Goal: Task Accomplishment & Management: Complete application form

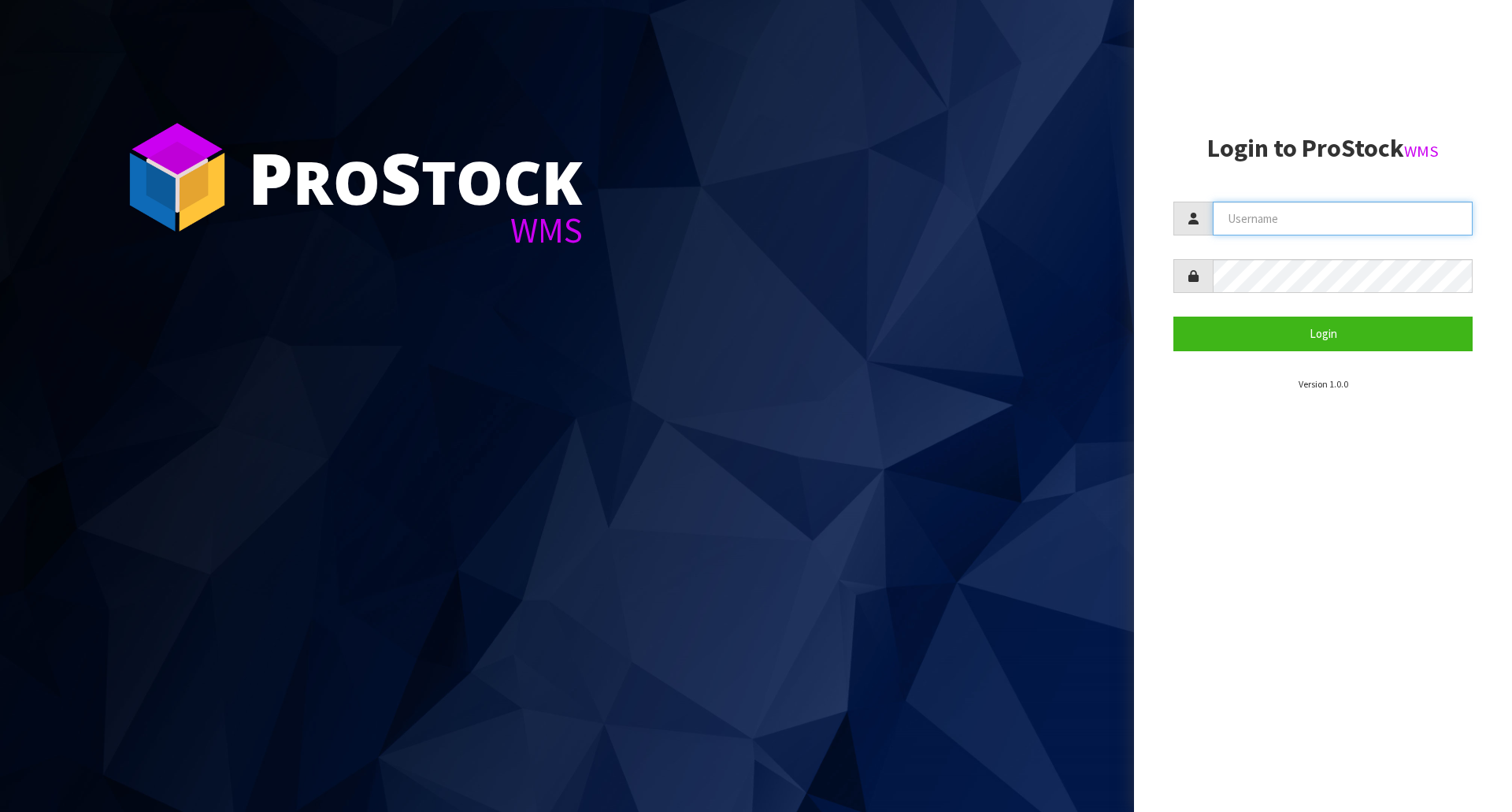
click at [1309, 208] on input "text" at bounding box center [1343, 218] width 260 height 34
click at [1308, 210] on input "text" at bounding box center [1343, 218] width 260 height 34
type input "zackary"
click at [1173, 316] on button "Login" at bounding box center [1323, 333] width 299 height 34
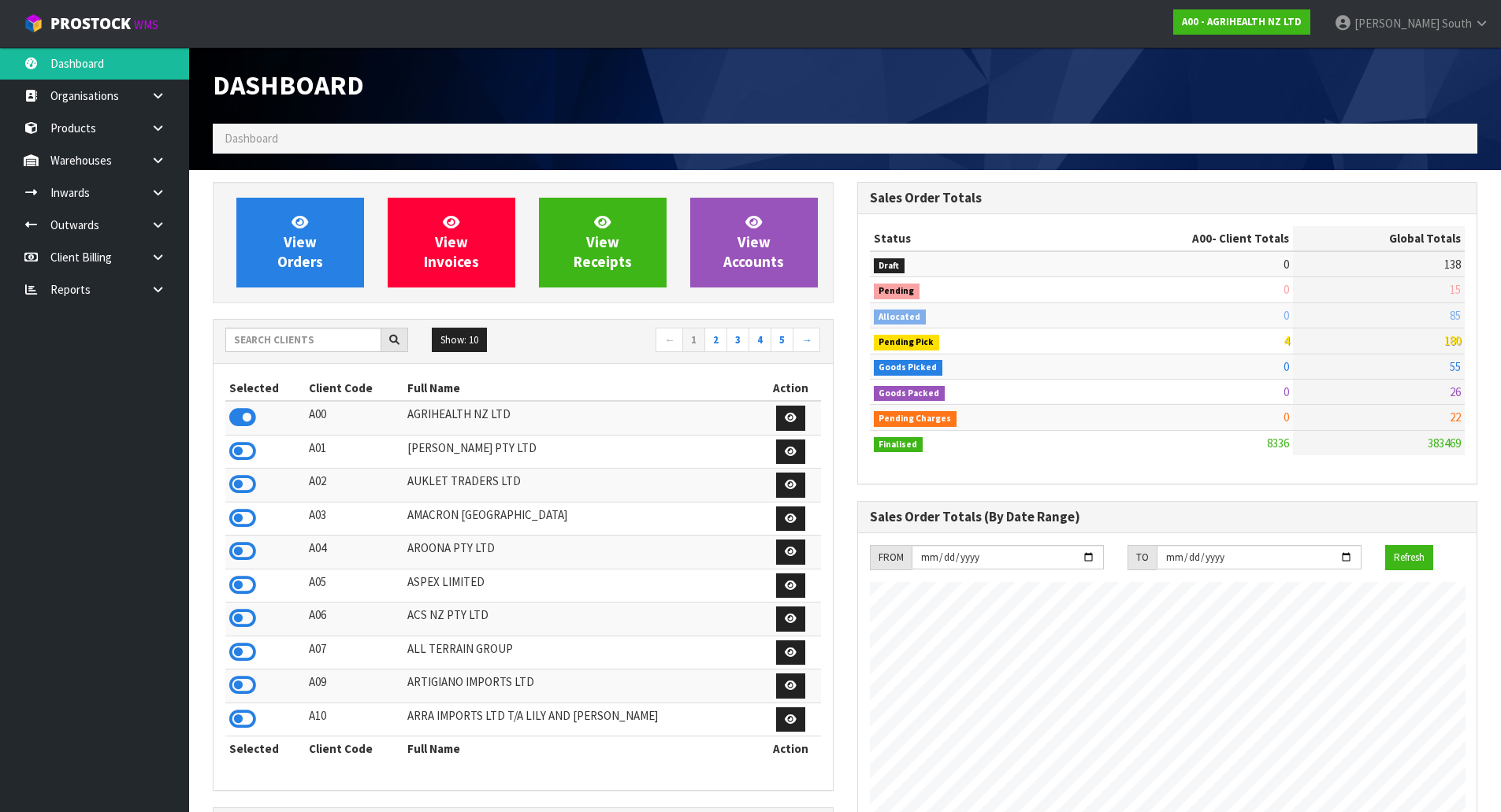
scroll to position [1194, 644]
click at [260, 345] on input "text" at bounding box center [304, 340] width 156 height 24
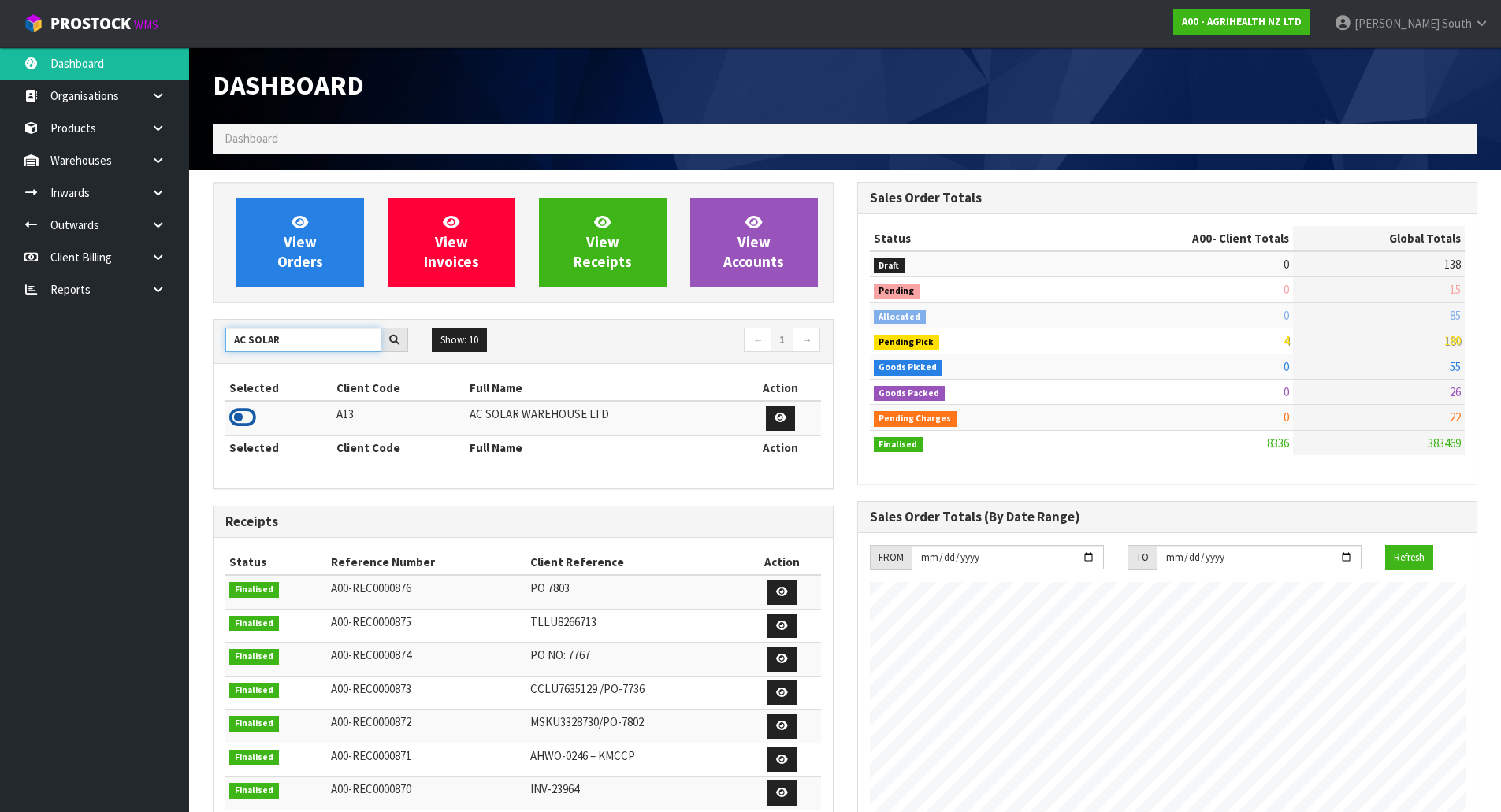
type input "AC SOLAR"
click at [240, 419] on icon at bounding box center [243, 418] width 27 height 24
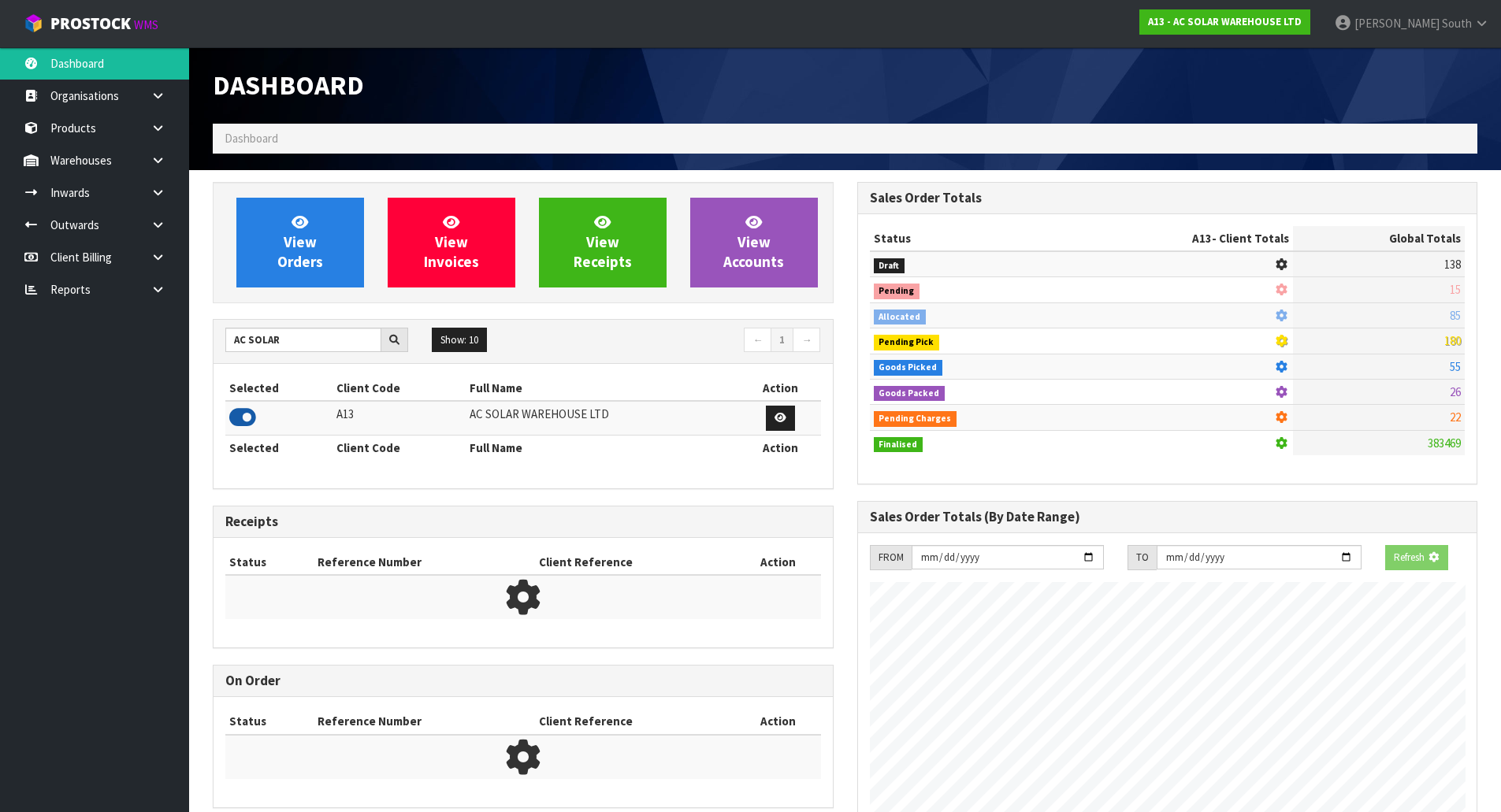
scroll to position [1159, 644]
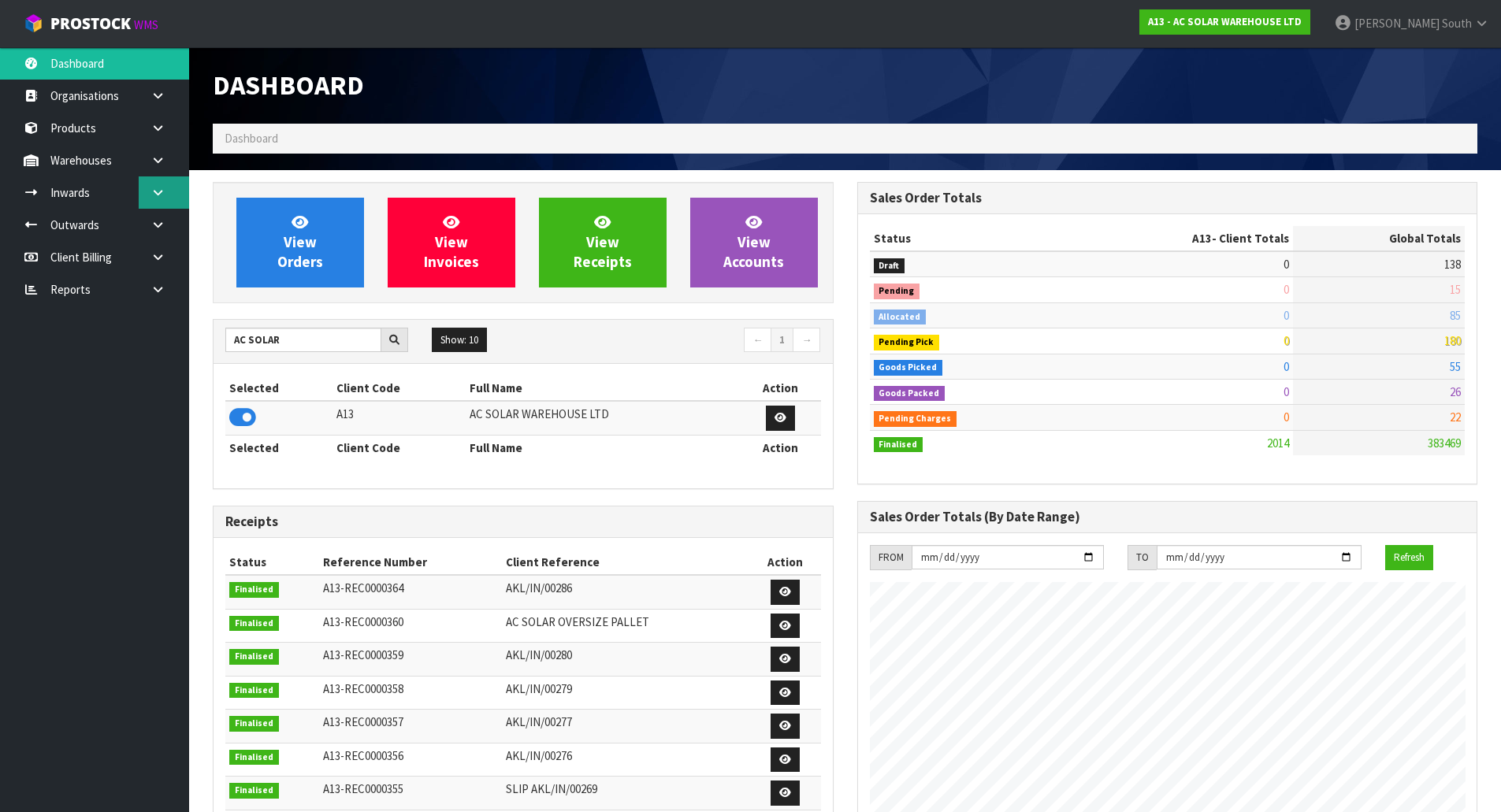
click at [172, 192] on link at bounding box center [164, 193] width 51 height 33
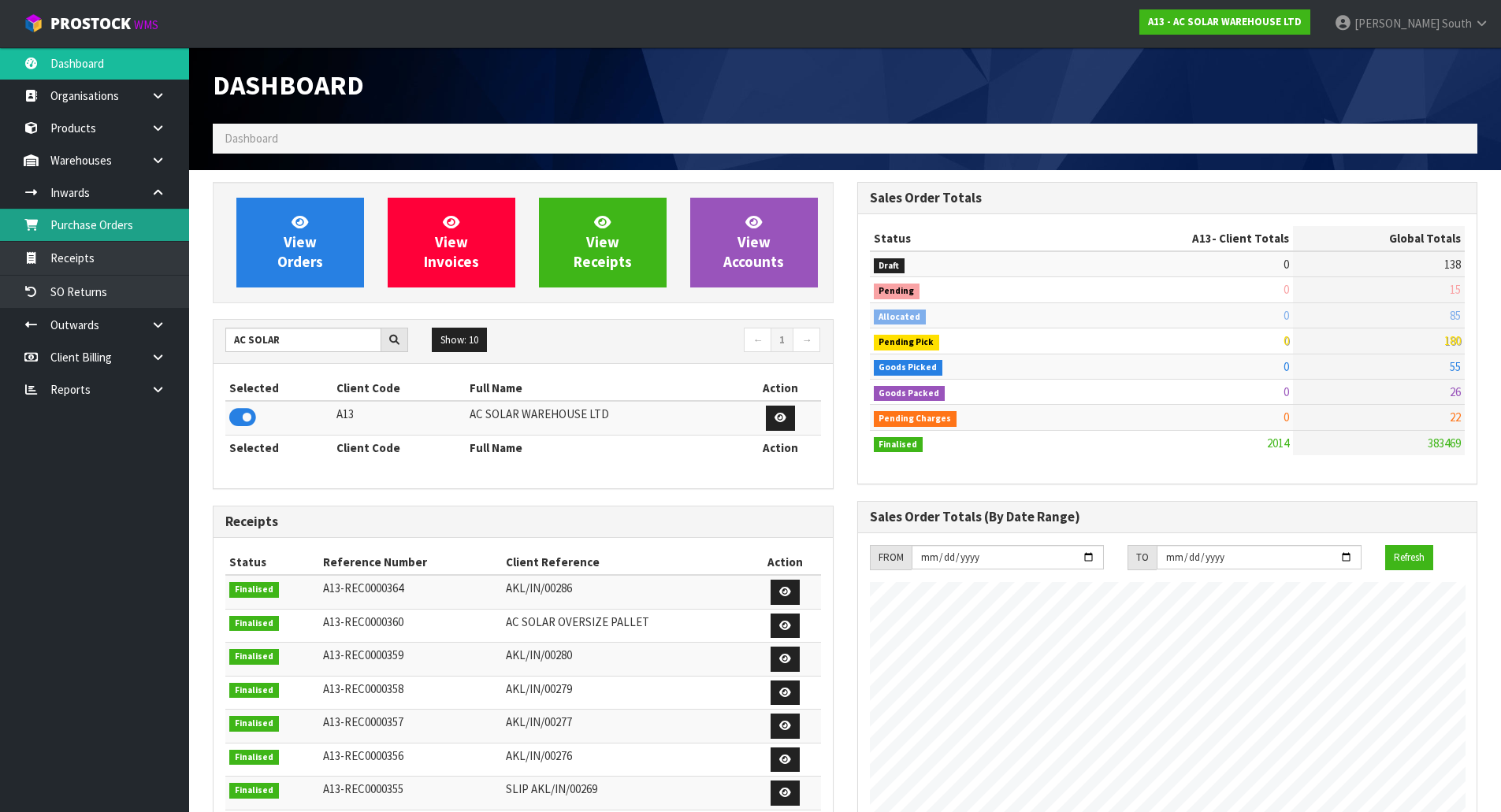
click at [146, 237] on link "Purchase Orders" at bounding box center [94, 225] width 189 height 33
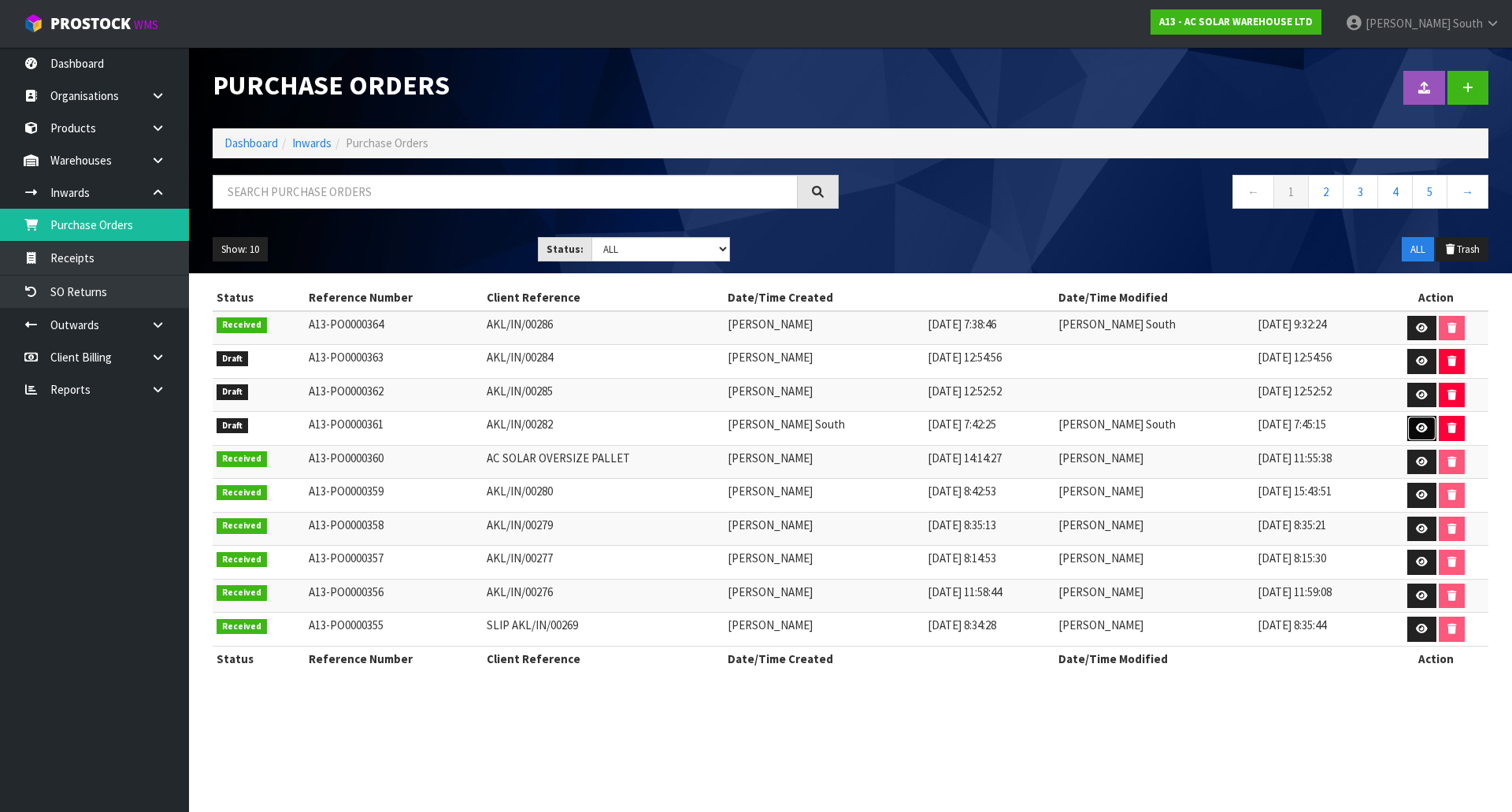
click at [1418, 428] on icon at bounding box center [1421, 428] width 12 height 10
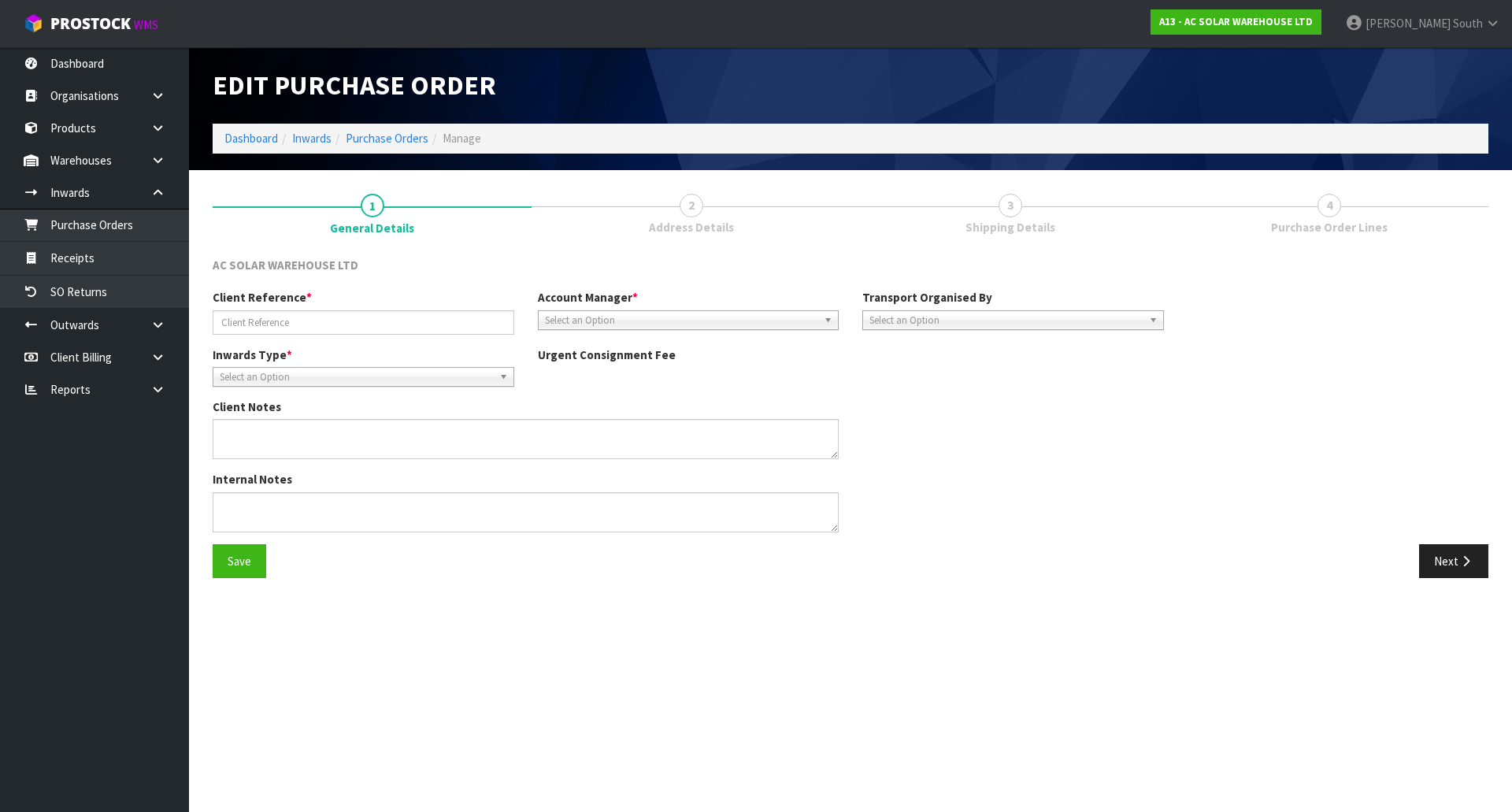
type input "AKL/IN/00282"
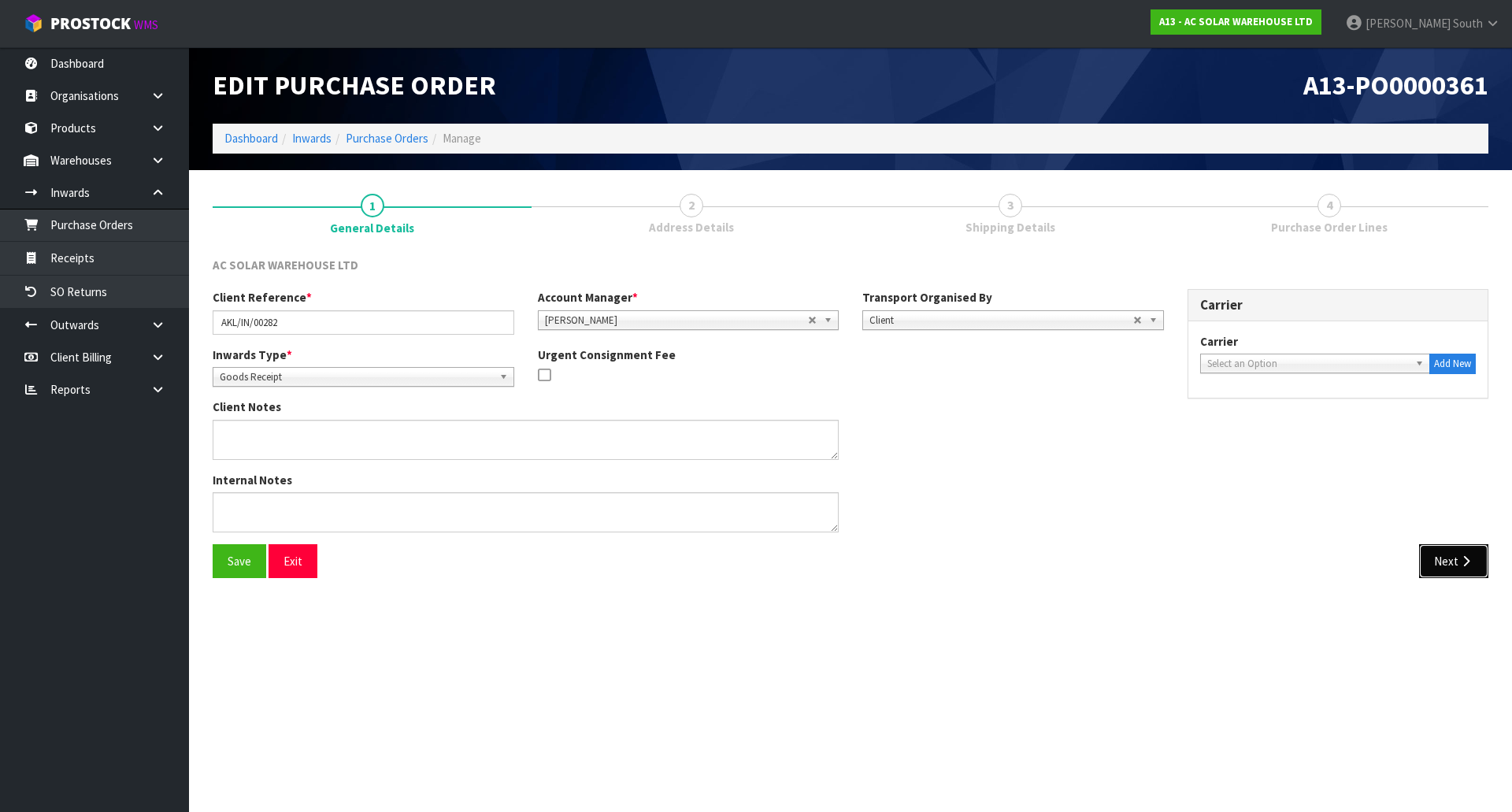
click at [1476, 552] on button "Next" at bounding box center [1454, 561] width 70 height 34
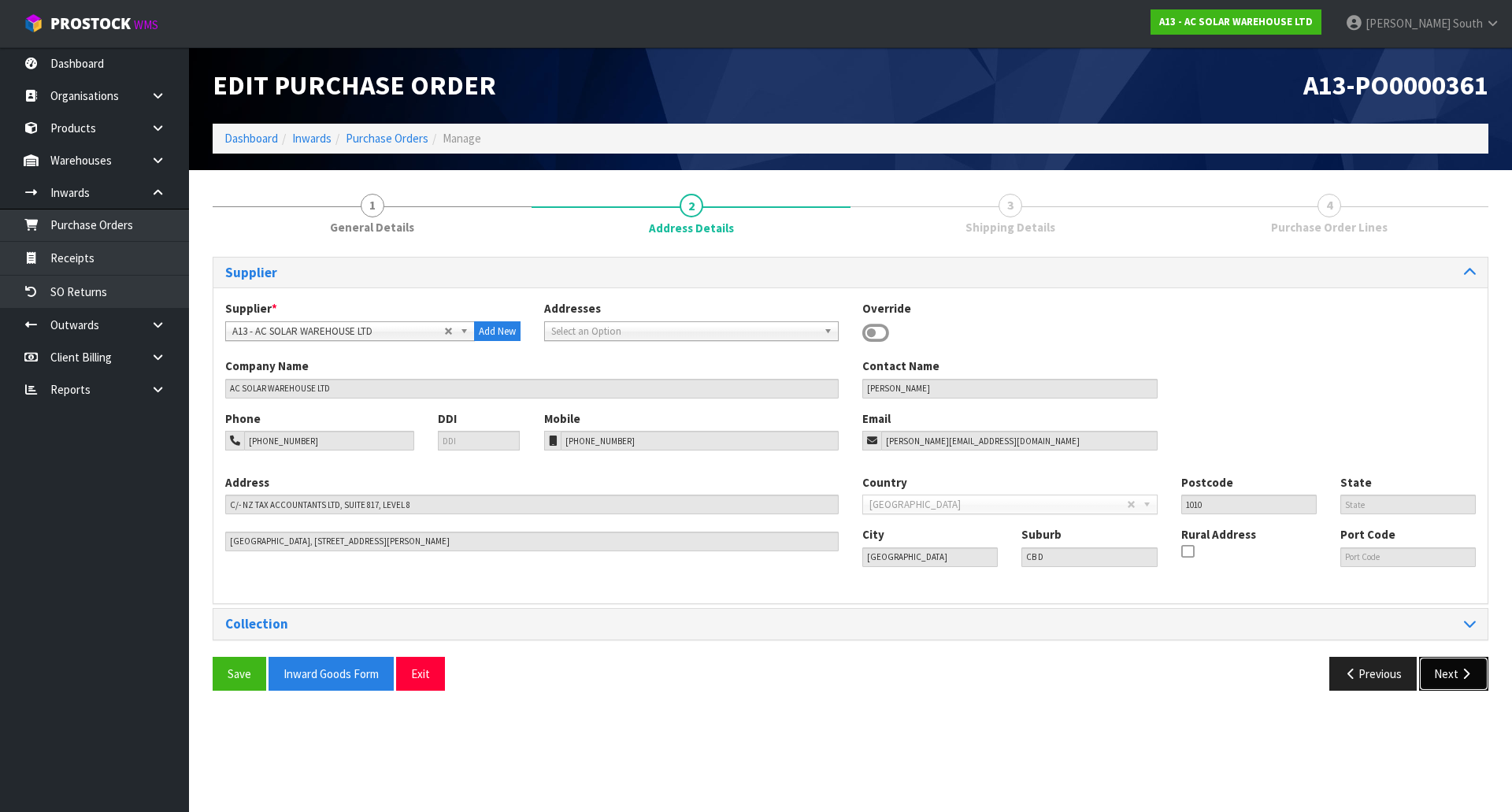
click at [1459, 661] on button "Next" at bounding box center [1454, 673] width 70 height 34
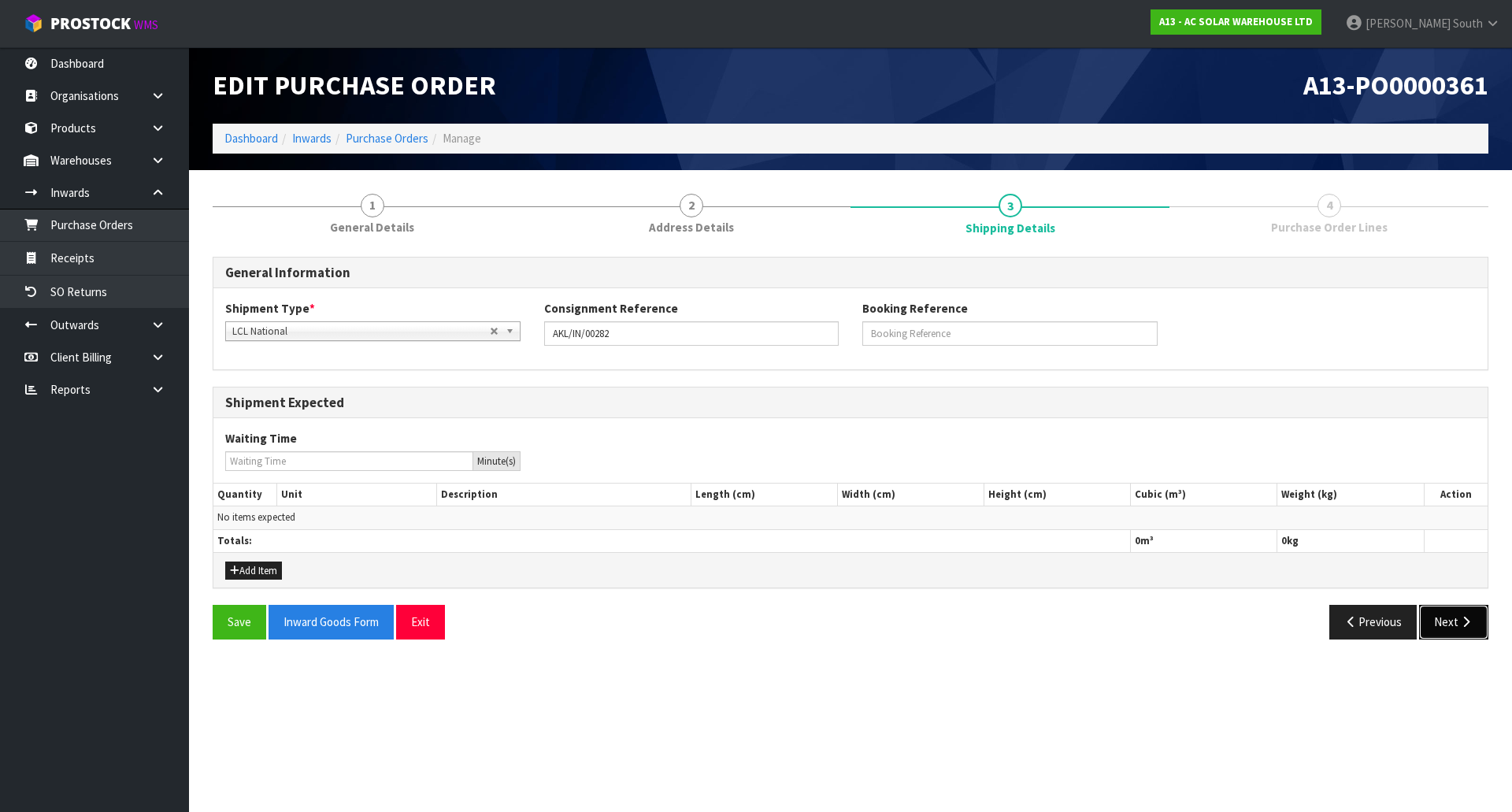
click at [1456, 624] on button "Next" at bounding box center [1454, 622] width 70 height 34
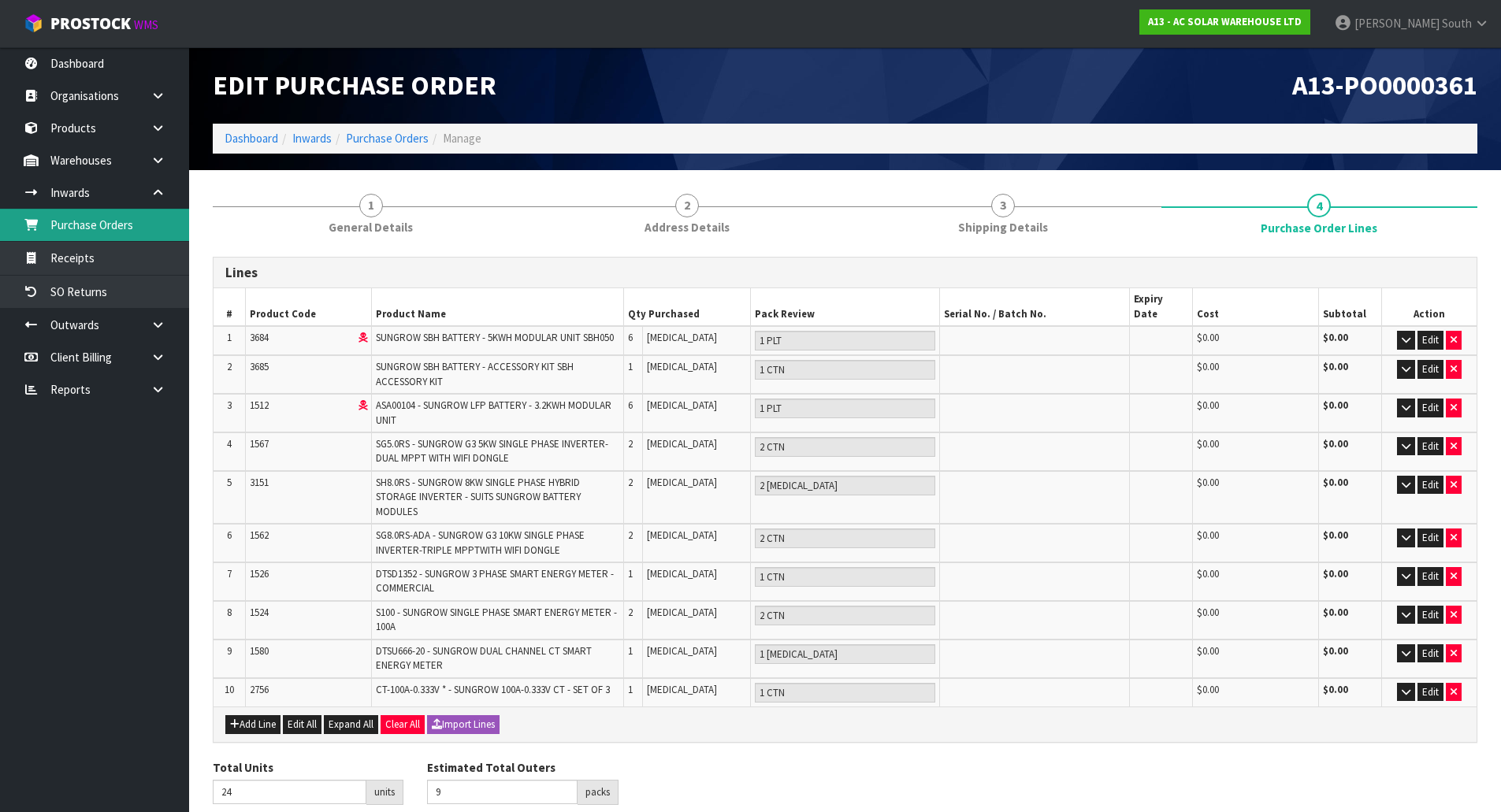
click at [109, 228] on link "Purchase Orders" at bounding box center [94, 225] width 189 height 33
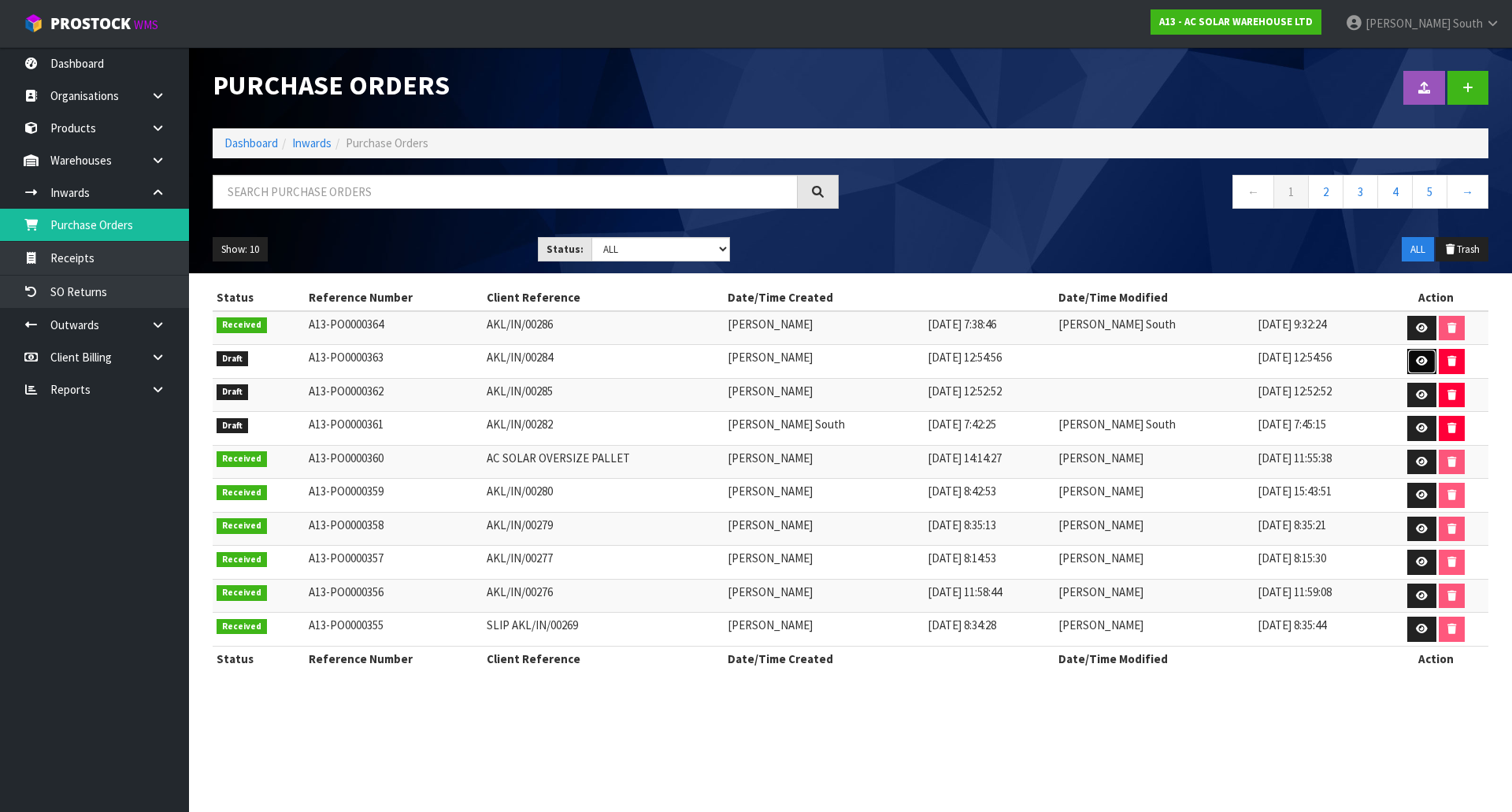
click at [1418, 368] on link at bounding box center [1422, 362] width 29 height 25
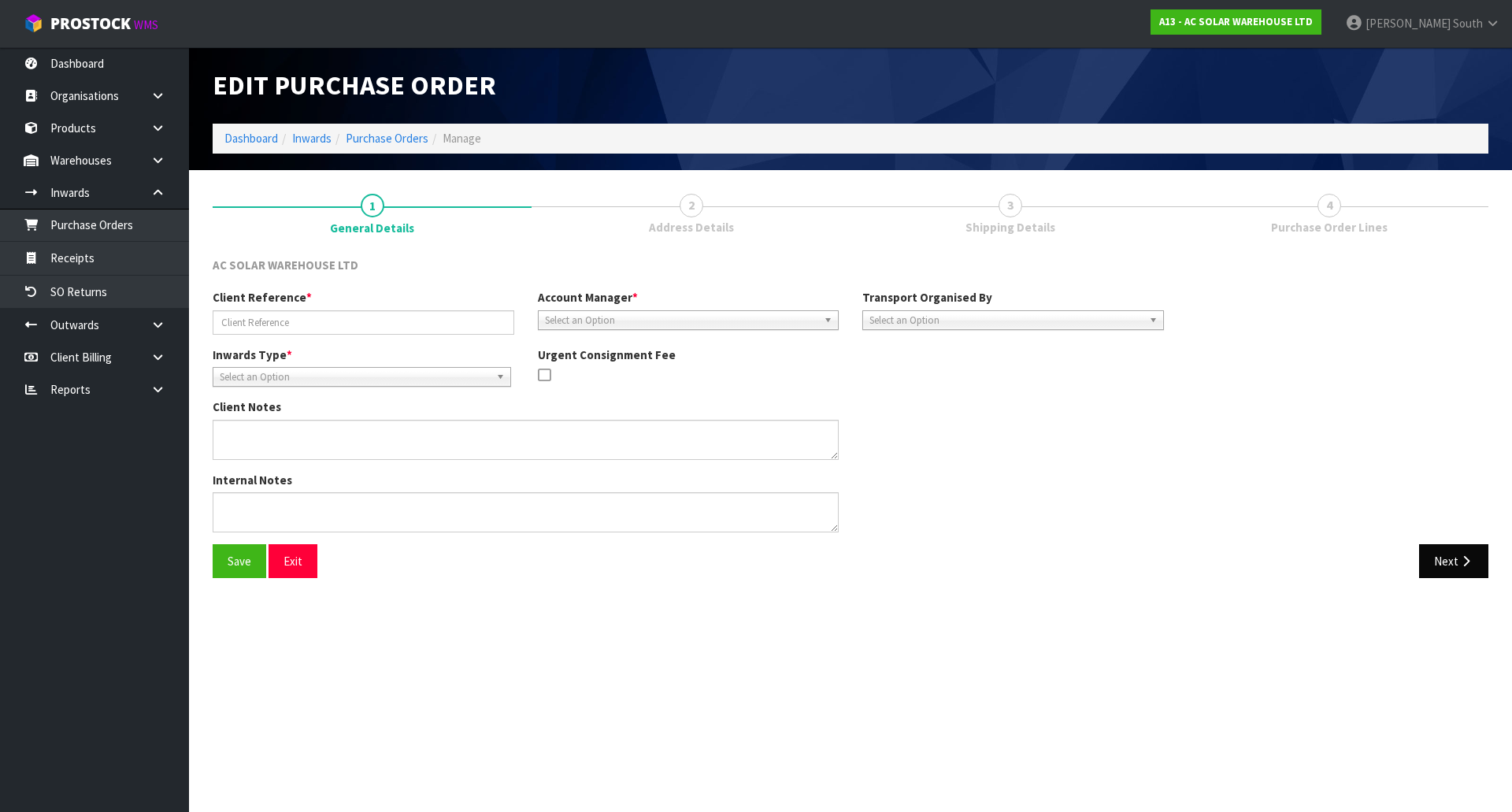
type input "AKL/IN/00284"
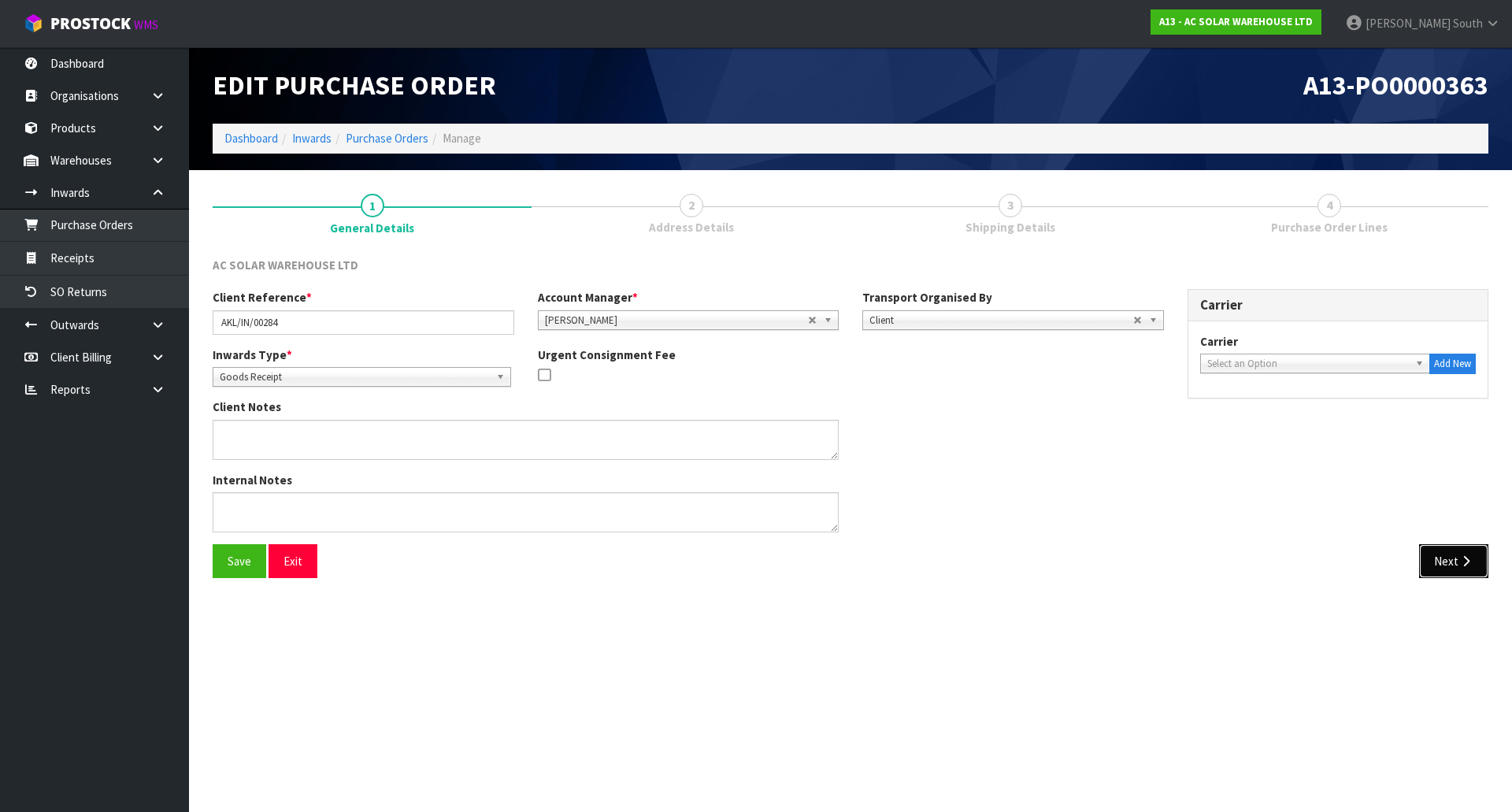
click at [1453, 557] on button "Next" at bounding box center [1454, 561] width 70 height 34
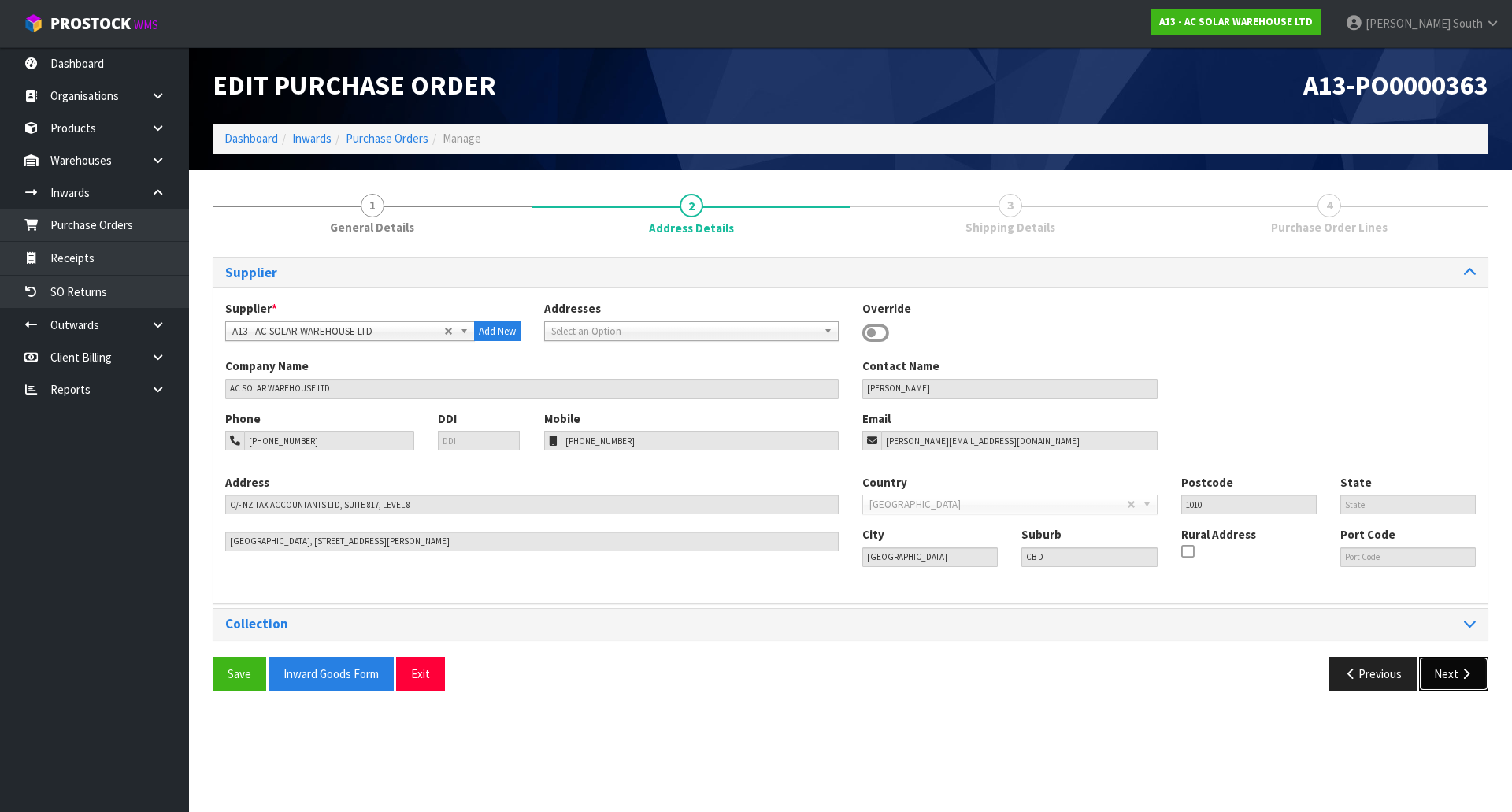
click at [1450, 657] on button "Next" at bounding box center [1454, 673] width 70 height 34
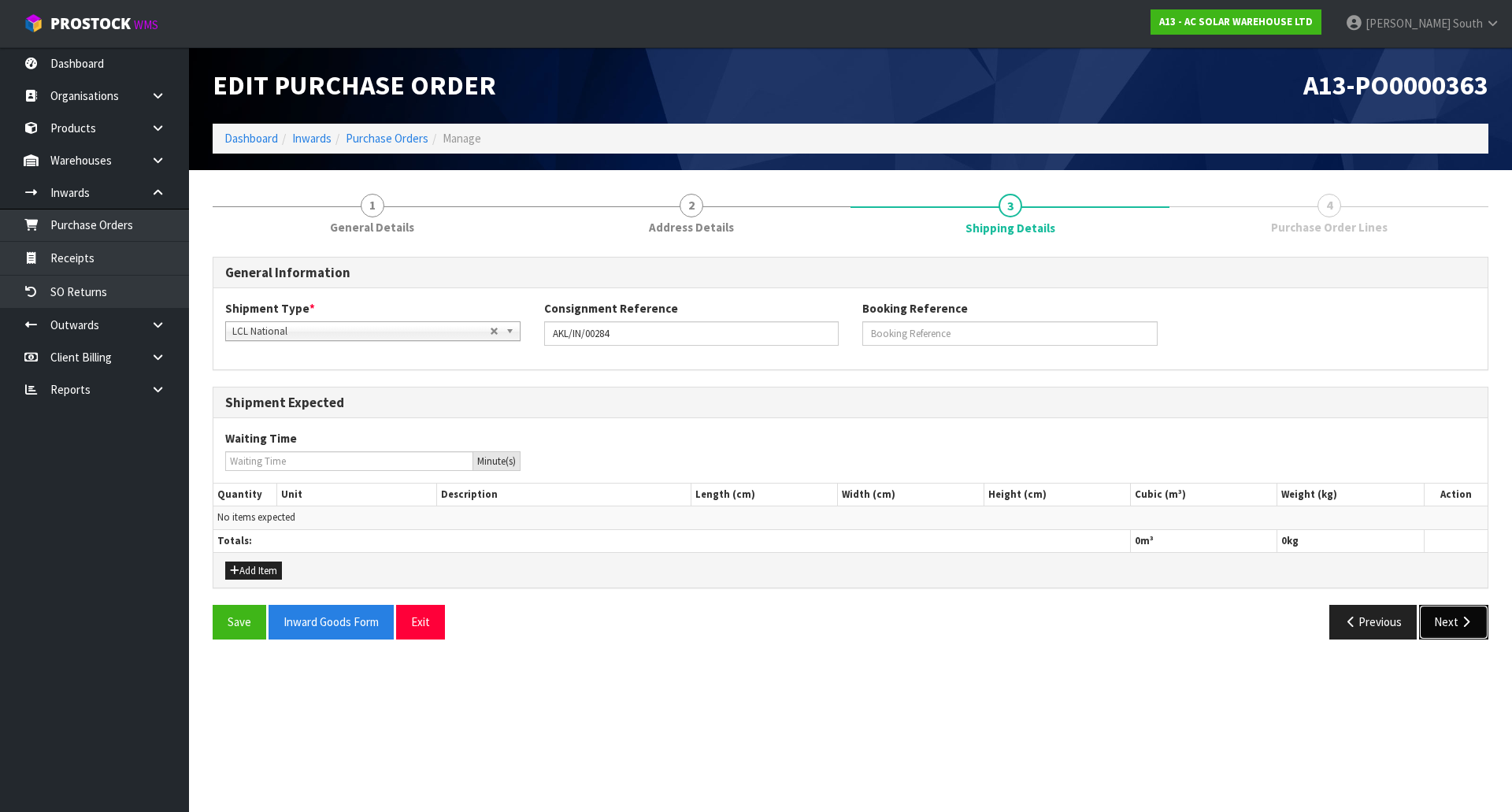
click at [1450, 618] on button "Next" at bounding box center [1454, 622] width 70 height 34
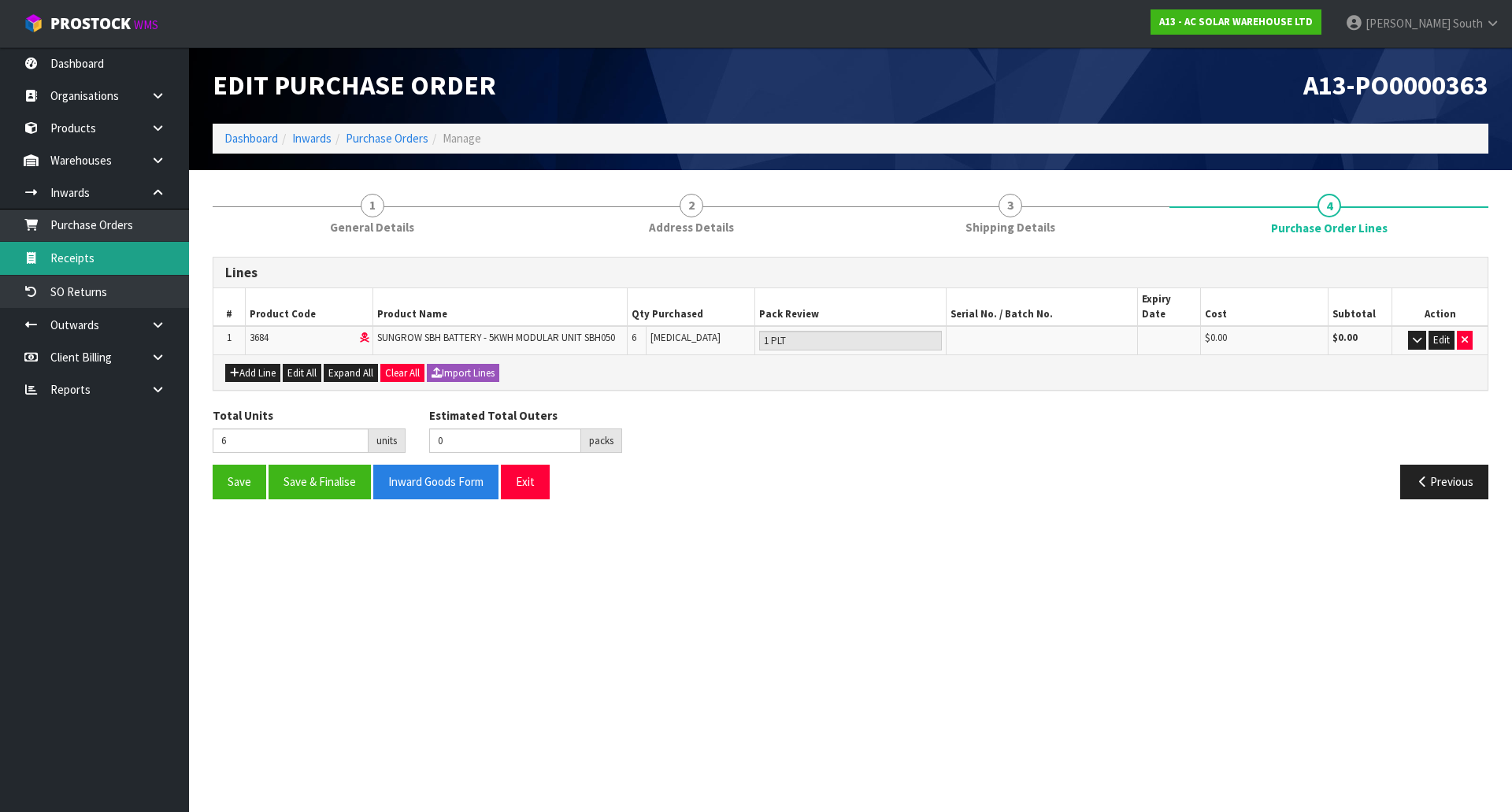
click at [120, 249] on link "Receipts" at bounding box center [94, 258] width 189 height 33
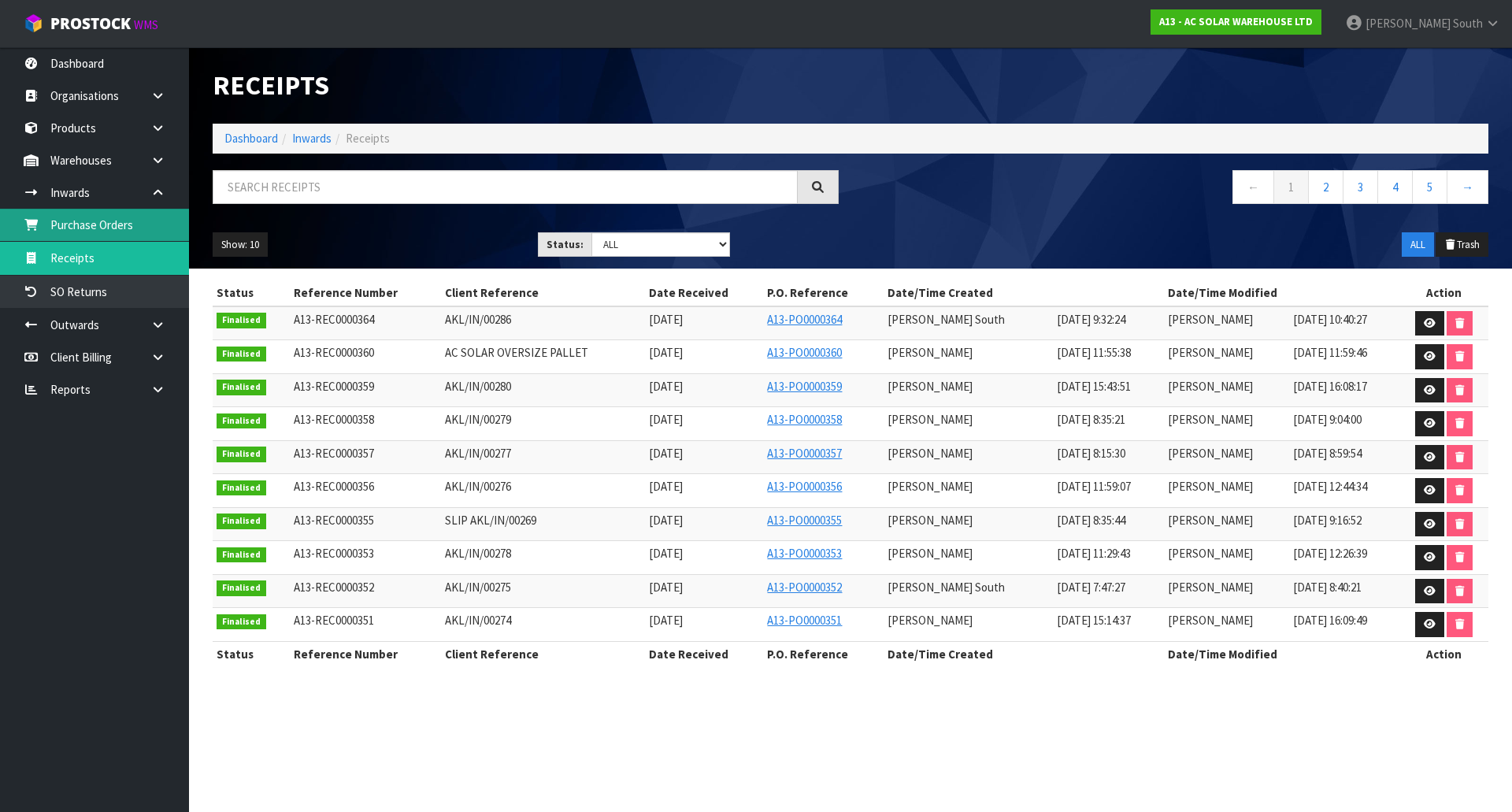
click at [159, 236] on link "Purchase Orders" at bounding box center [94, 225] width 189 height 33
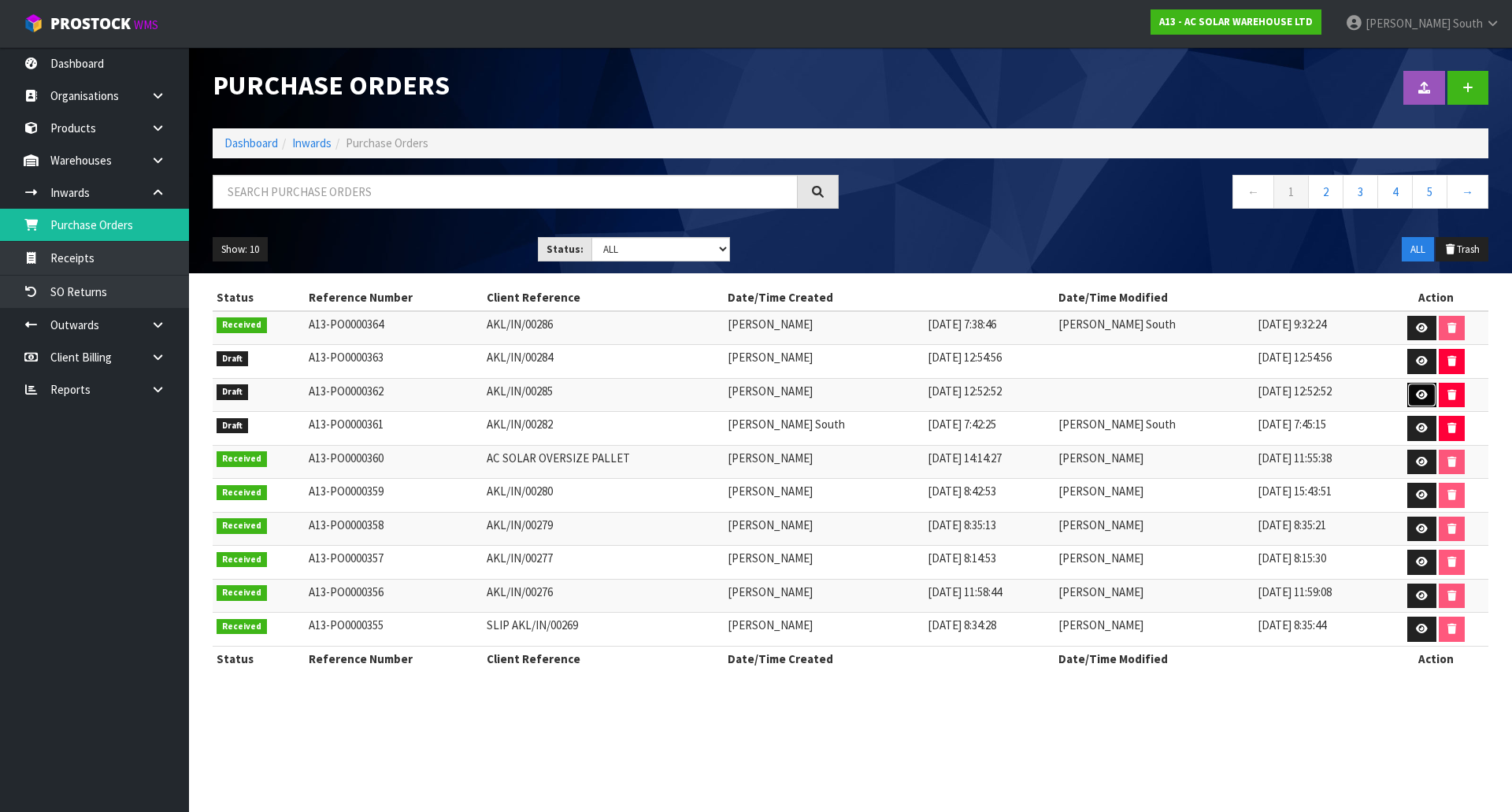
click at [1422, 395] on icon at bounding box center [1421, 394] width 12 height 10
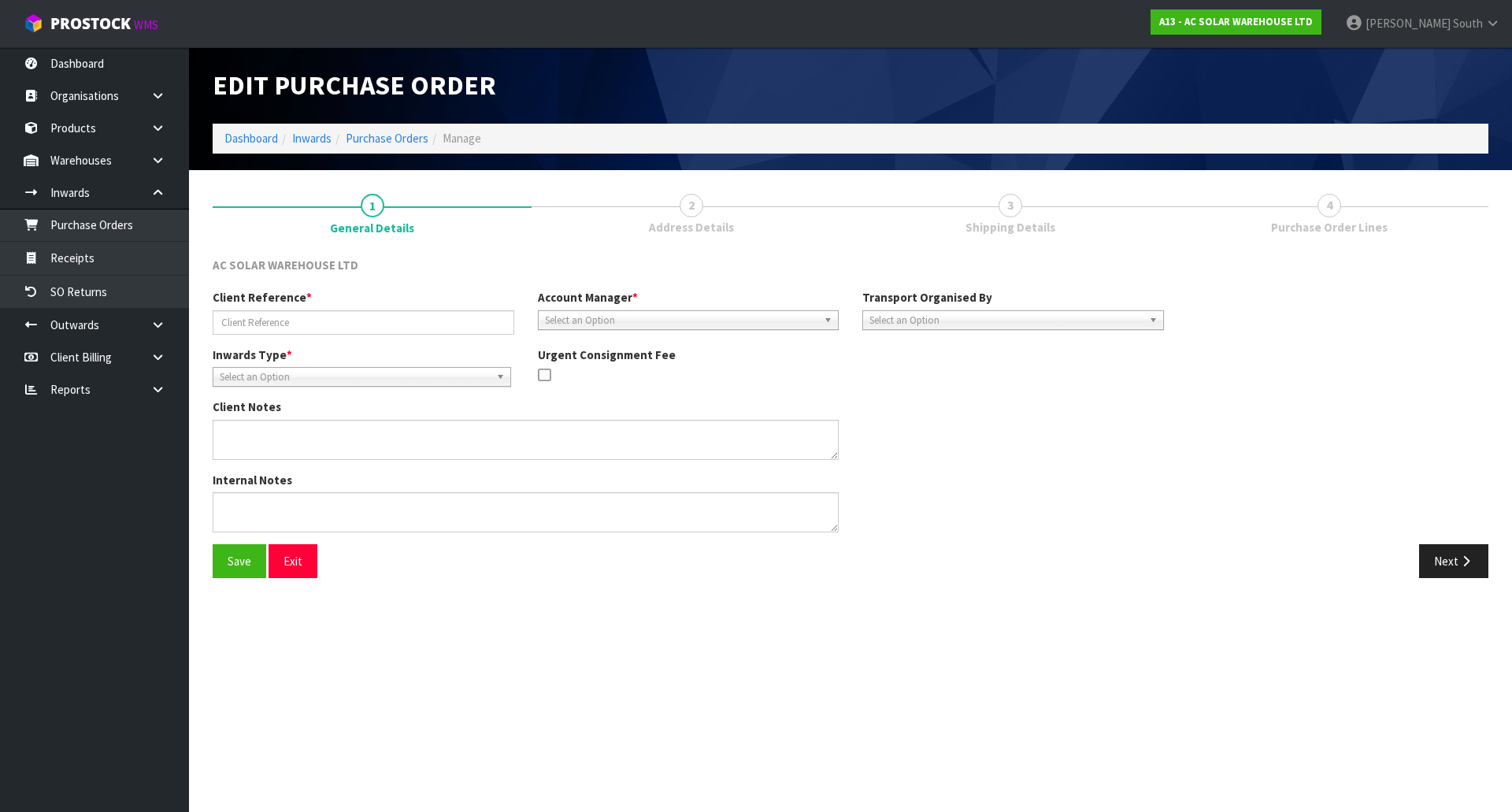
type input "AKL/IN/00285"
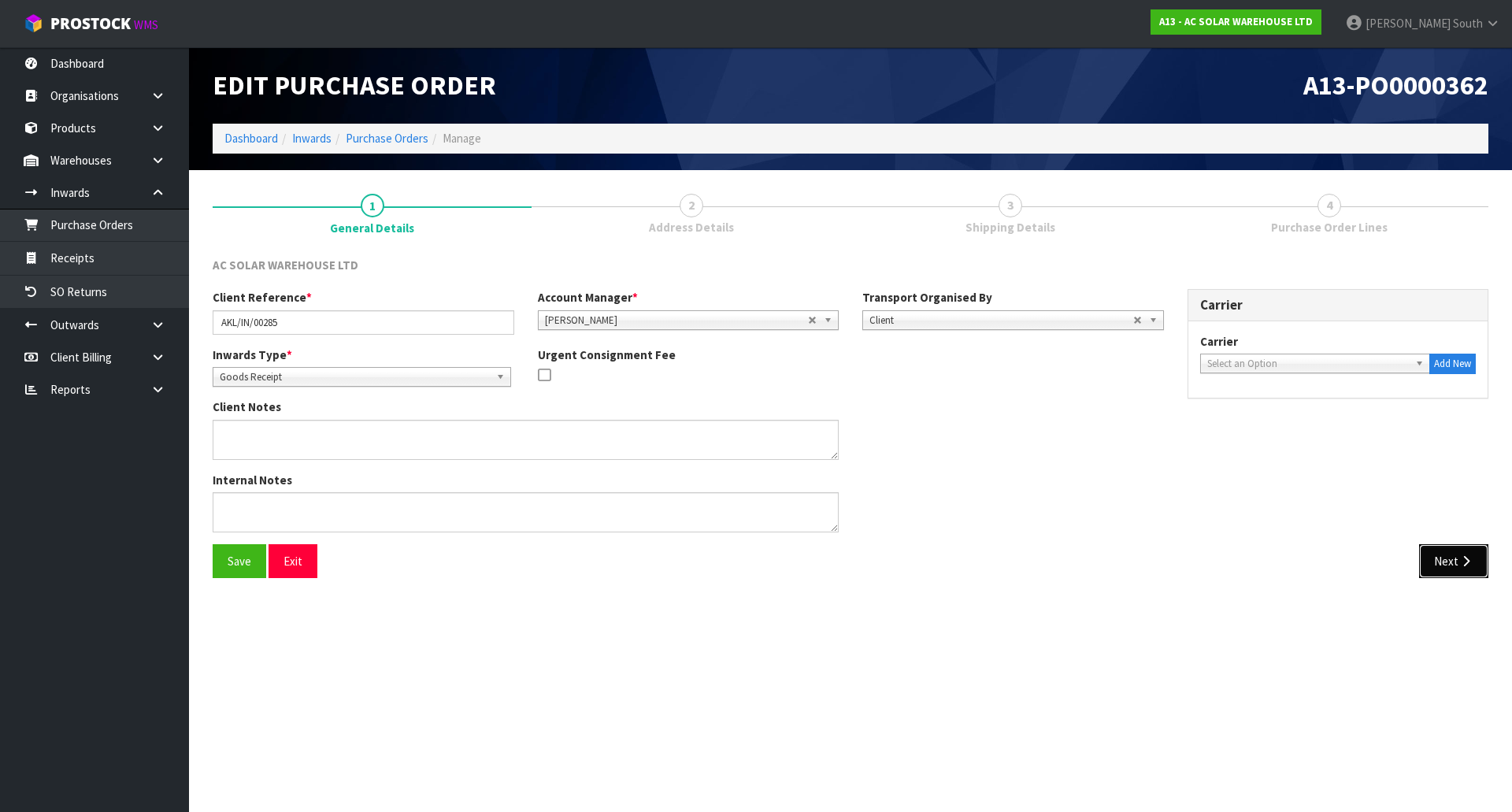
click at [1444, 550] on button "Next" at bounding box center [1454, 561] width 70 height 34
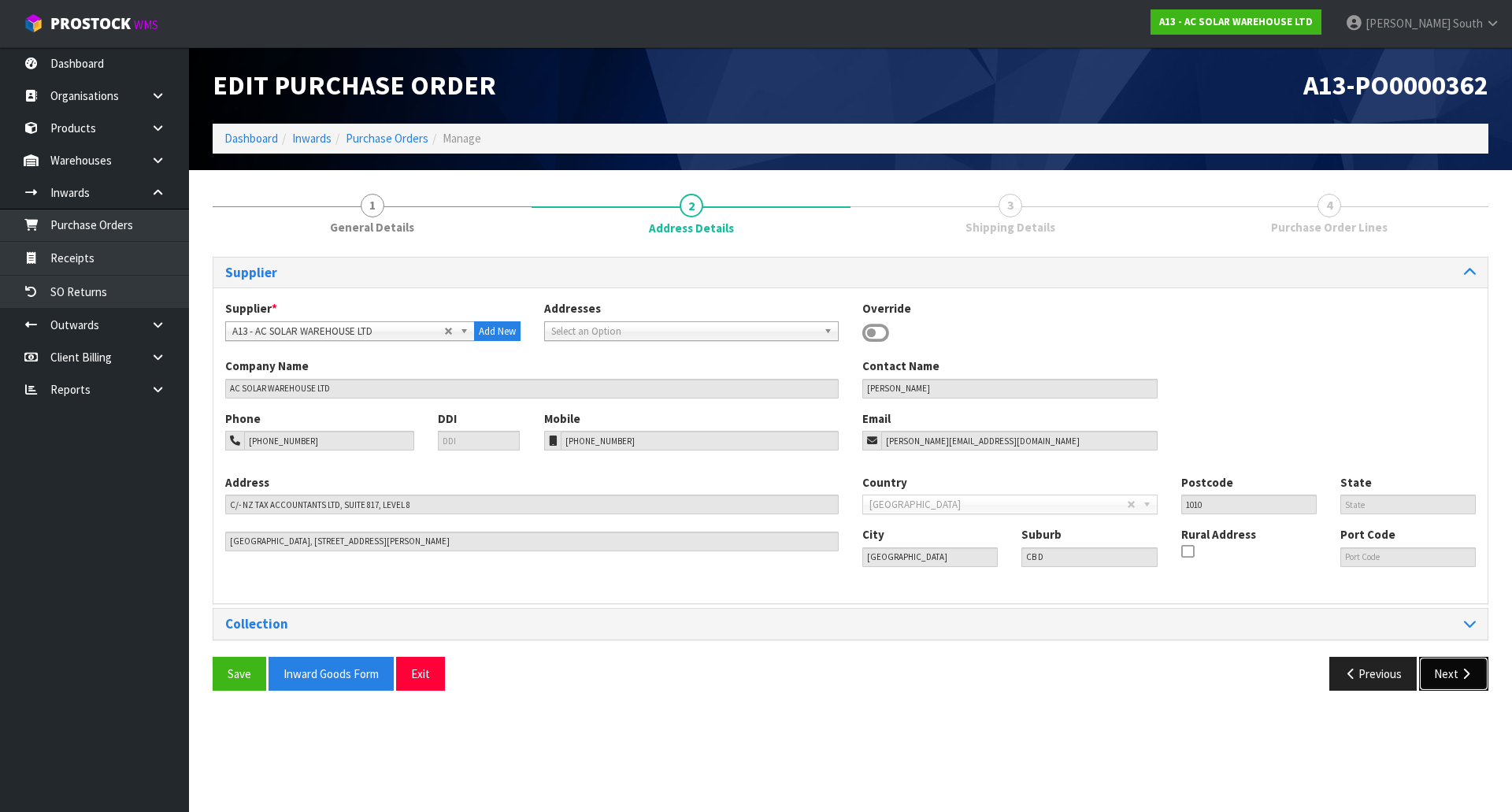
click at [1466, 672] on icon "button" at bounding box center [1466, 673] width 15 height 12
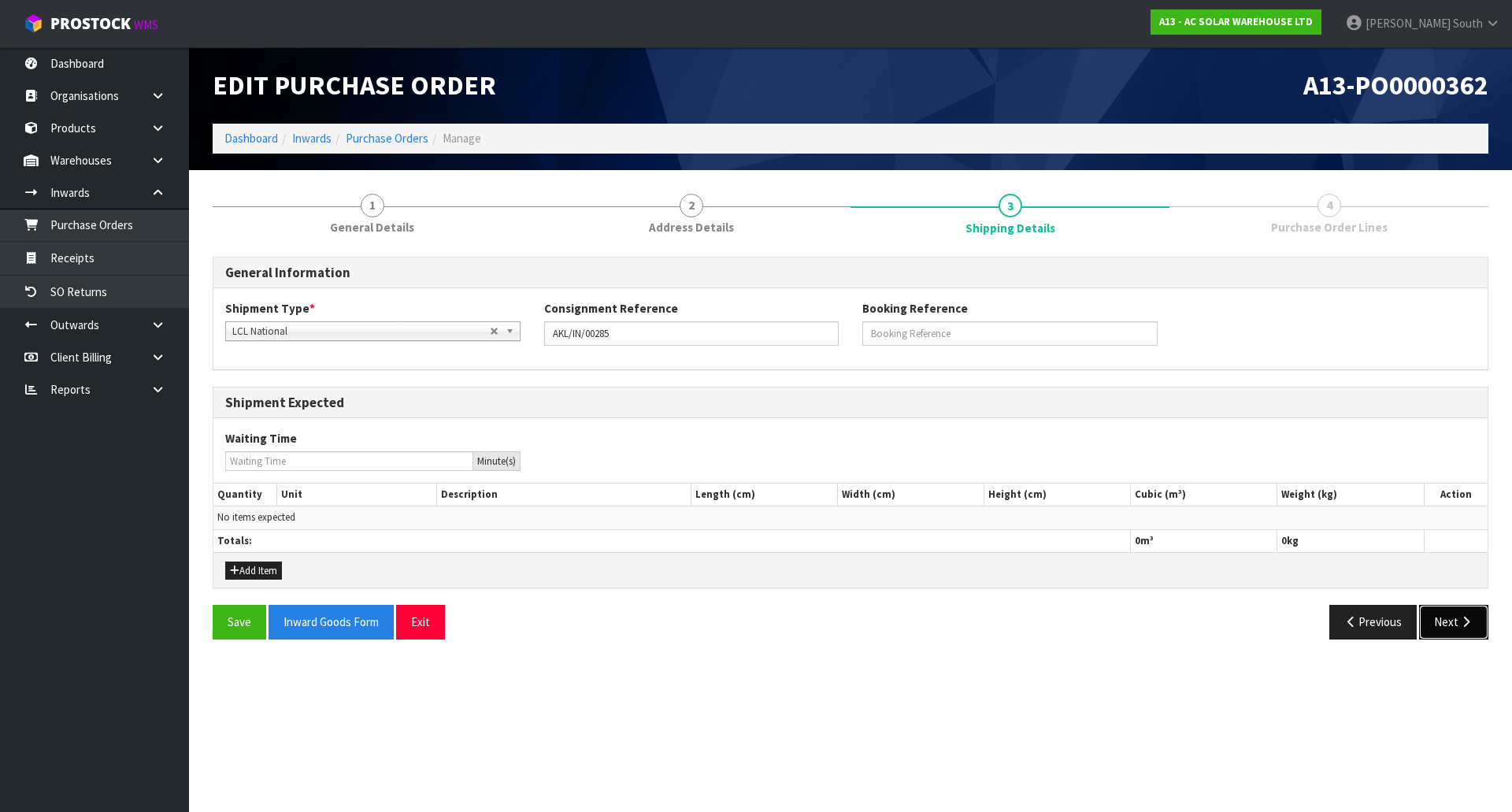
click at [1439, 624] on button "Next" at bounding box center [1454, 622] width 70 height 34
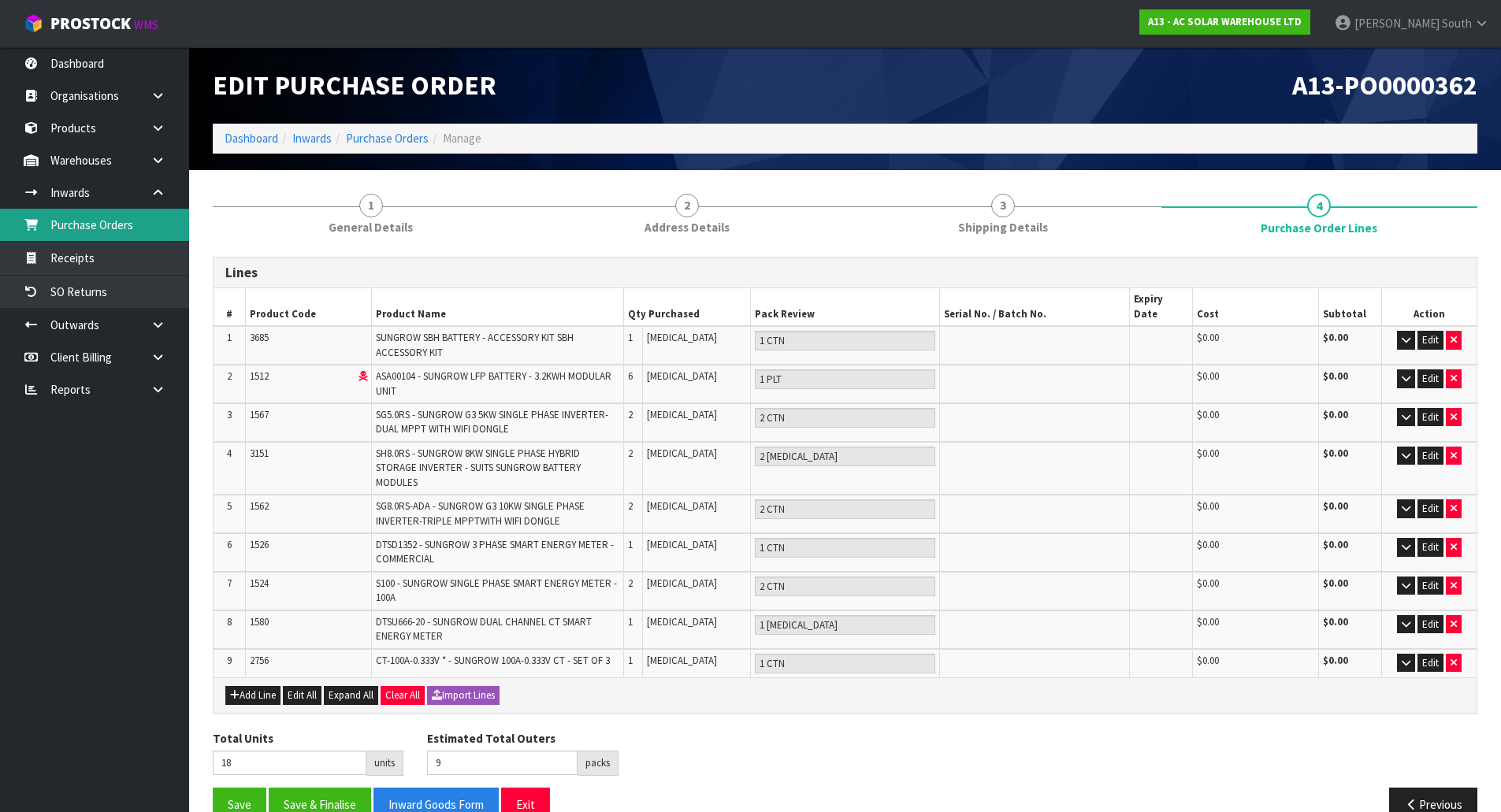
click at [121, 238] on link "Purchase Orders" at bounding box center [94, 225] width 189 height 33
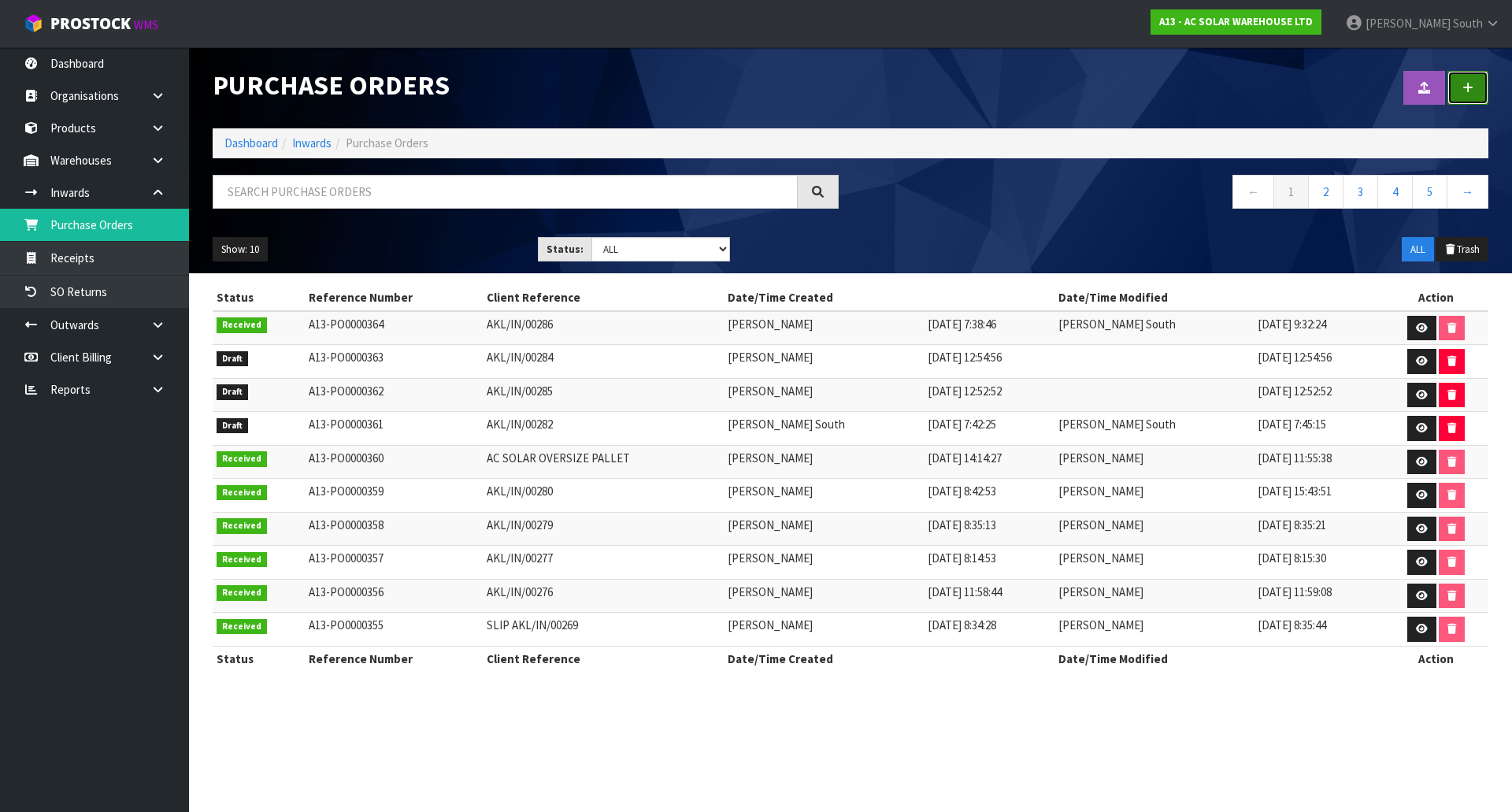
click at [1469, 84] on icon at bounding box center [1468, 87] width 11 height 12
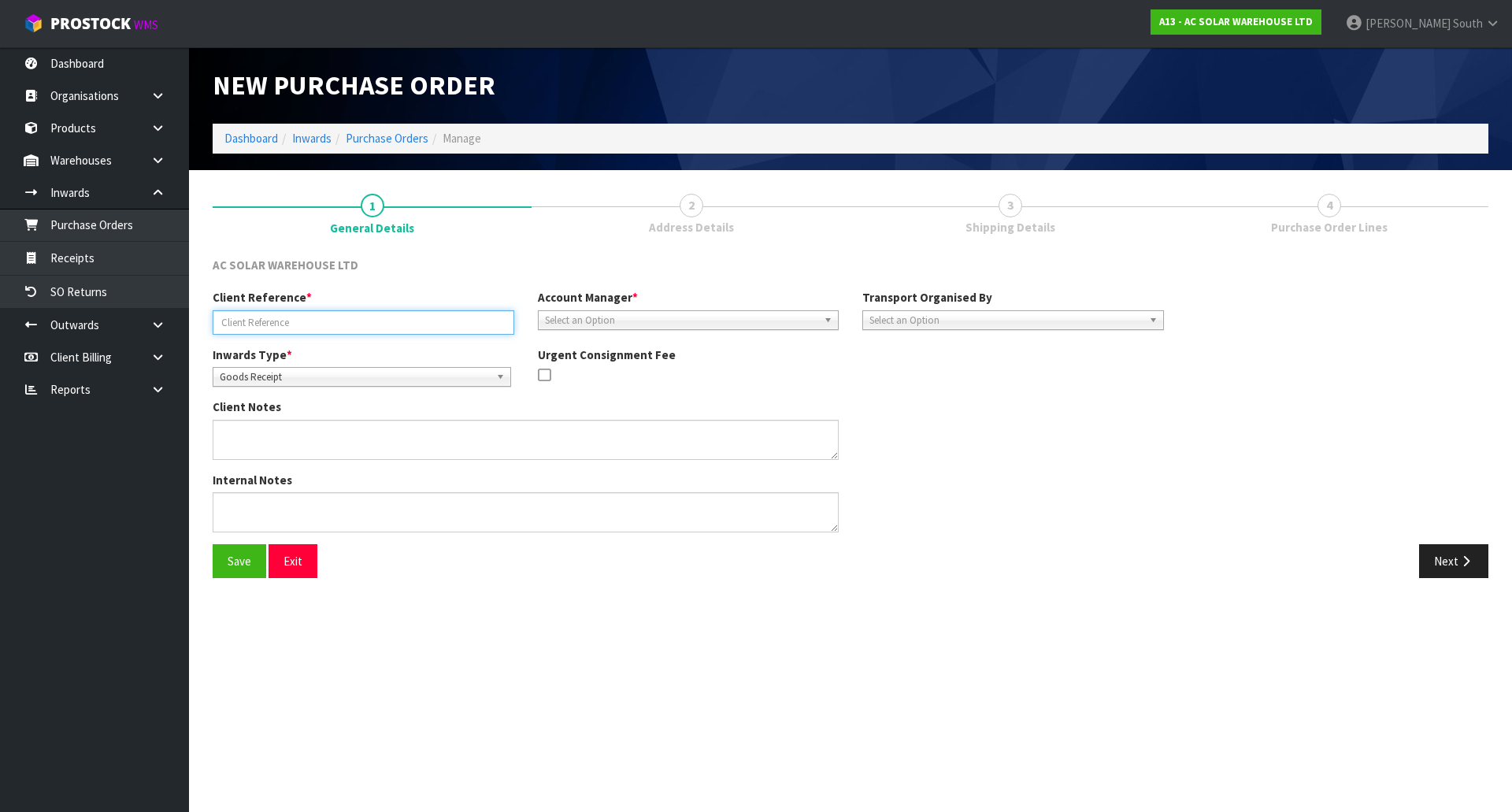
click at [340, 329] on input "text" at bounding box center [363, 323] width 302 height 24
click at [305, 331] on input "text" at bounding box center [363, 323] width 302 height 24
paste input "AC SO/RET/00017"
type input "AC SO/RET/00017"
click at [568, 316] on span "Select an Option" at bounding box center [682, 320] width 274 height 19
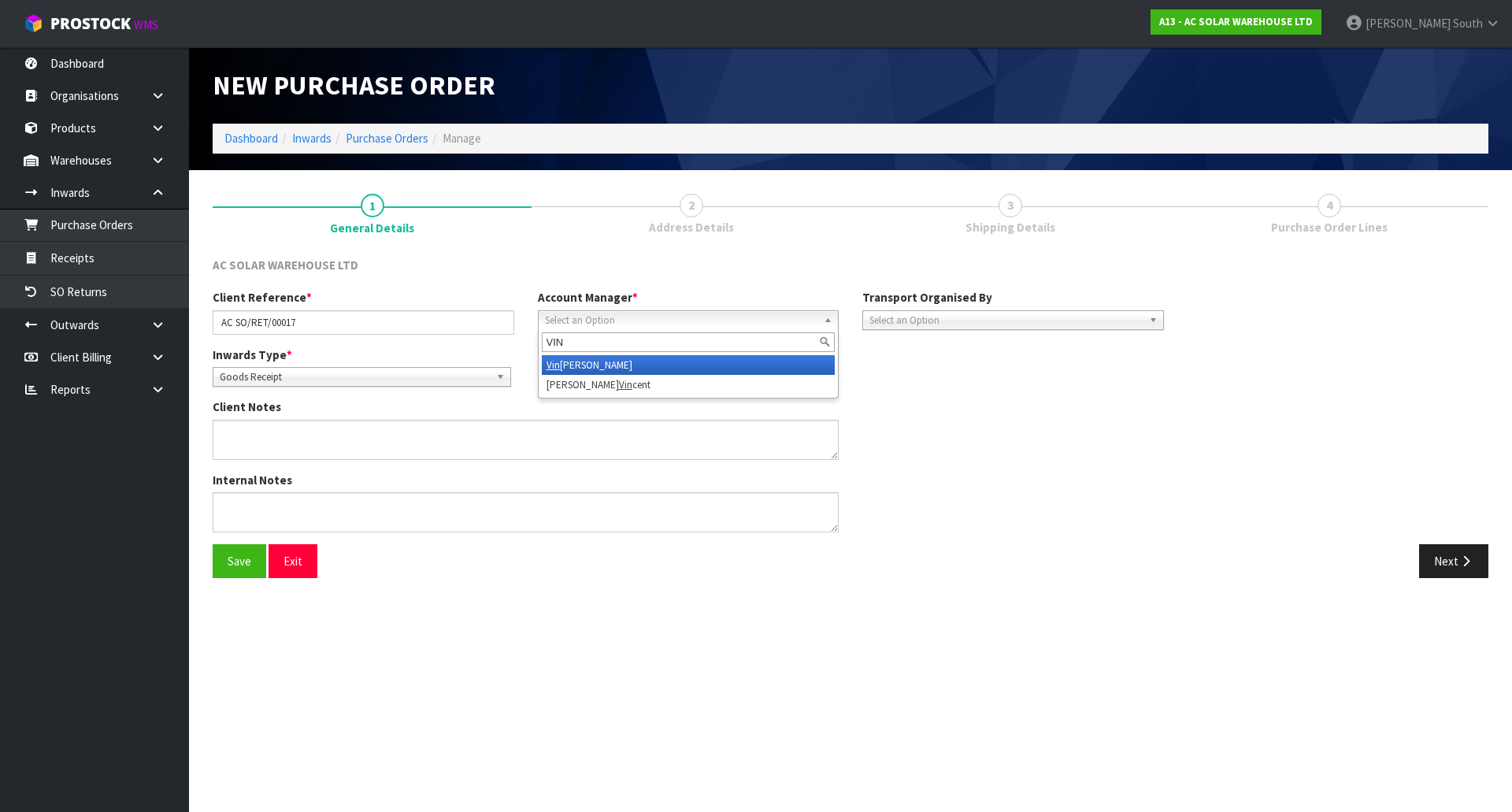
type input "VIN"
click at [605, 368] on li "Vin eeta Lingam" at bounding box center [689, 365] width 294 height 20
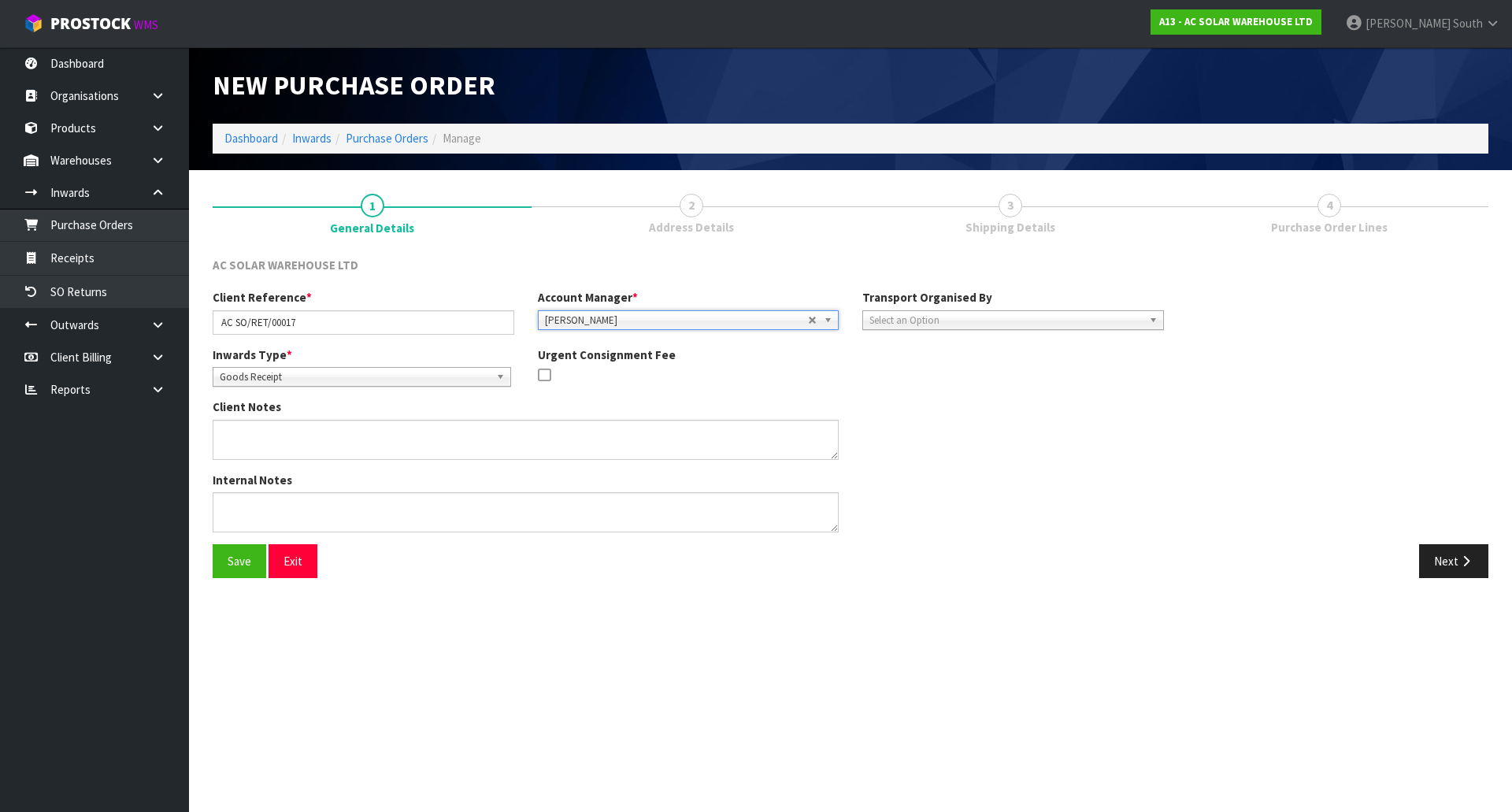
click at [935, 381] on div "Inwards Type * Goods Receipt Goods Returned Goods Receipt Urgent Consignment Fee" at bounding box center [689, 373] width 975 height 53
click at [934, 329] on div "Select an Option" at bounding box center [1013, 321] width 302 height 20
click at [922, 407] on li "Client" at bounding box center [1013, 405] width 294 height 20
click at [968, 409] on div "Client Notes" at bounding box center [689, 435] width 975 height 72
click at [1227, 371] on span "Select an Option" at bounding box center [1308, 363] width 202 height 19
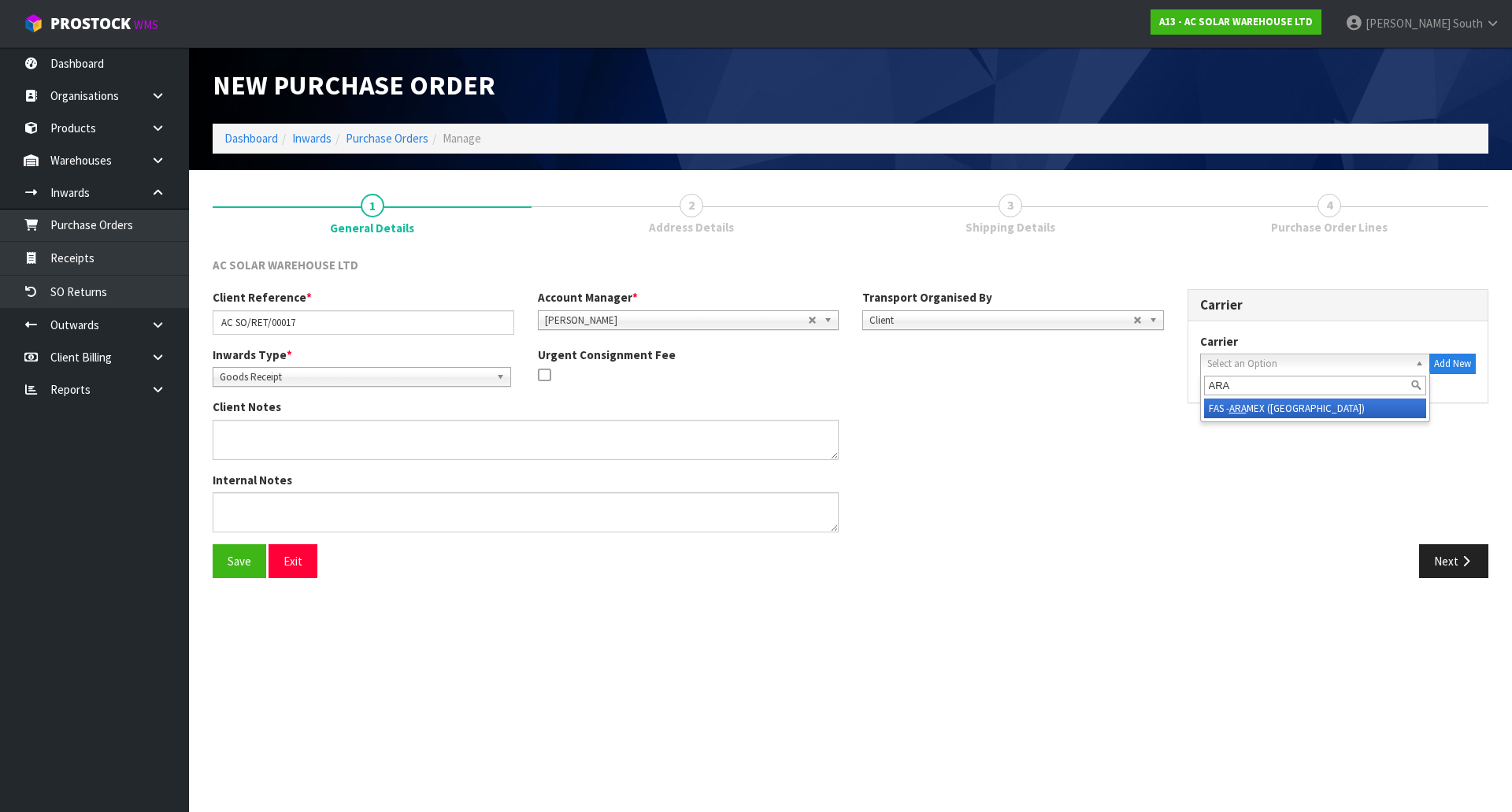
type input "ARA"
click at [1258, 409] on li "FAS - ARA MEX (NEW ZEALAND)" at bounding box center [1315, 409] width 223 height 20
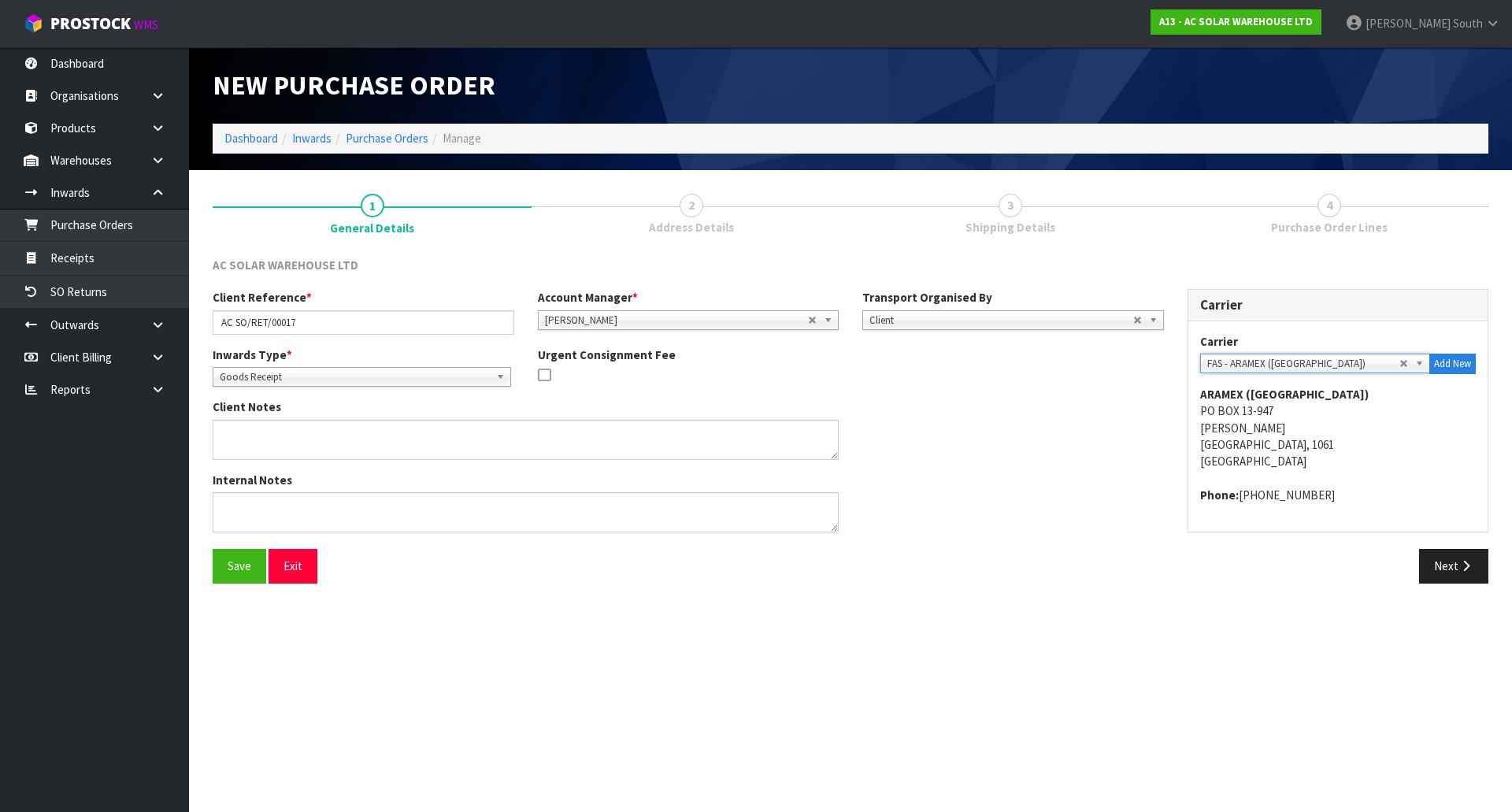
click at [1078, 491] on div "Internal Notes" at bounding box center [689, 508] width 975 height 72
click at [1433, 558] on button "Next" at bounding box center [1454, 566] width 70 height 34
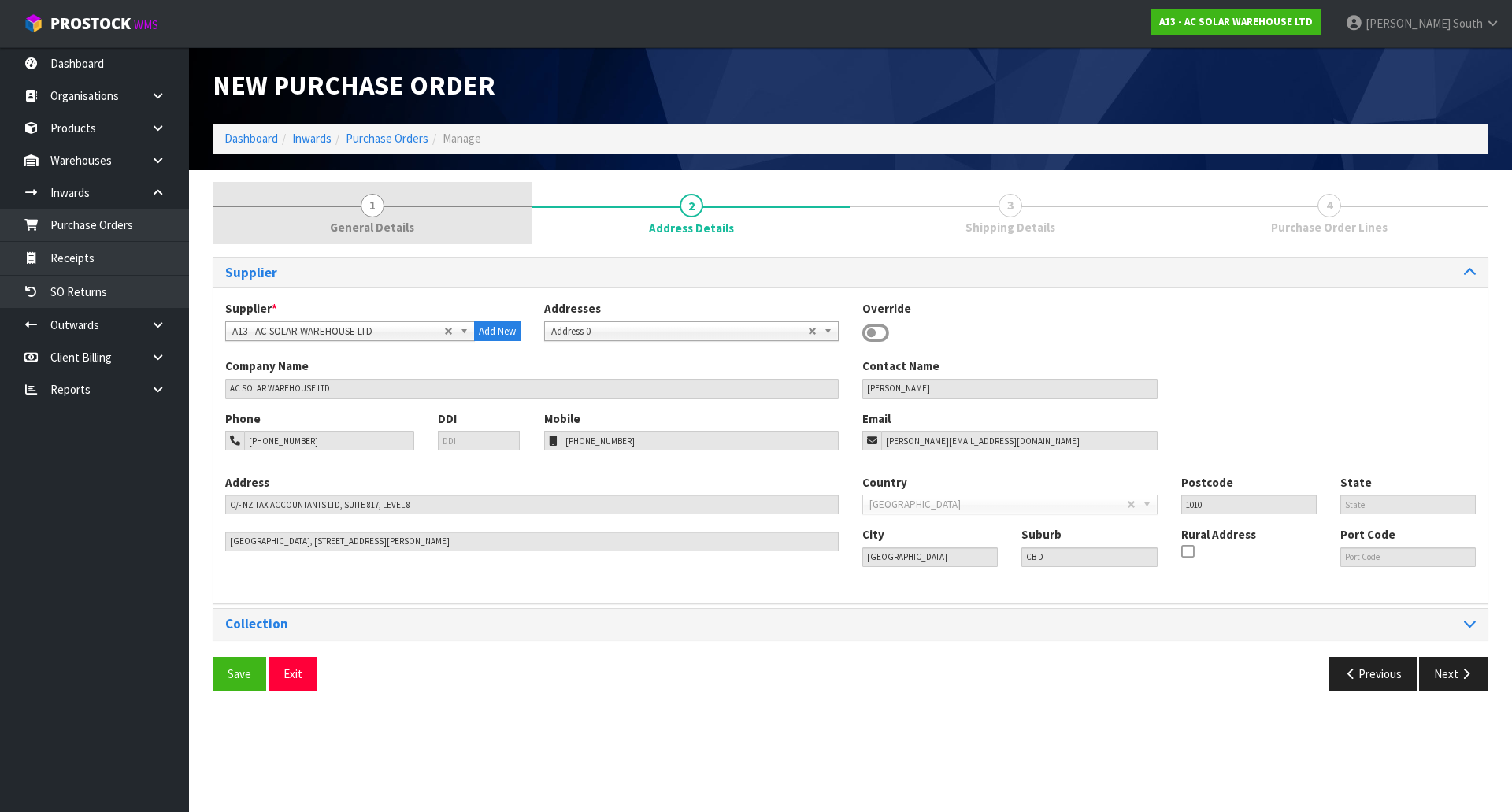
click at [409, 190] on link "1 General Details" at bounding box center [372, 213] width 319 height 63
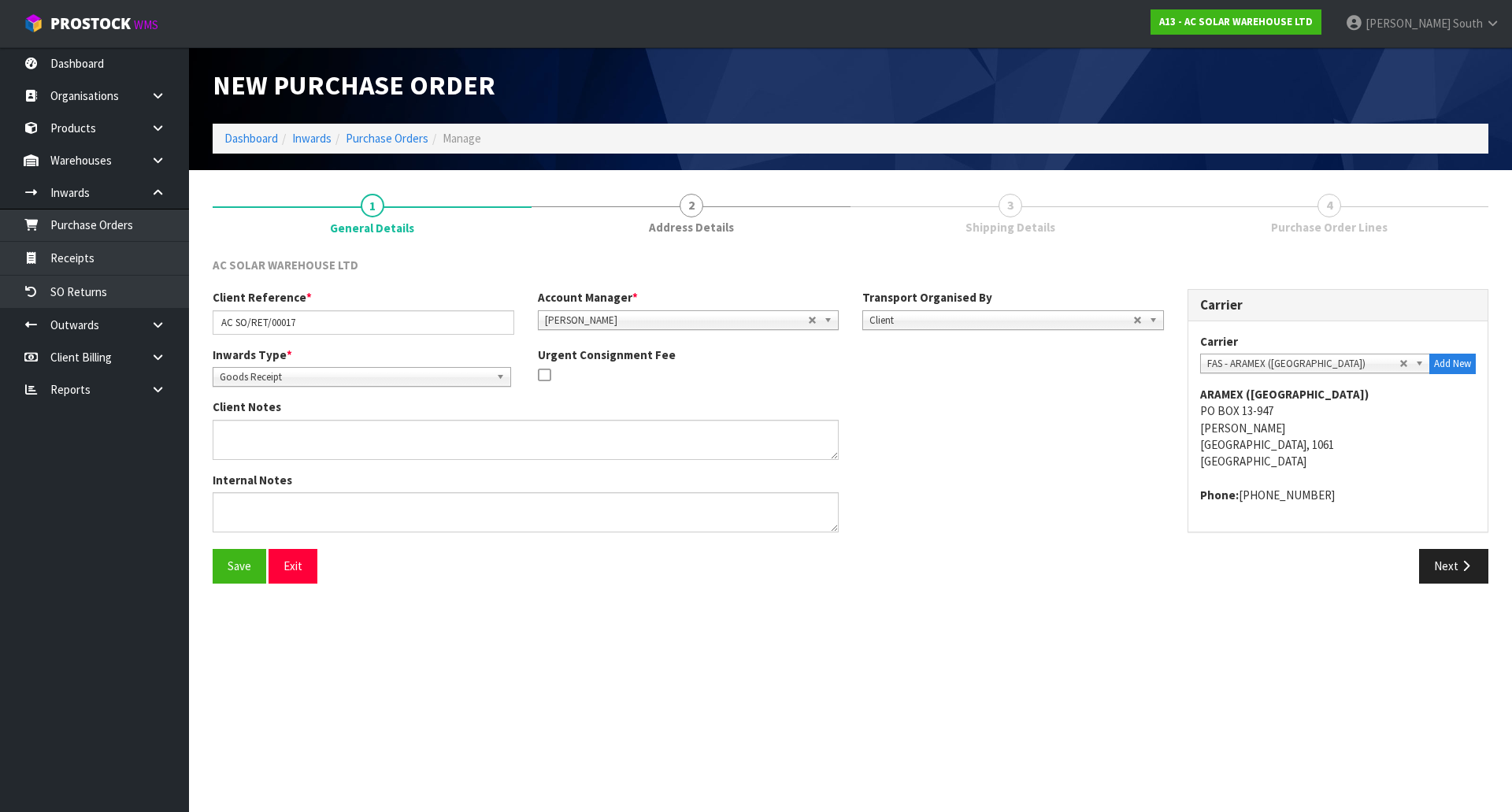
click at [323, 364] on div "Inwards Type * Goods Receipt Goods Returned Goods Receipt" at bounding box center [363, 367] width 325 height 40
click at [321, 377] on span "Goods Receipt" at bounding box center [355, 377] width 270 height 19
click at [299, 441] on li "Goods Returned" at bounding box center [361, 441] width 291 height 20
click at [574, 642] on section "New Purchase Order Dashboard Inwards Purchase Orders Manage 1 General Details 2…" at bounding box center [756, 406] width 1512 height 812
click at [946, 499] on div "Internal Notes" at bounding box center [689, 508] width 975 height 72
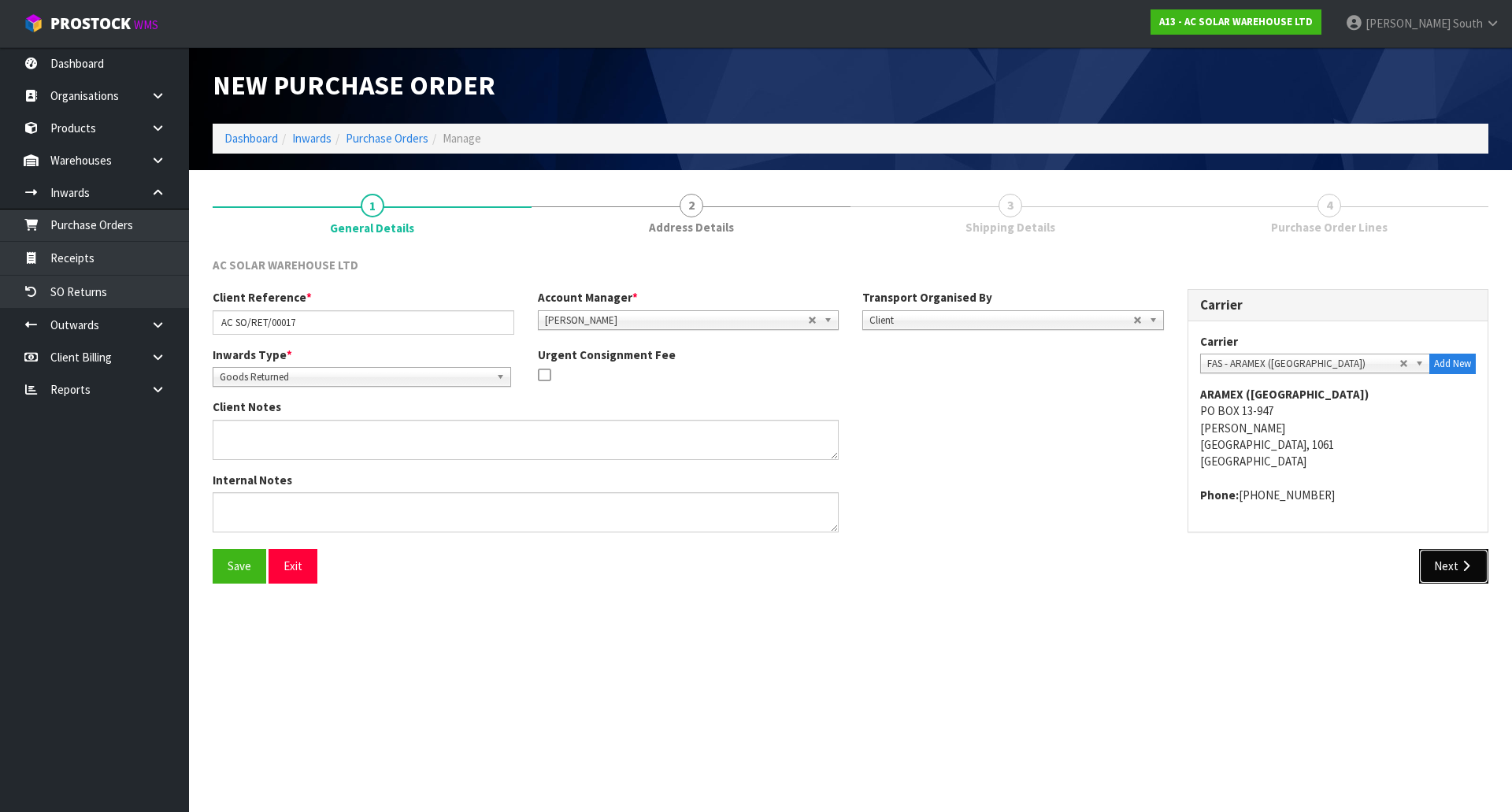
click at [1430, 575] on button "Next" at bounding box center [1454, 566] width 70 height 34
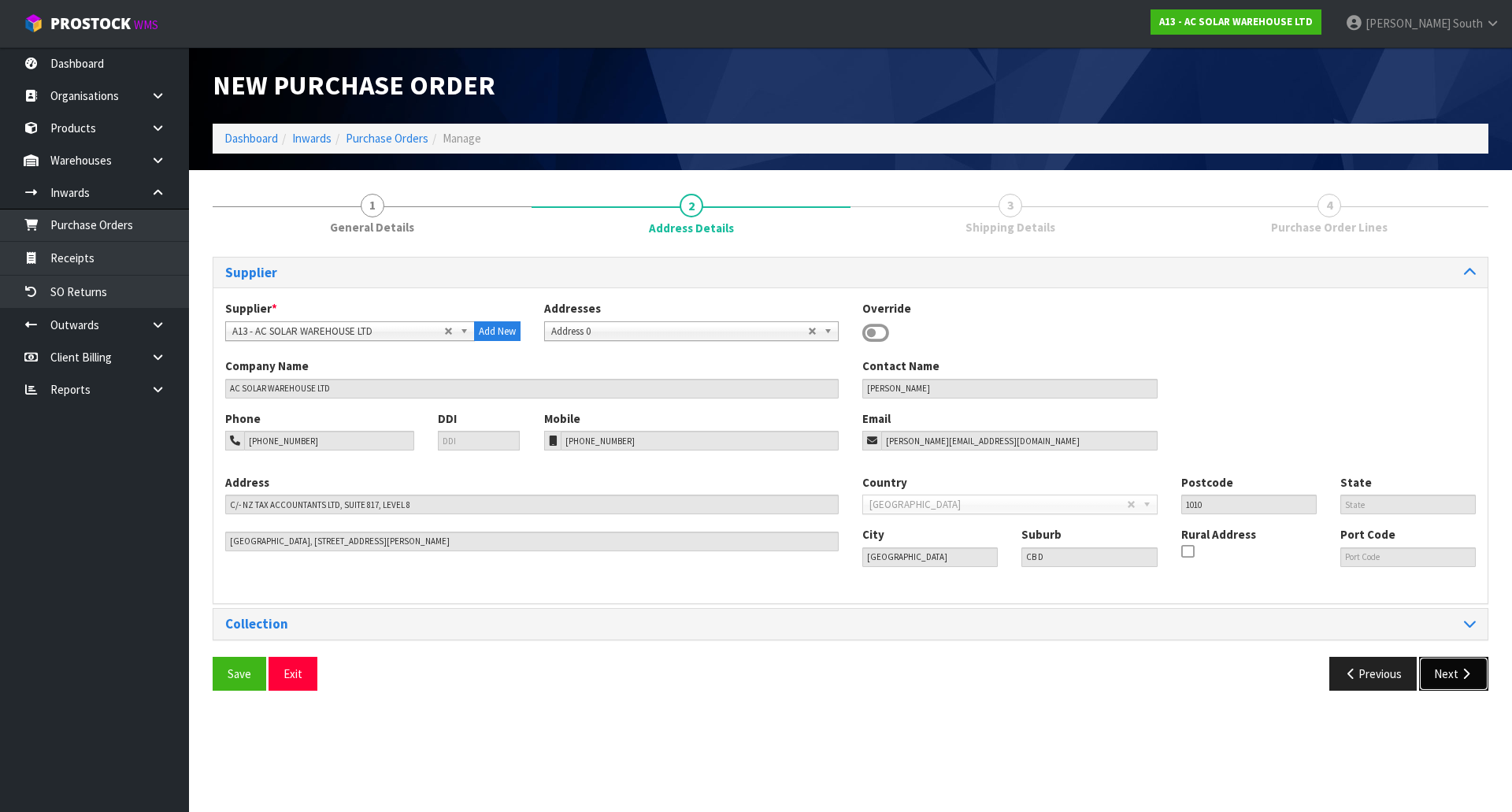
click at [1431, 662] on button "Next" at bounding box center [1454, 673] width 70 height 34
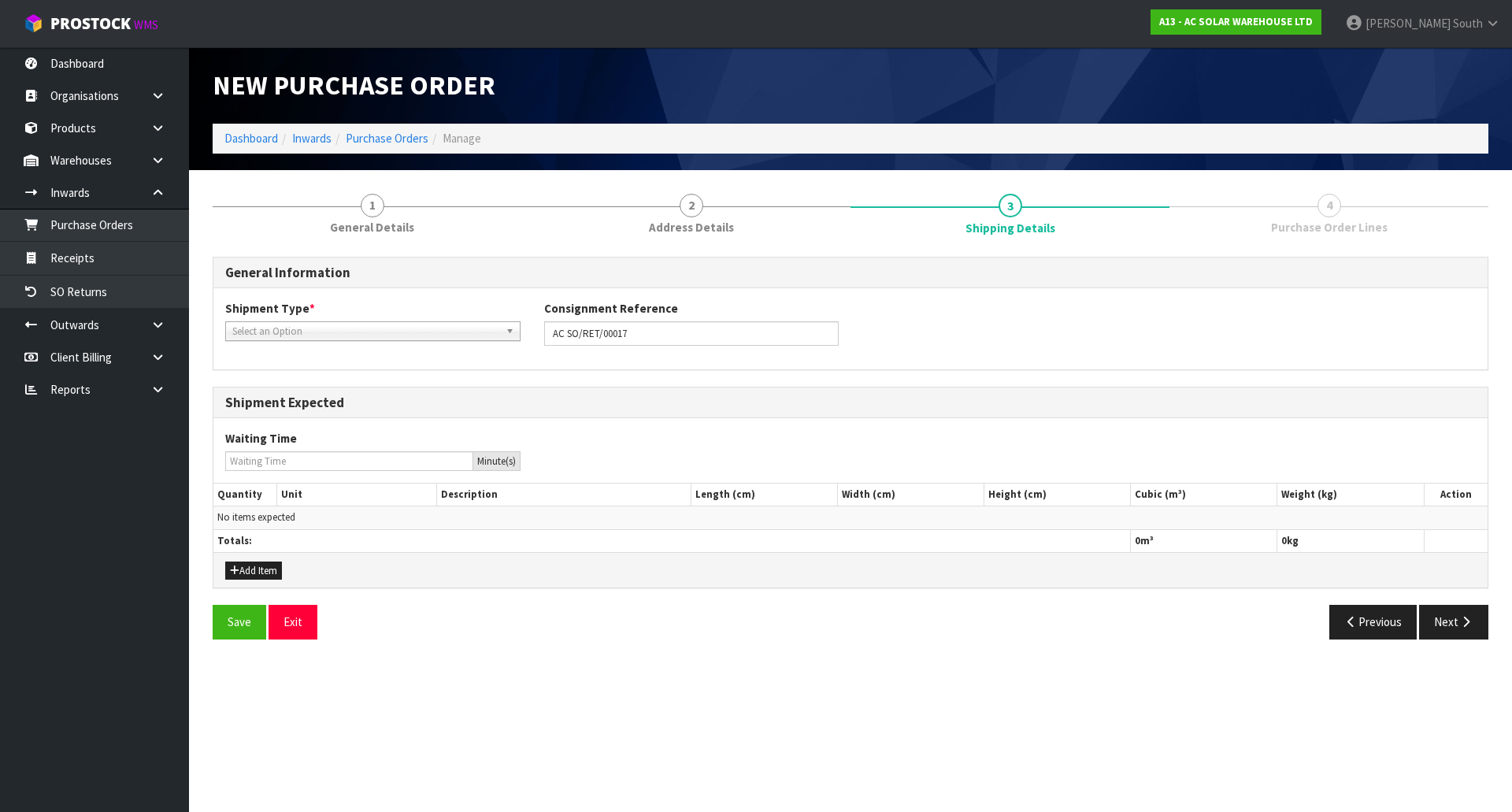
click at [409, 332] on span "Select an Option" at bounding box center [365, 332] width 267 height 19
click at [354, 377] on li "LCL National" at bounding box center [372, 376] width 287 height 20
click at [765, 374] on div "General Information Shipment Type * LCL National LCL International FCL-20ft FCL…" at bounding box center [851, 454] width 1276 height 395
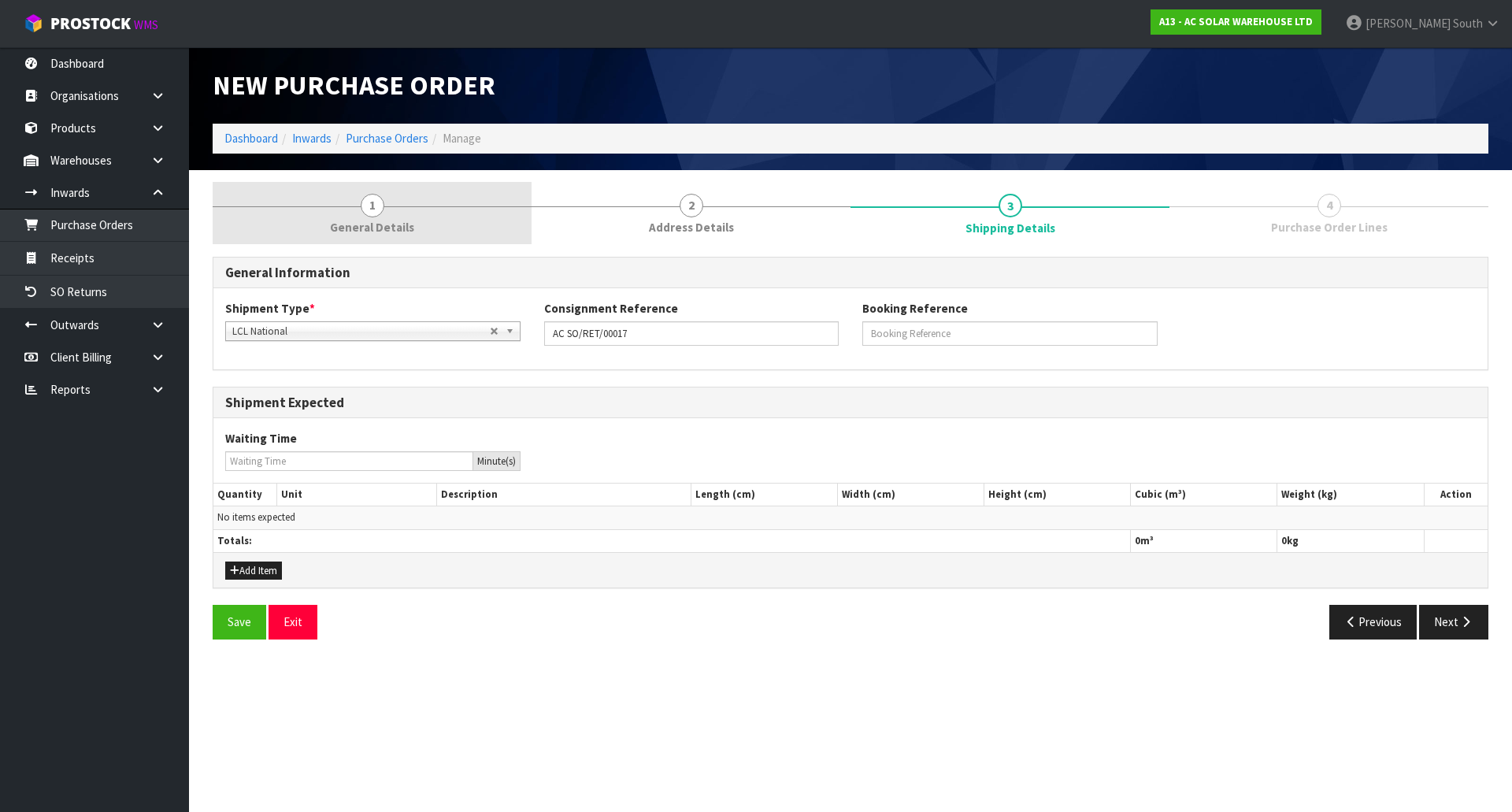
click at [368, 215] on span "1" at bounding box center [372, 206] width 24 height 24
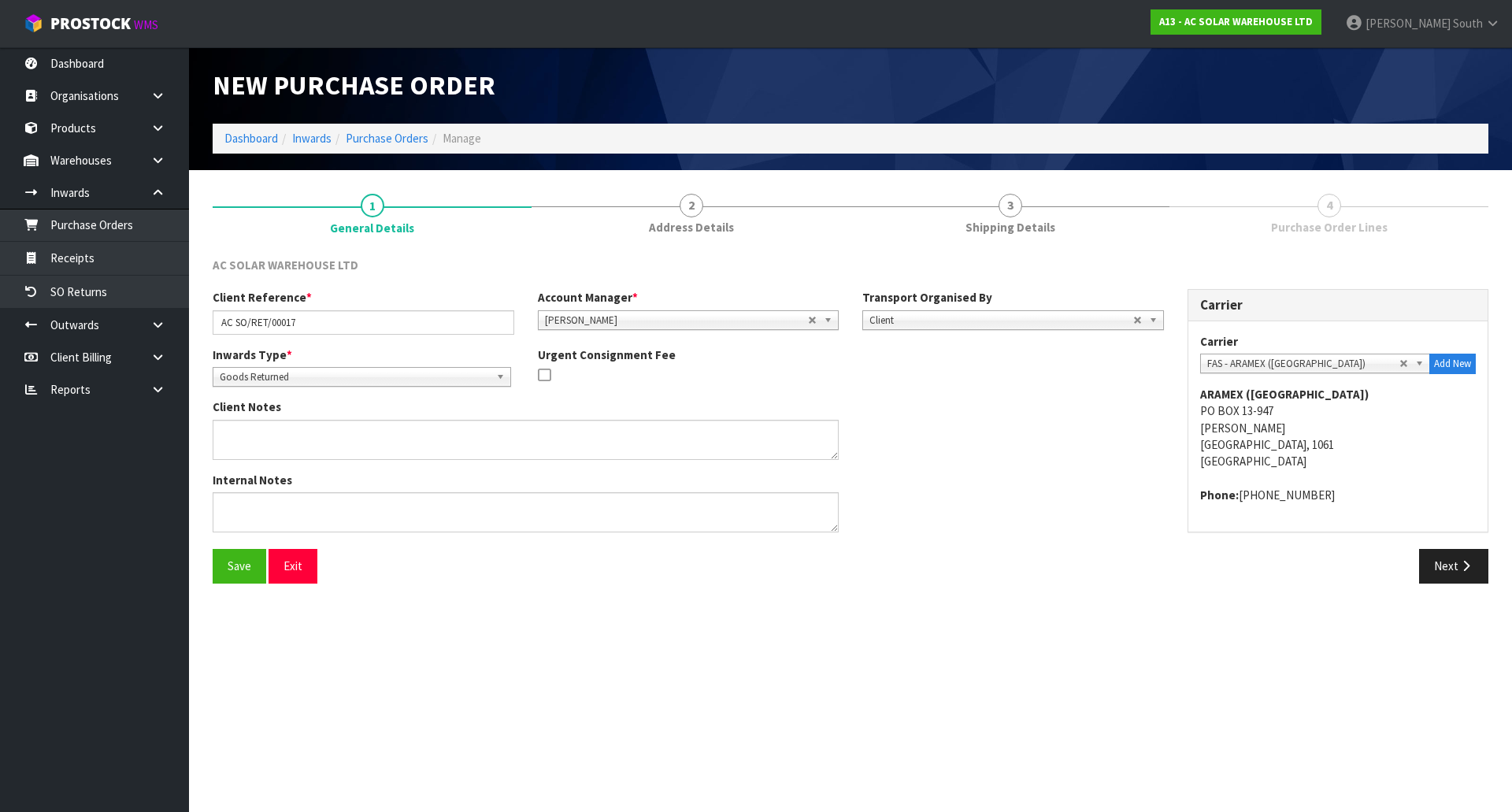
click at [706, 245] on li "2 Address Details" at bounding box center [691, 214] width 319 height 63
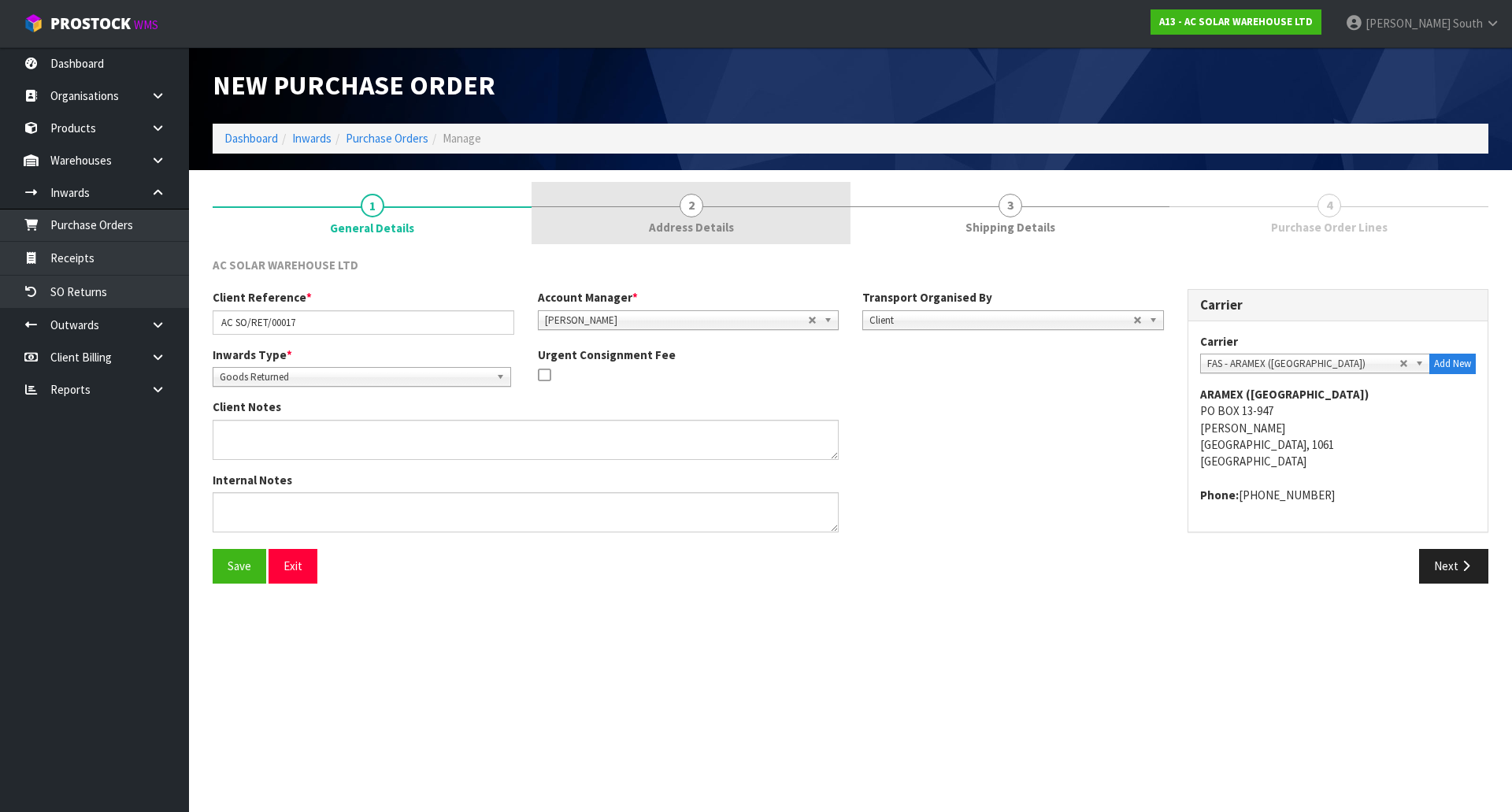
click at [708, 237] on link "2 Address Details" at bounding box center [691, 213] width 319 height 63
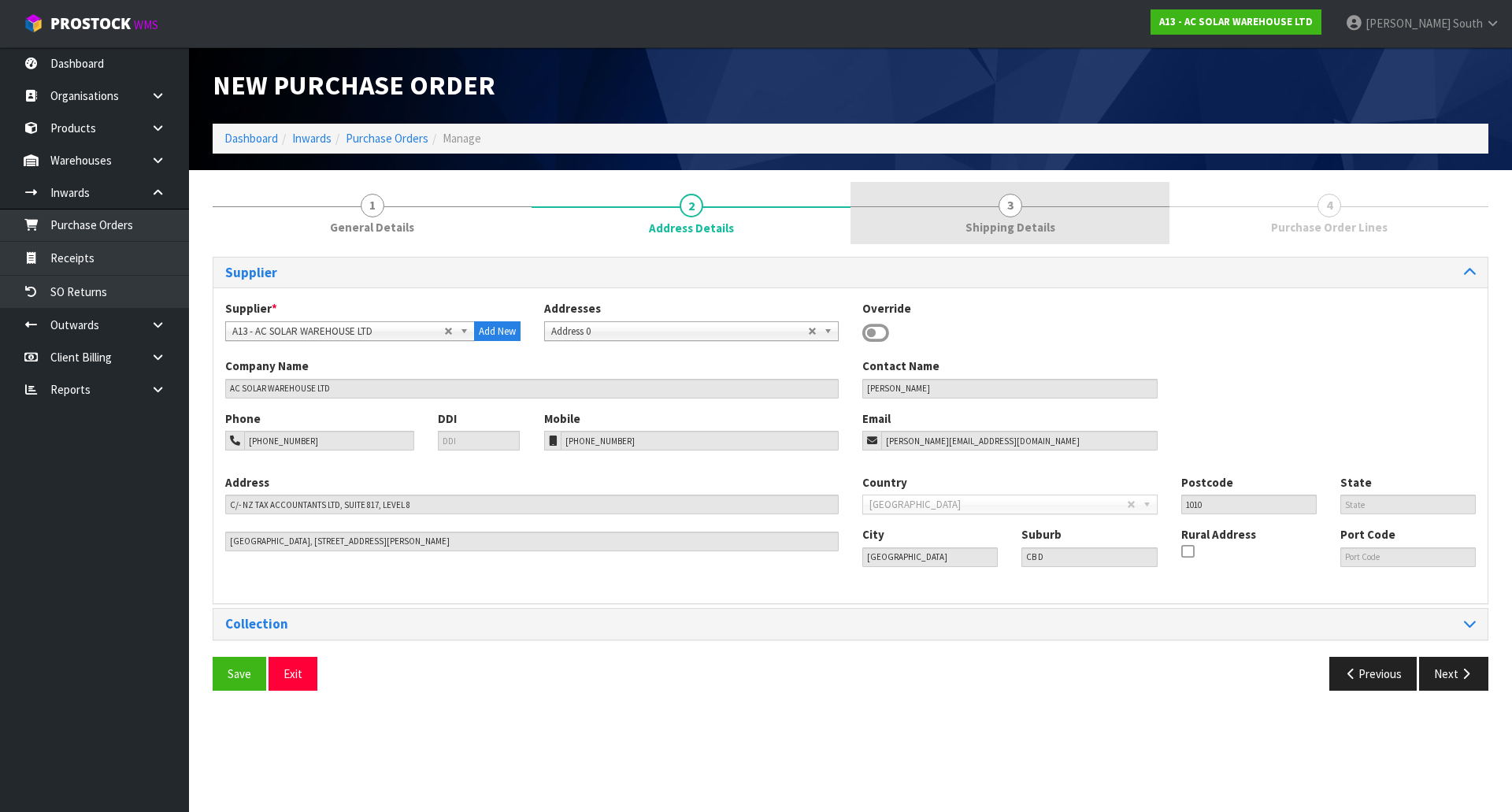
click at [909, 222] on link "3 Shipping Details" at bounding box center [1010, 213] width 319 height 63
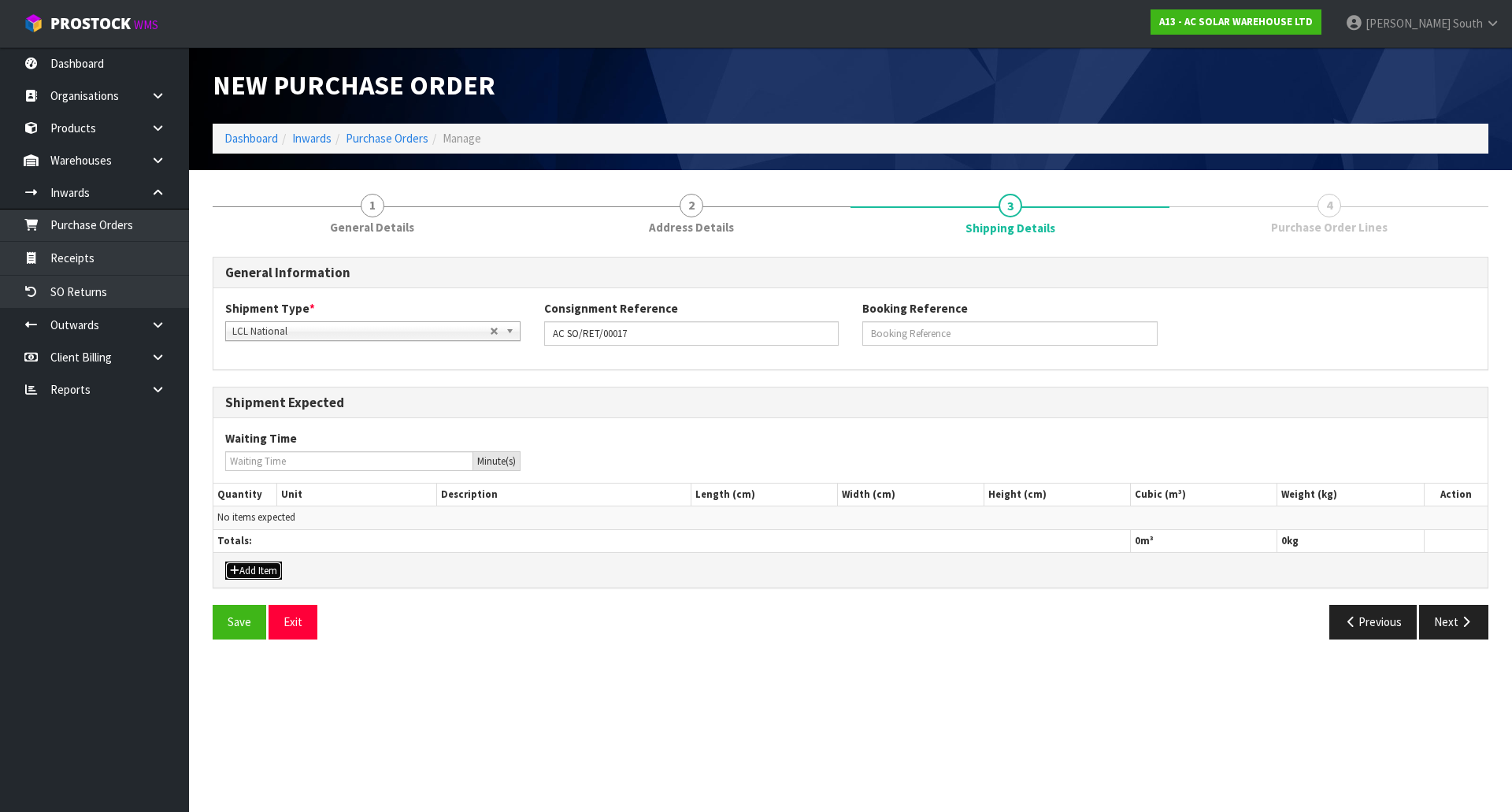
click at [234, 570] on icon "button" at bounding box center [235, 570] width 9 height 10
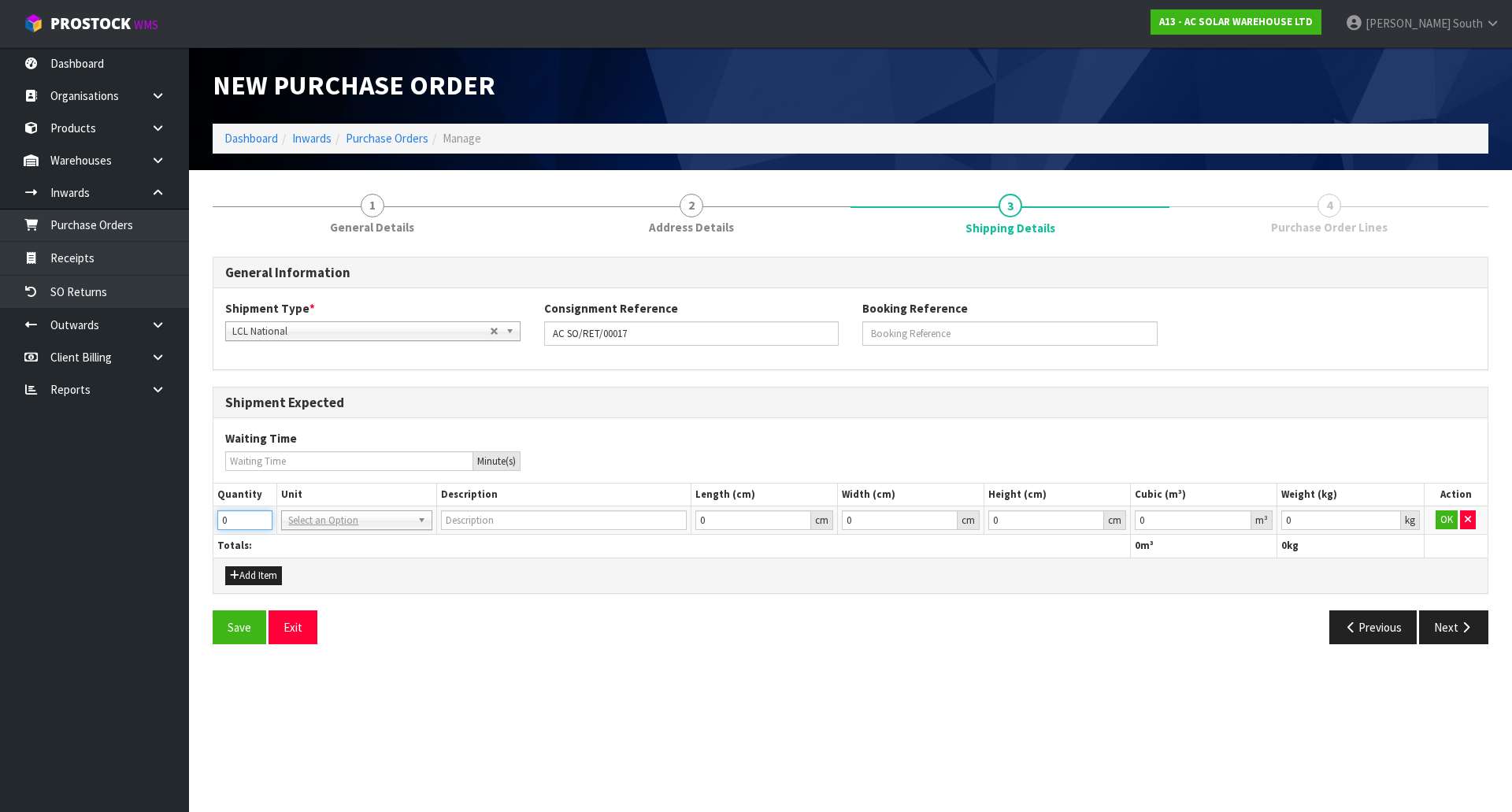
drag, startPoint x: 232, startPoint y: 525, endPoint x: 187, endPoint y: 525, distance: 45.0
click at [187, 525] on body "Toggle navigation ProStock WMS A13 - AC SOLAR WAREHOUSE LTD Zachary South Logou…" at bounding box center [756, 406] width 1512 height 812
type input "1"
click at [324, 540] on input "text" at bounding box center [356, 543] width 142 height 20
type input "CTN"
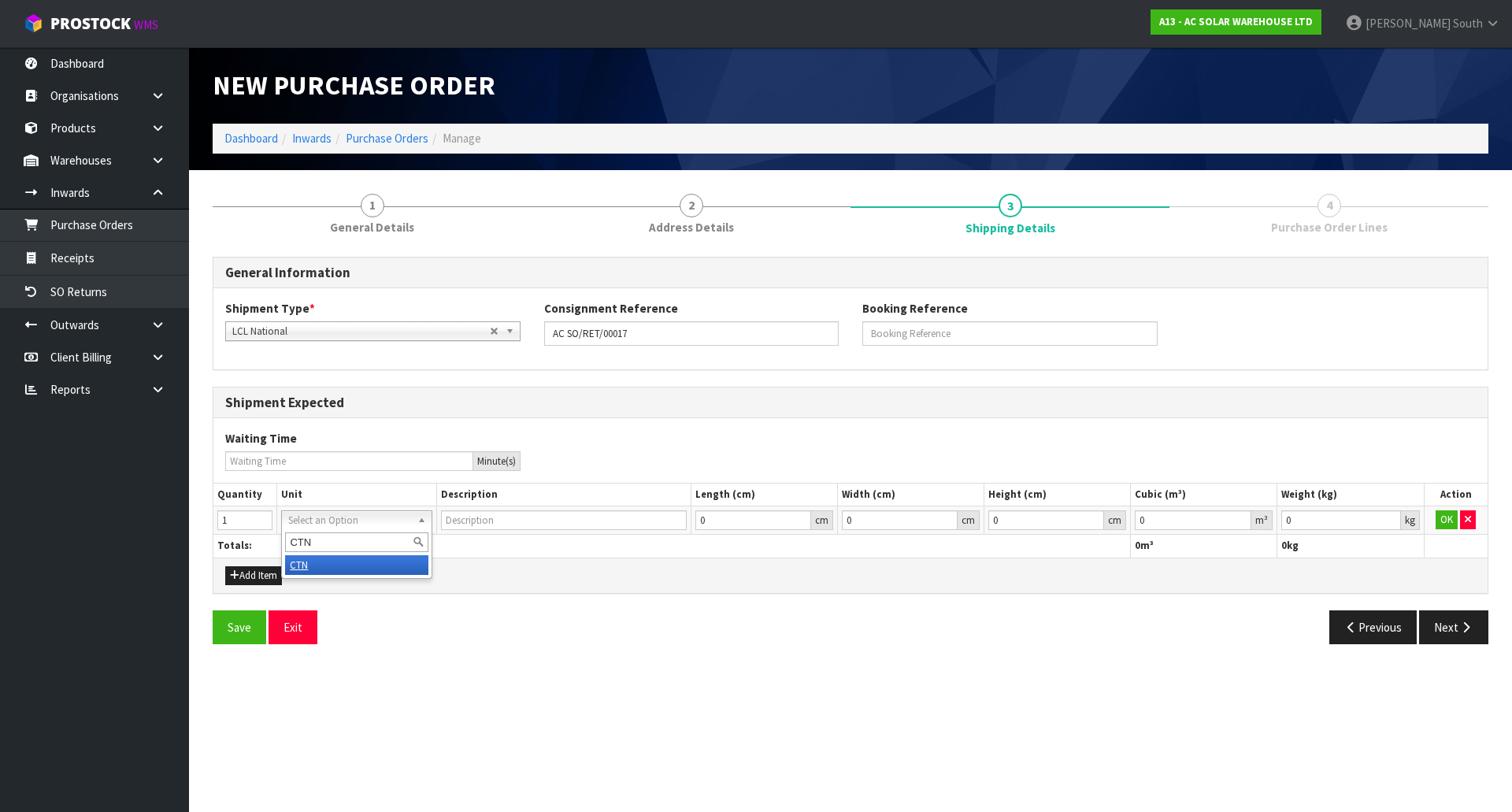
type input "CARTON"
type input "0.001"
click at [1390, 515] on input "0.001" at bounding box center [1340, 520] width 119 height 20
type input "0.000001"
click at [1239, 517] on input "0.000001" at bounding box center [1193, 520] width 117 height 20
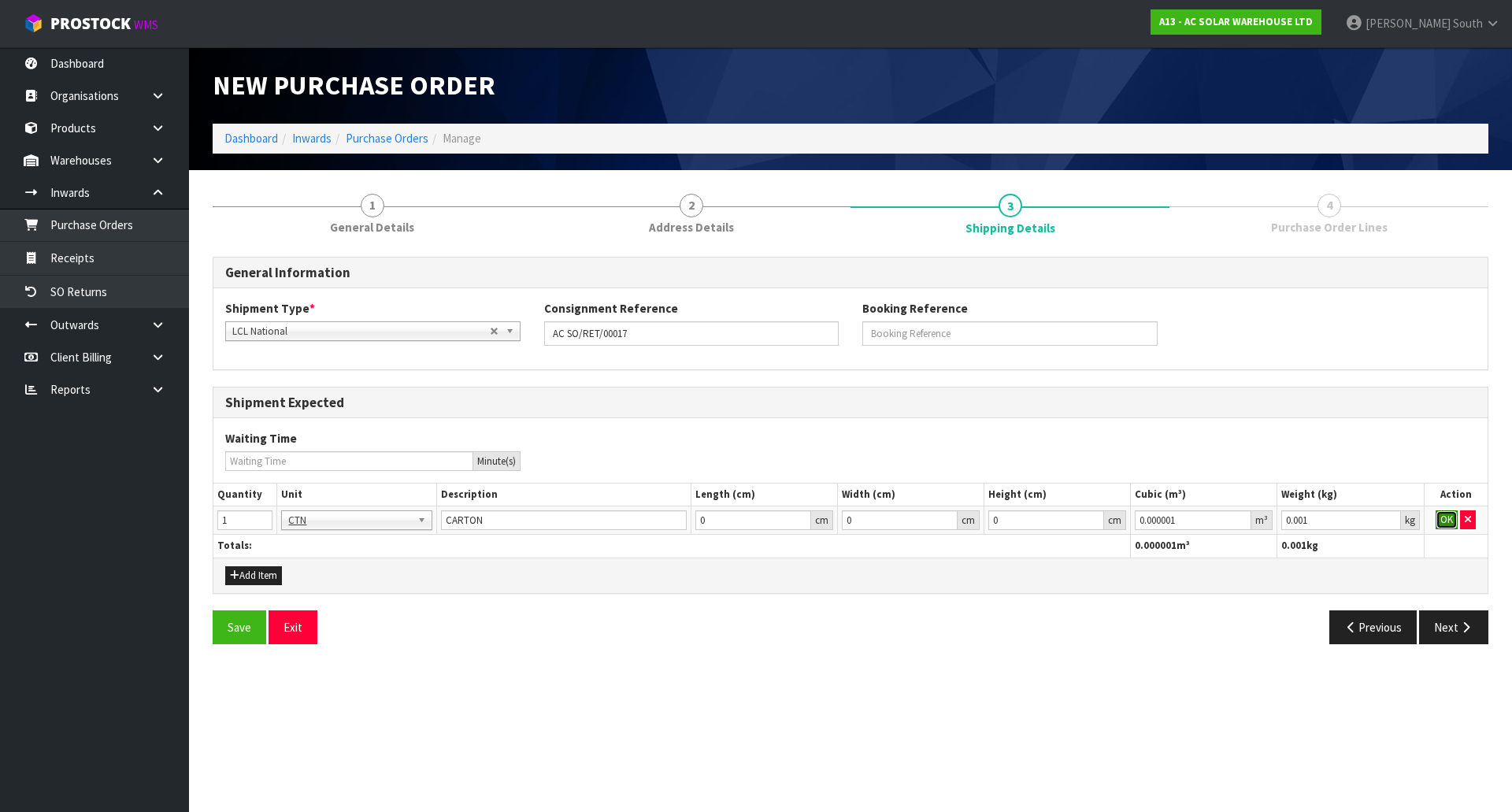
click at [1440, 519] on button "OK" at bounding box center [1447, 519] width 22 height 19
drag, startPoint x: 1451, startPoint y: 620, endPoint x: 1415, endPoint y: 615, distance: 36.3
click at [1451, 622] on button "Next" at bounding box center [1454, 627] width 70 height 34
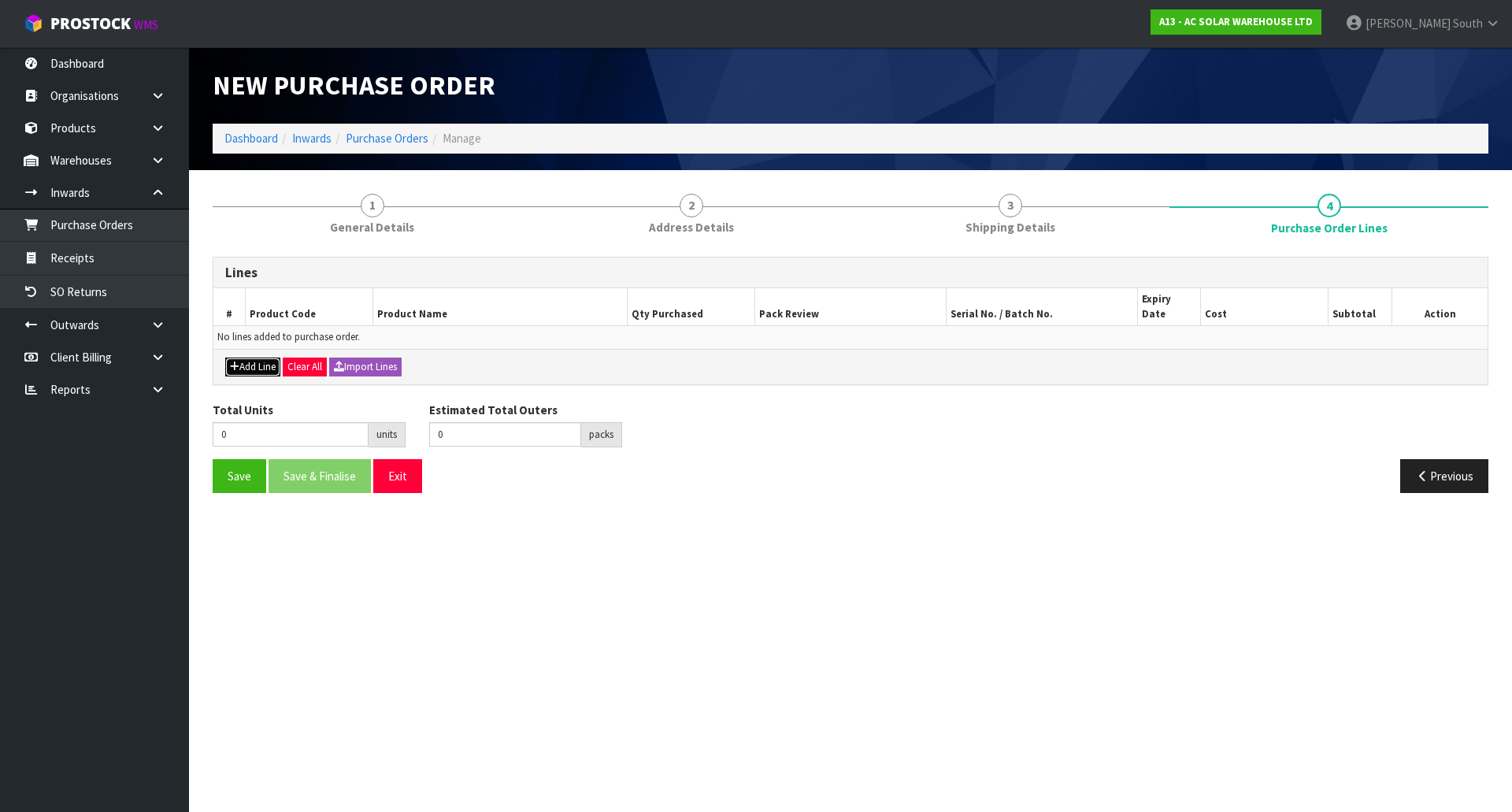
click at [264, 358] on button "Add Line" at bounding box center [253, 367] width 55 height 19
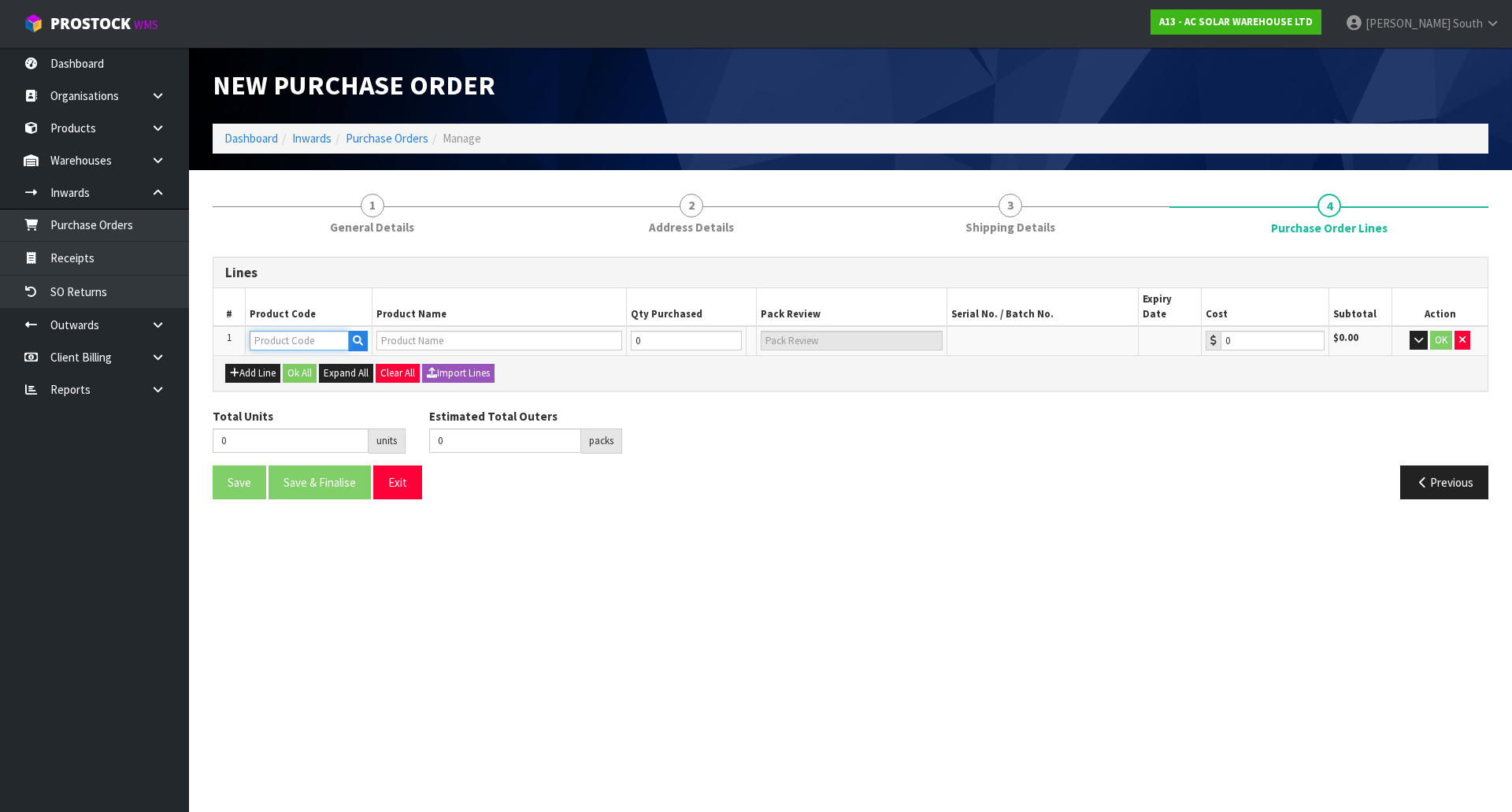
click at [302, 332] on input "text" at bounding box center [300, 341] width 100 height 20
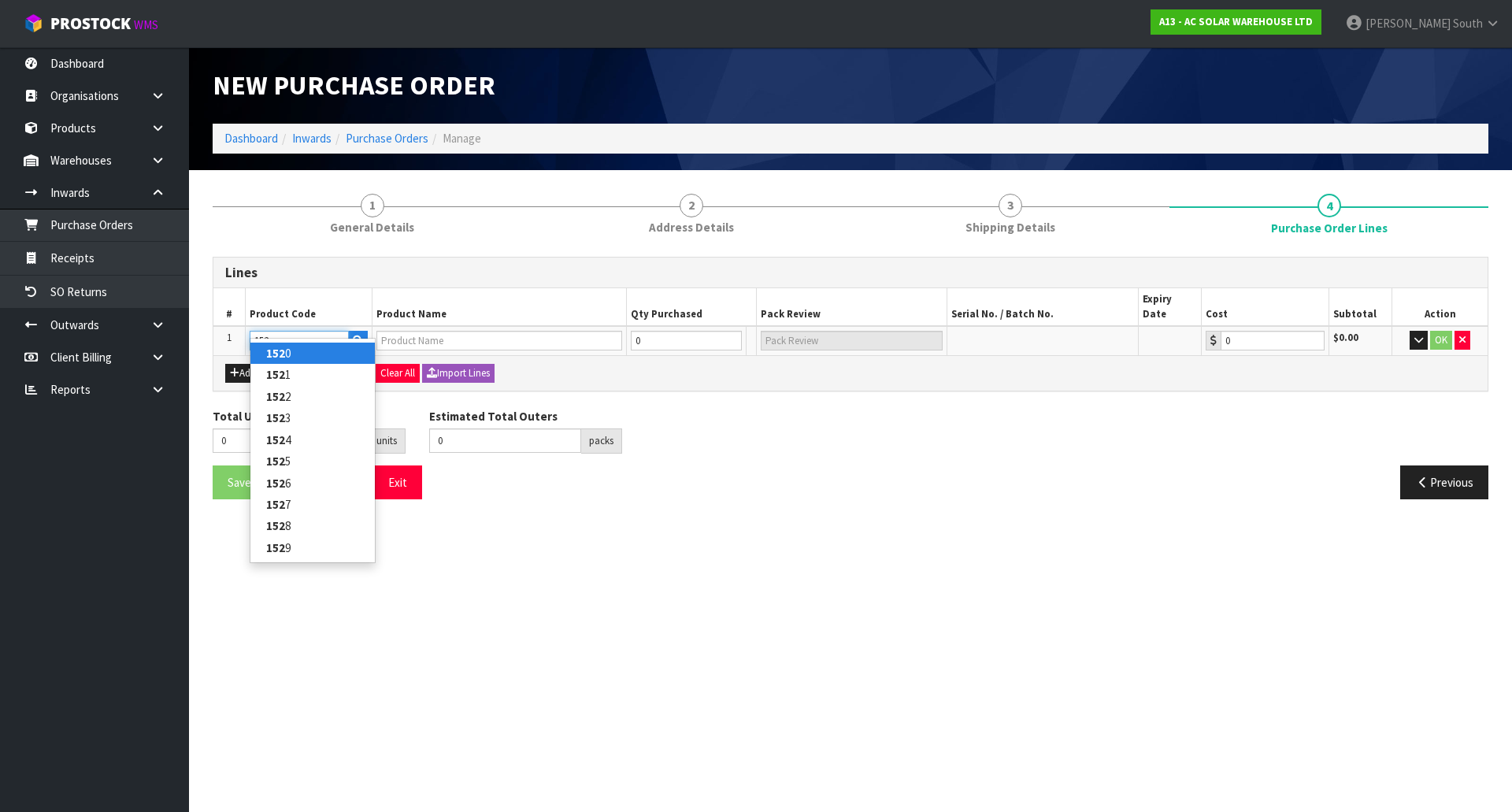
type input "1526"
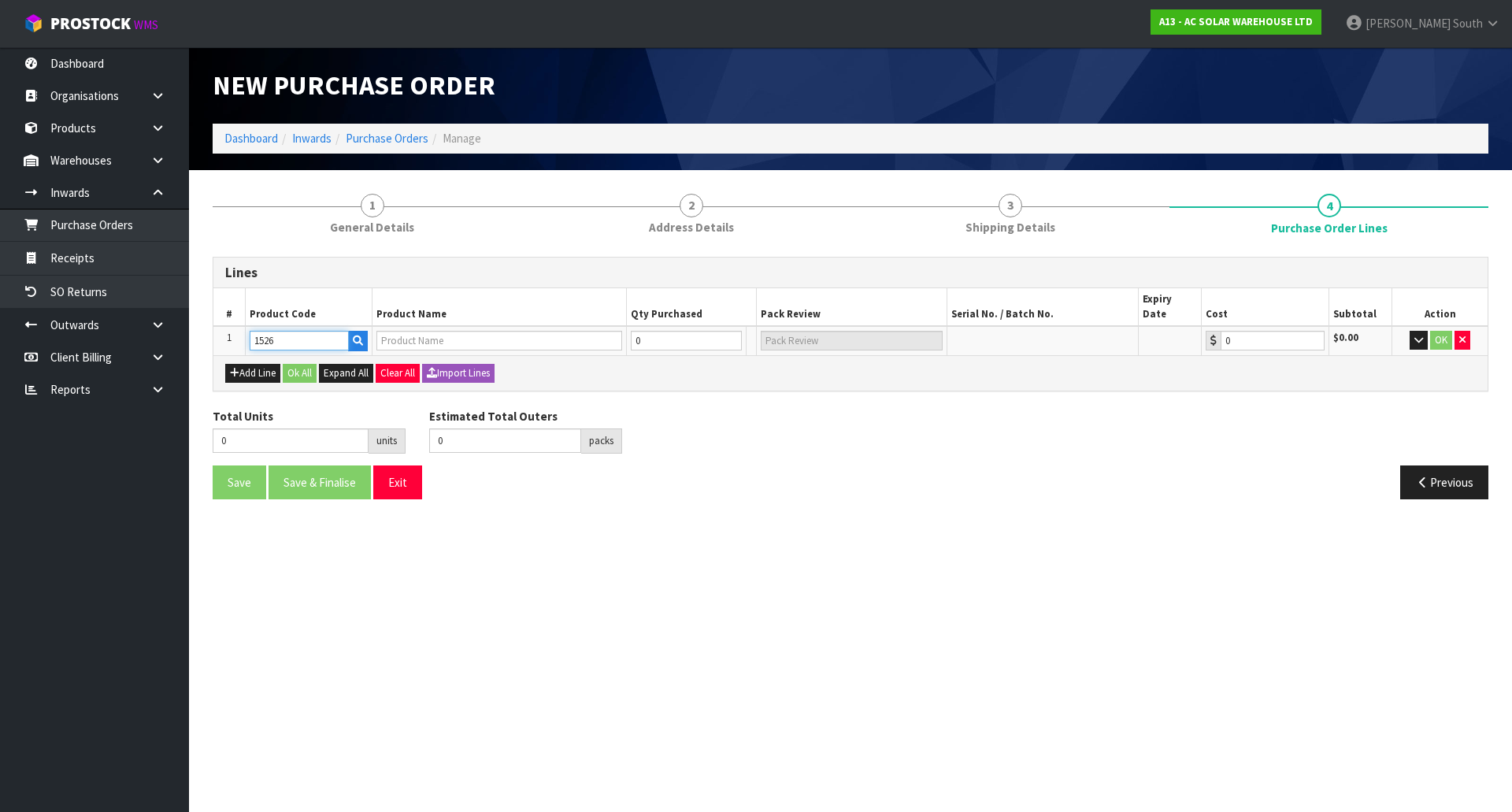
type input "DTSD1352 - SUNGROW 3 PHASE SMART ENERGY METER - COMMERCIAL"
type input "0.00"
type input "1526"
type input "1"
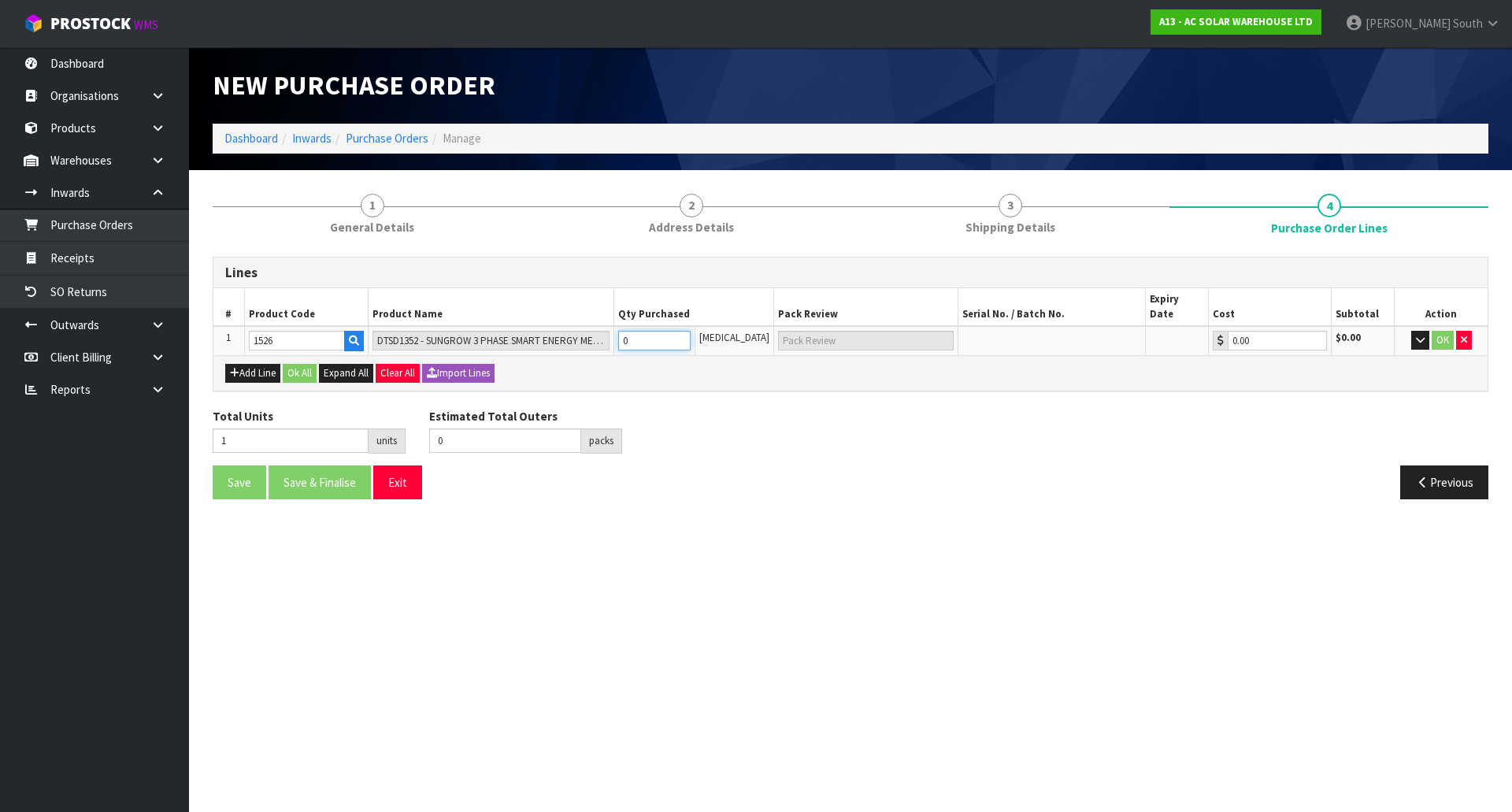
type input "1"
type input "1 CTN"
type input "1"
click at [690, 331] on input "1" at bounding box center [653, 341] width 72 height 20
click at [961, 428] on div "Total Units 1 units Estimated Total Outers 1 packs Estimated Total Pallets pall…" at bounding box center [851, 436] width 1299 height 57
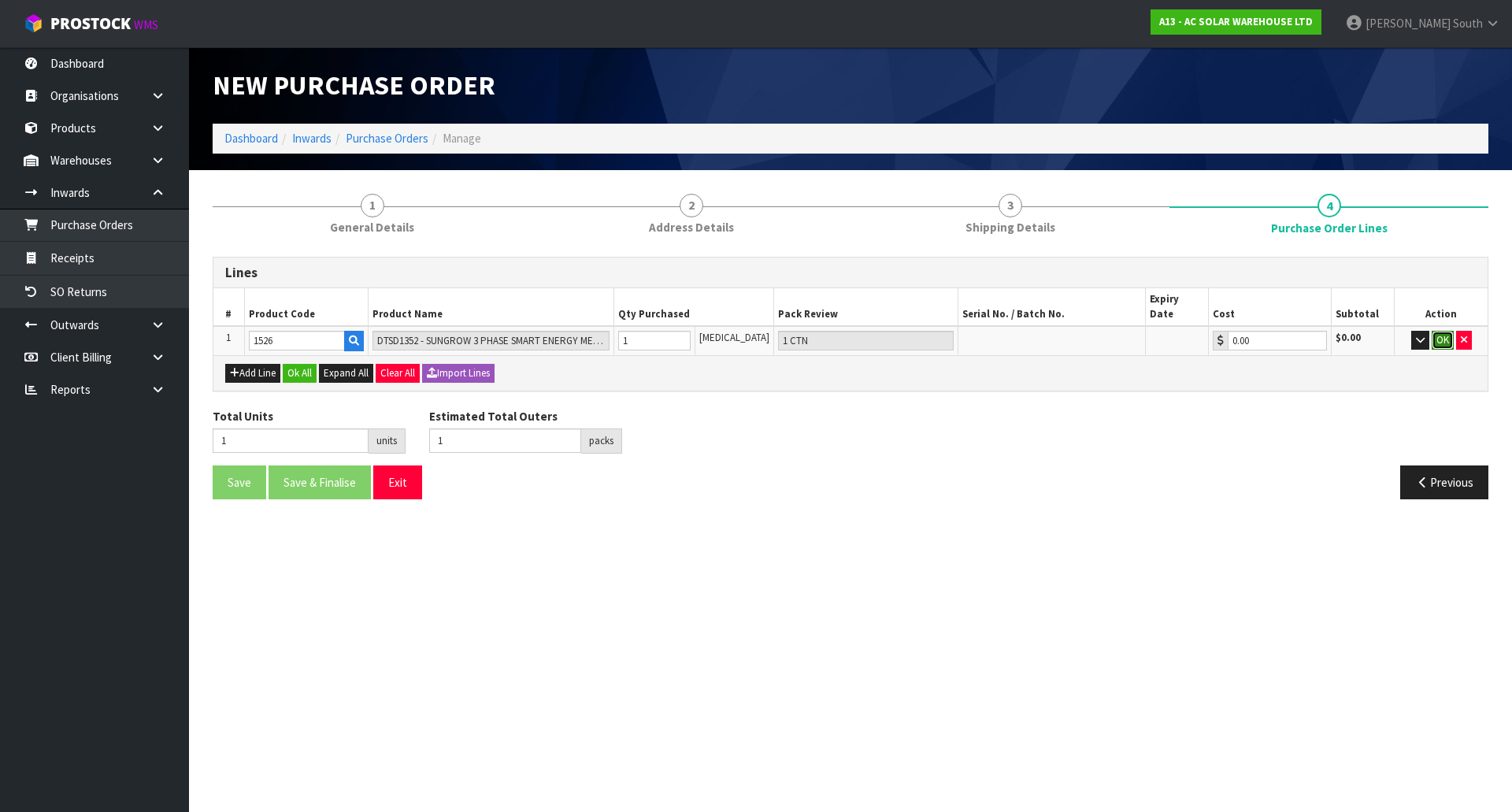
click at [1437, 331] on button "OK" at bounding box center [1443, 340] width 22 height 19
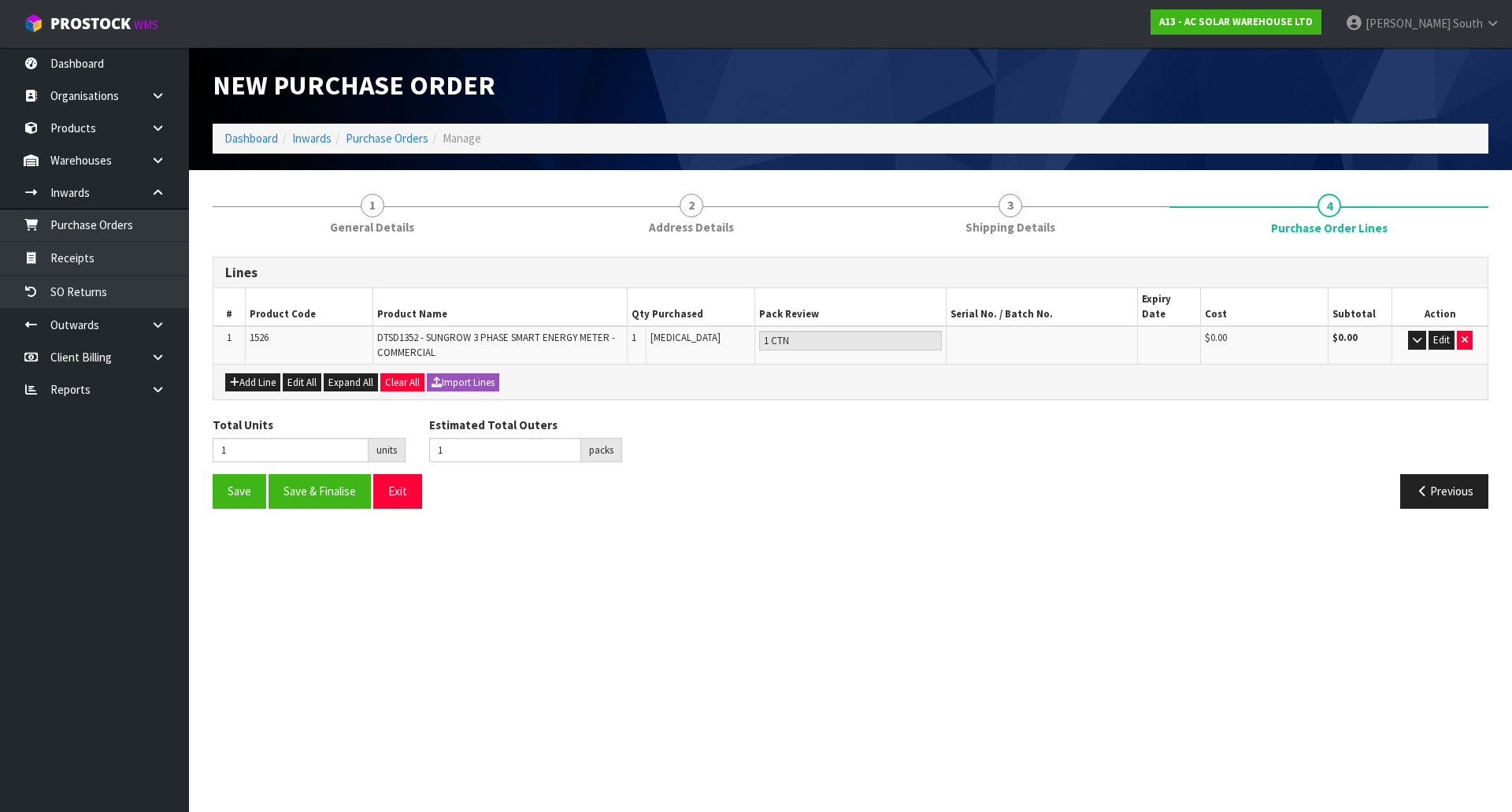
click at [778, 474] on div "Save Save & Finalise Exit" at bounding box center [525, 490] width 650 height 34
click at [247, 373] on button "Add Line" at bounding box center [253, 382] width 55 height 19
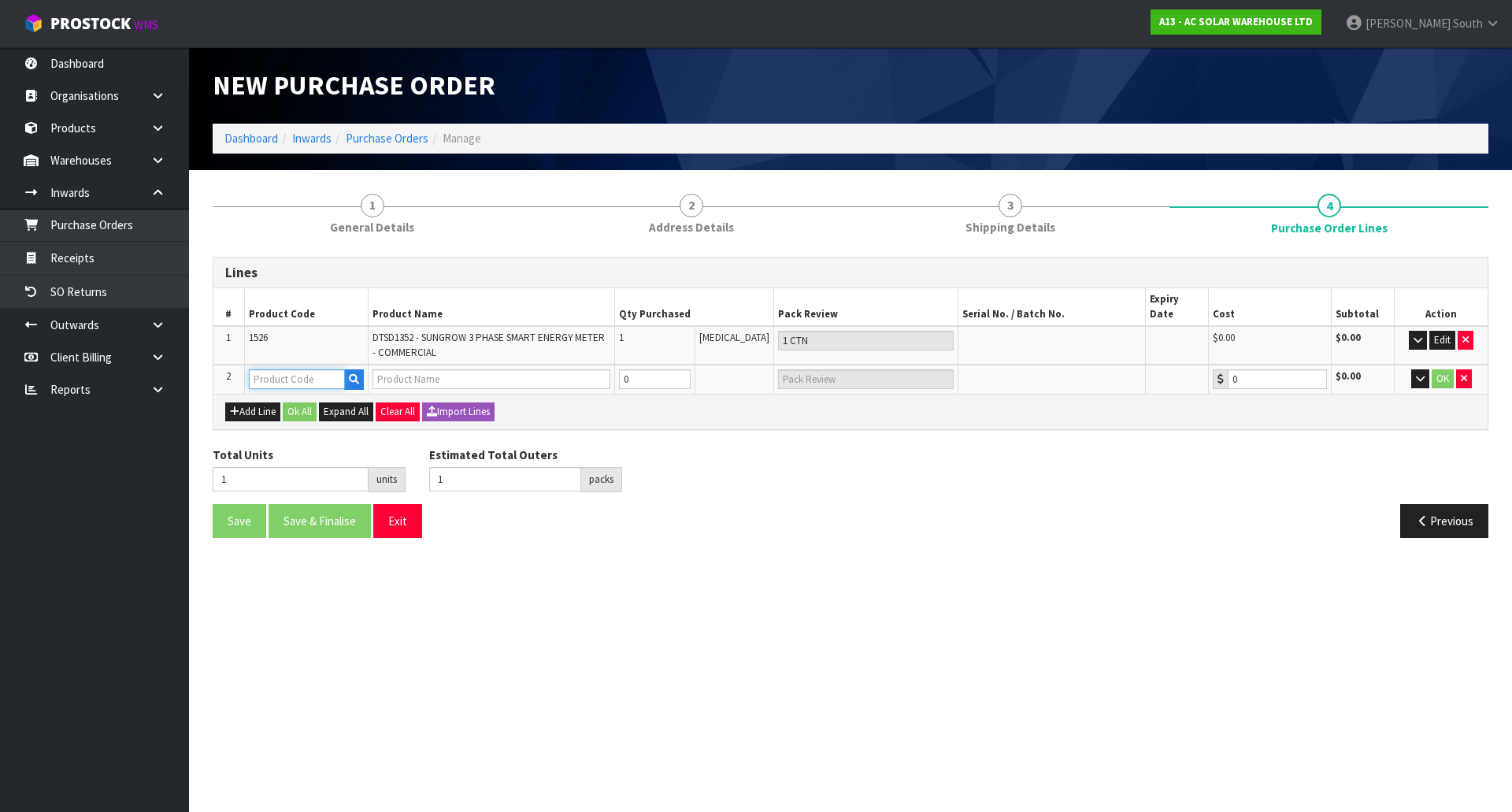
drag, startPoint x: 304, startPoint y: 357, endPoint x: 299, endPoint y: 371, distance: 14.9
click at [303, 370] on input "text" at bounding box center [297, 380] width 96 height 20
type input "4840"
type input "SUNGROW - 300A SPLIT CORE CT WITH 5A OUTPUT SGR-CT-30"
type input "0.00"
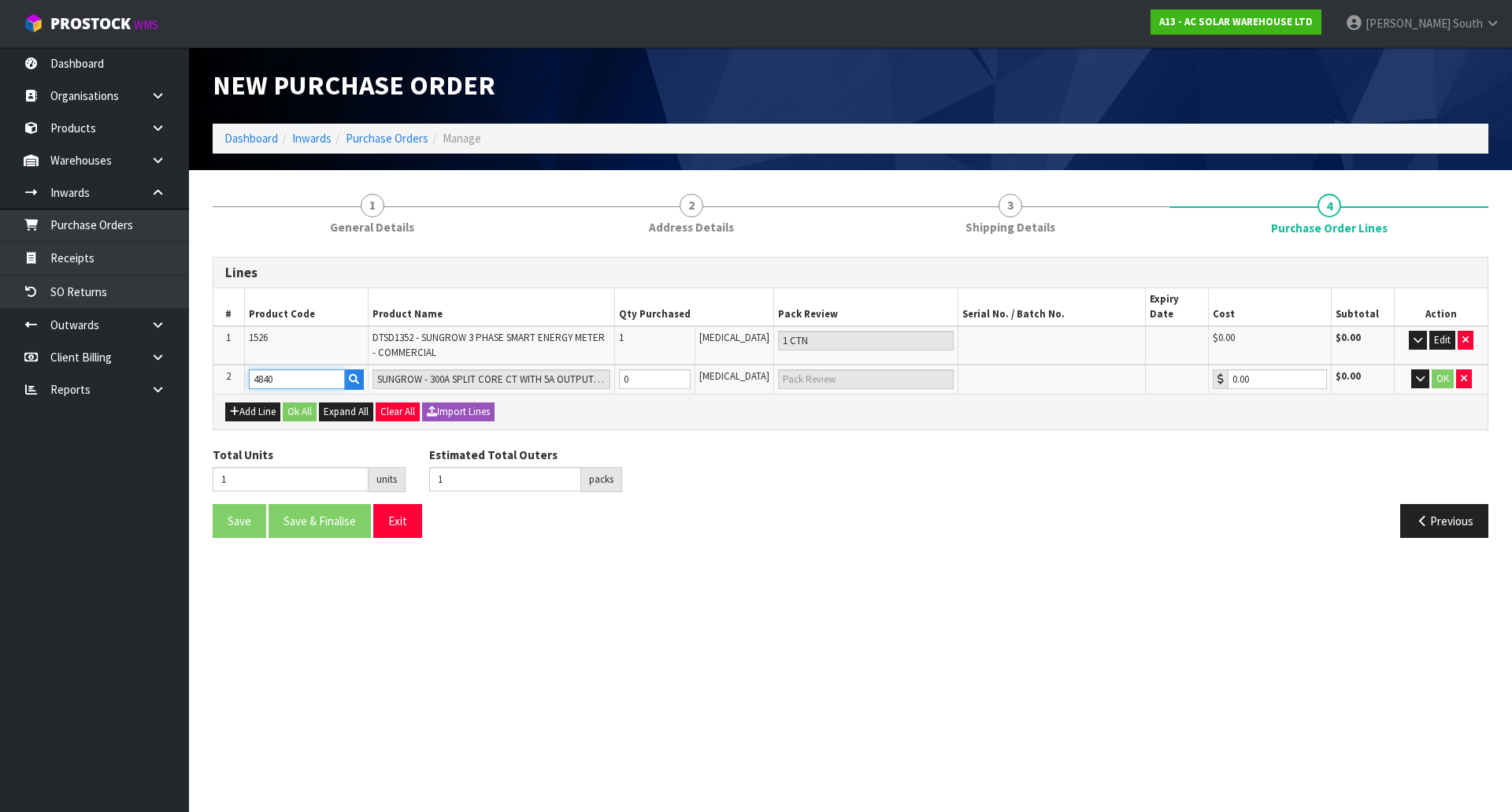
type input "4840"
click at [727, 532] on div "Save Save & Finalise Exit Previous" at bounding box center [851, 527] width 1299 height 45
type input "2"
type input "1"
type input "1 PCE"
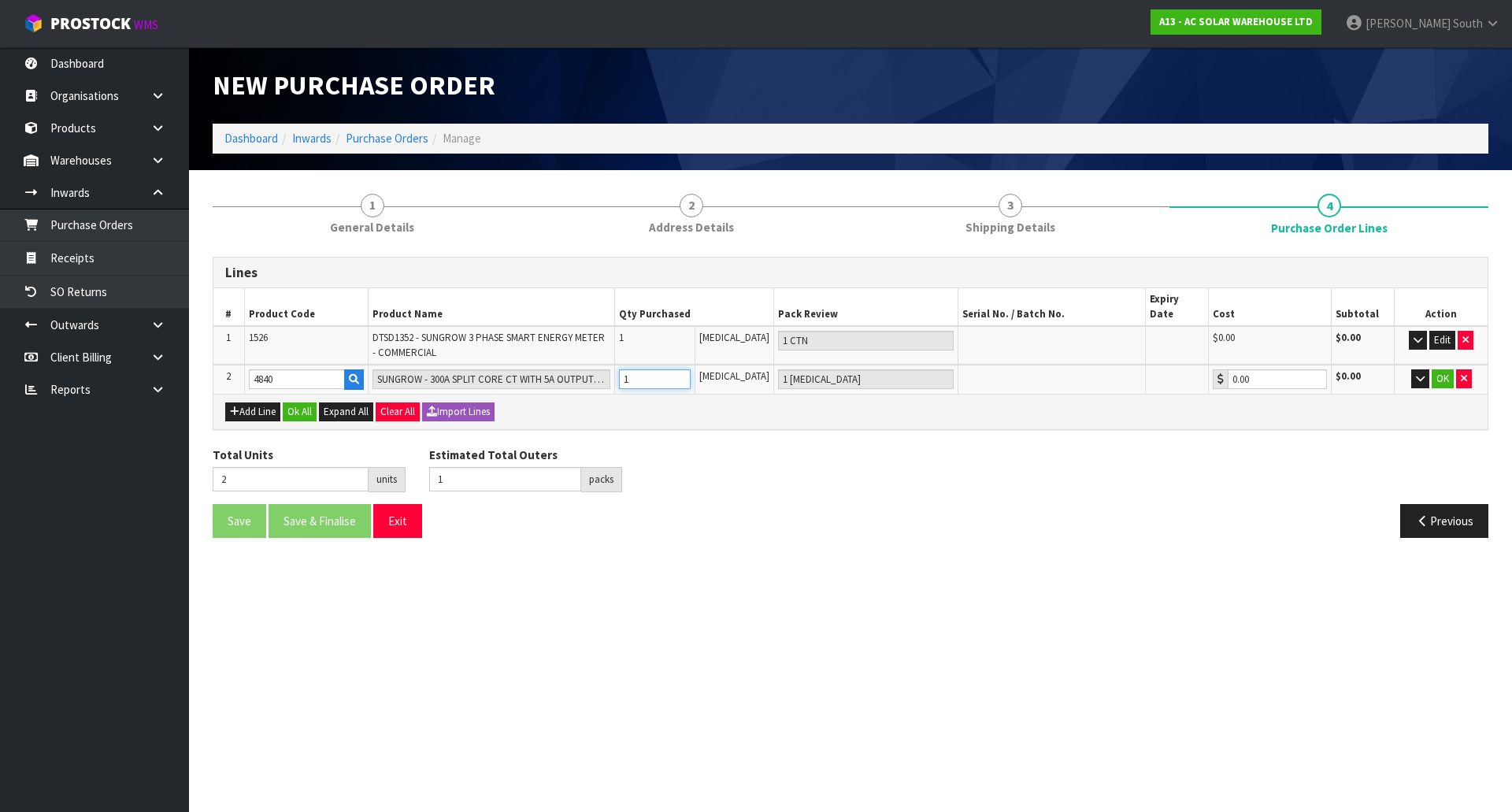
type input "1"
click at [690, 370] on input "1" at bounding box center [654, 380] width 72 height 20
type input "3"
type input "2"
type input "2 PCE"
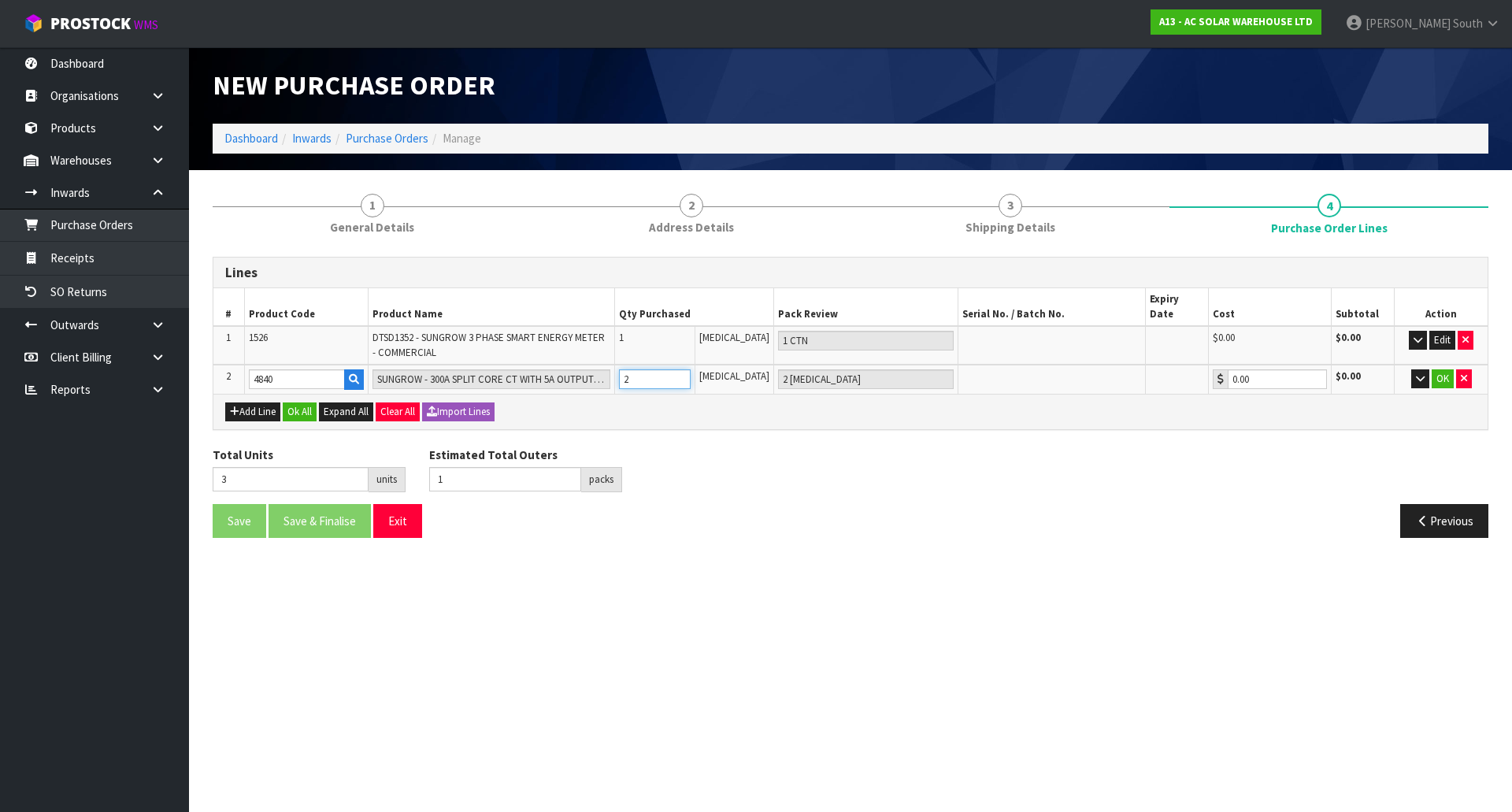
type input "2"
click at [690, 370] on input "2" at bounding box center [654, 380] width 72 height 20
type input "4"
type input "2"
type input "3"
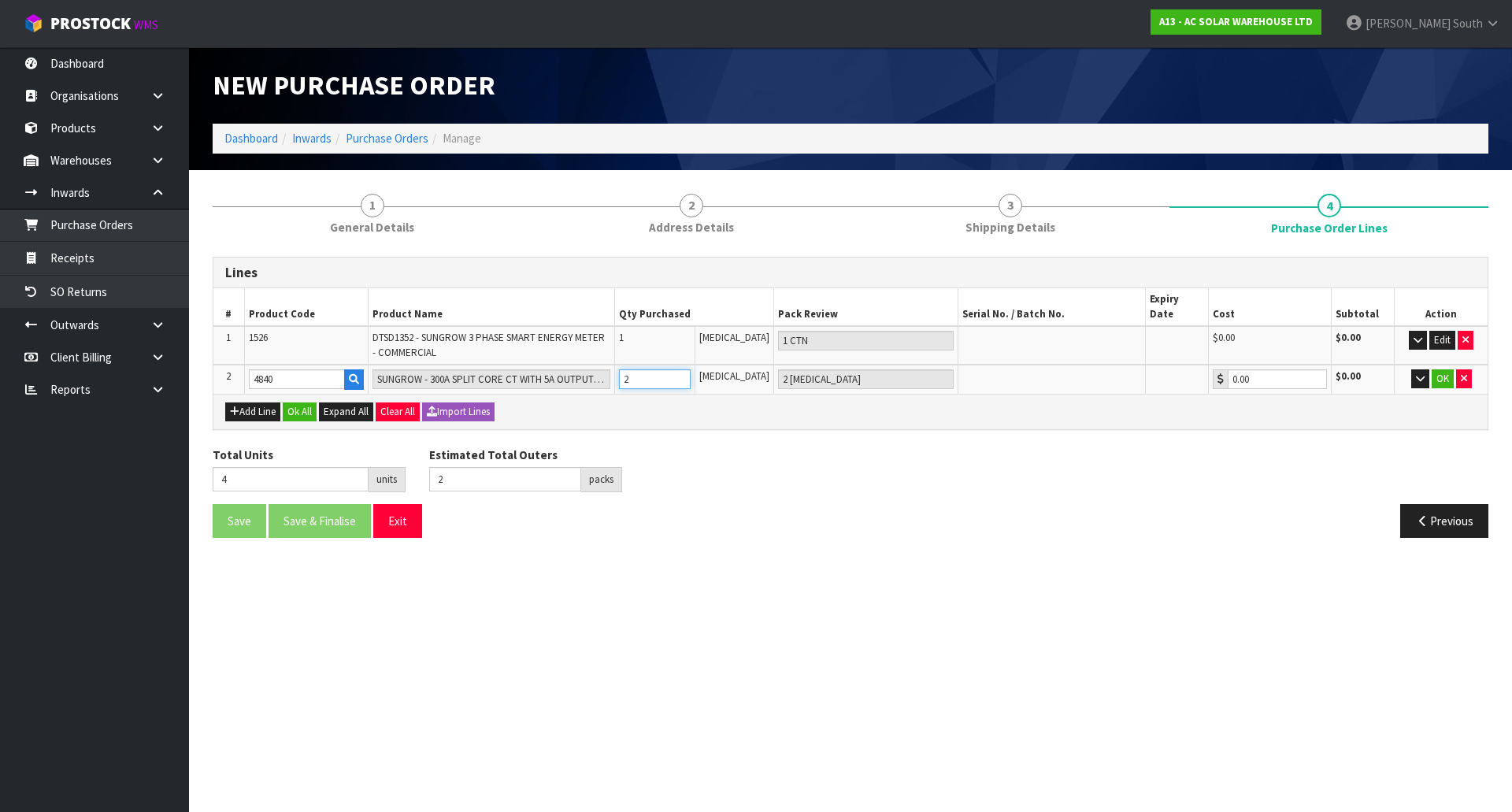
type input "1 CTN"
type input "3"
click at [690, 370] on input "3" at bounding box center [654, 380] width 72 height 20
click at [776, 454] on div "Total Units 4 units Estimated Total Outers 2 packs Estimated Total Pallets pall…" at bounding box center [851, 475] width 1299 height 57
click at [1448, 370] on button "OK" at bounding box center [1443, 379] width 22 height 19
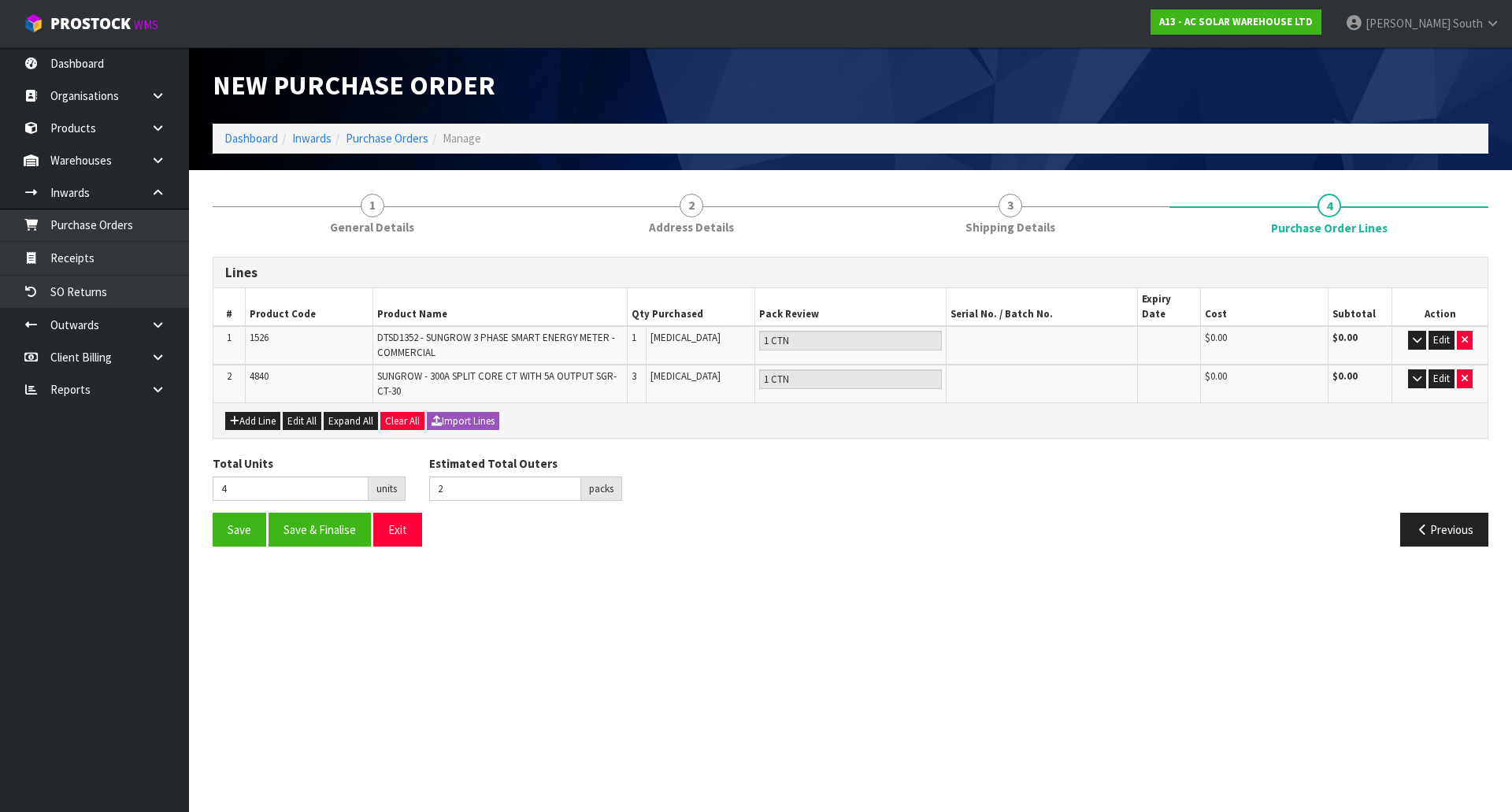
click at [988, 513] on div "Previous" at bounding box center [1175, 529] width 650 height 34
click at [246, 513] on button "Save" at bounding box center [239, 529] width 53 height 34
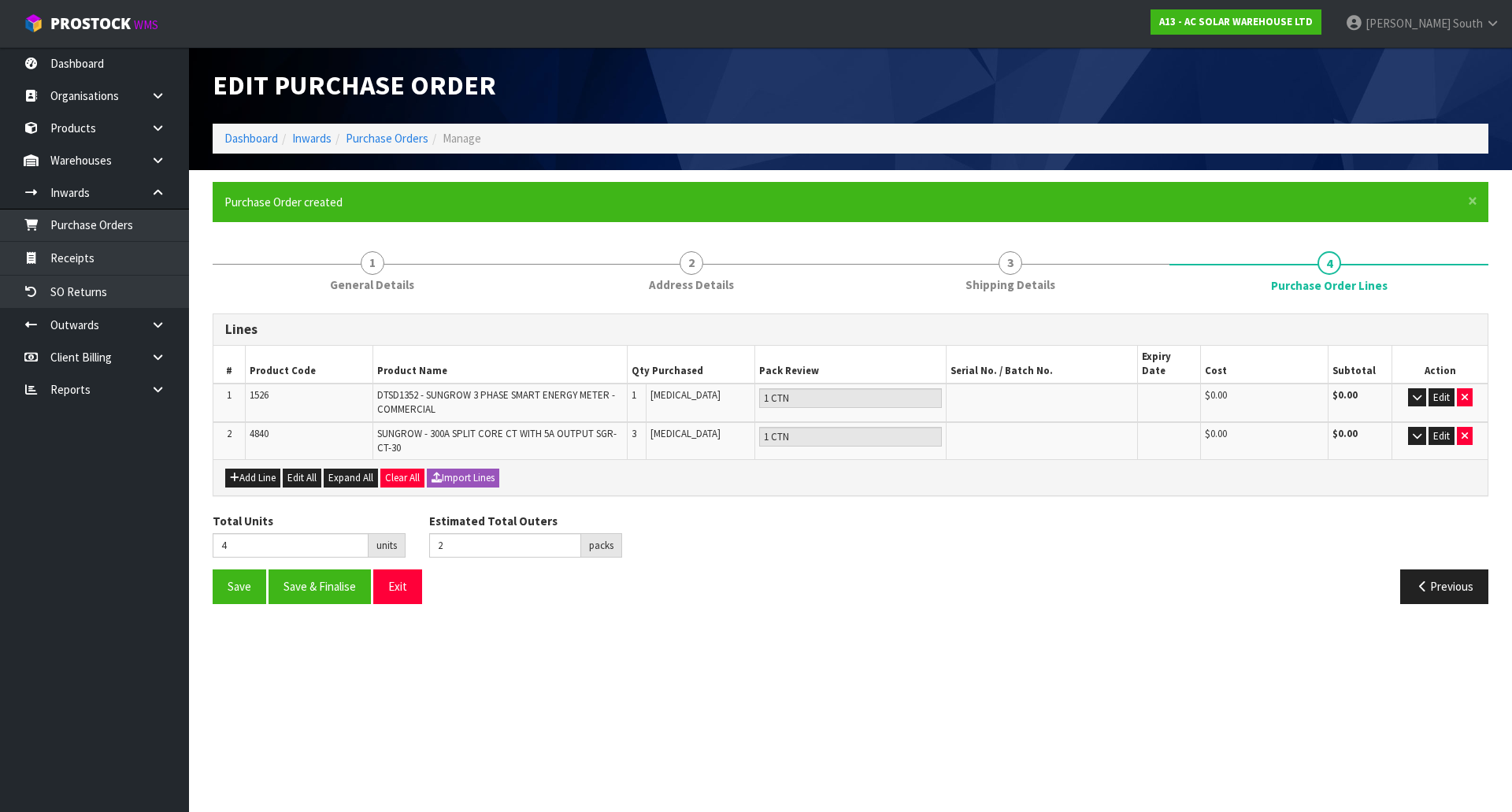
type input "0"
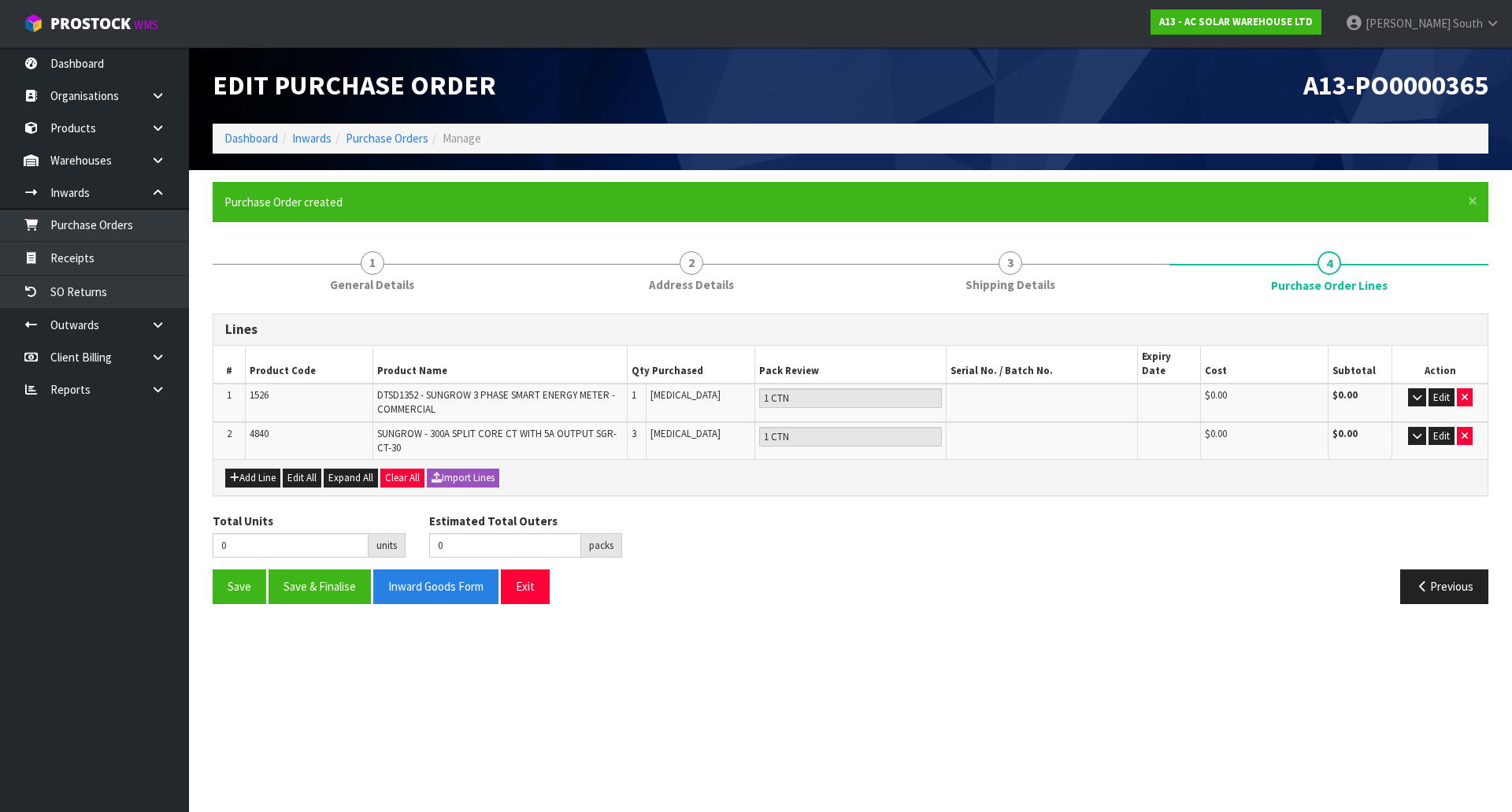
drag, startPoint x: 778, startPoint y: 554, endPoint x: 821, endPoint y: 544, distance: 44.1
click at [778, 554] on div "Total Units 0 units Estimated Total Outers 0 packs Estimated Total Pallets 0 pa…" at bounding box center [851, 541] width 1299 height 57
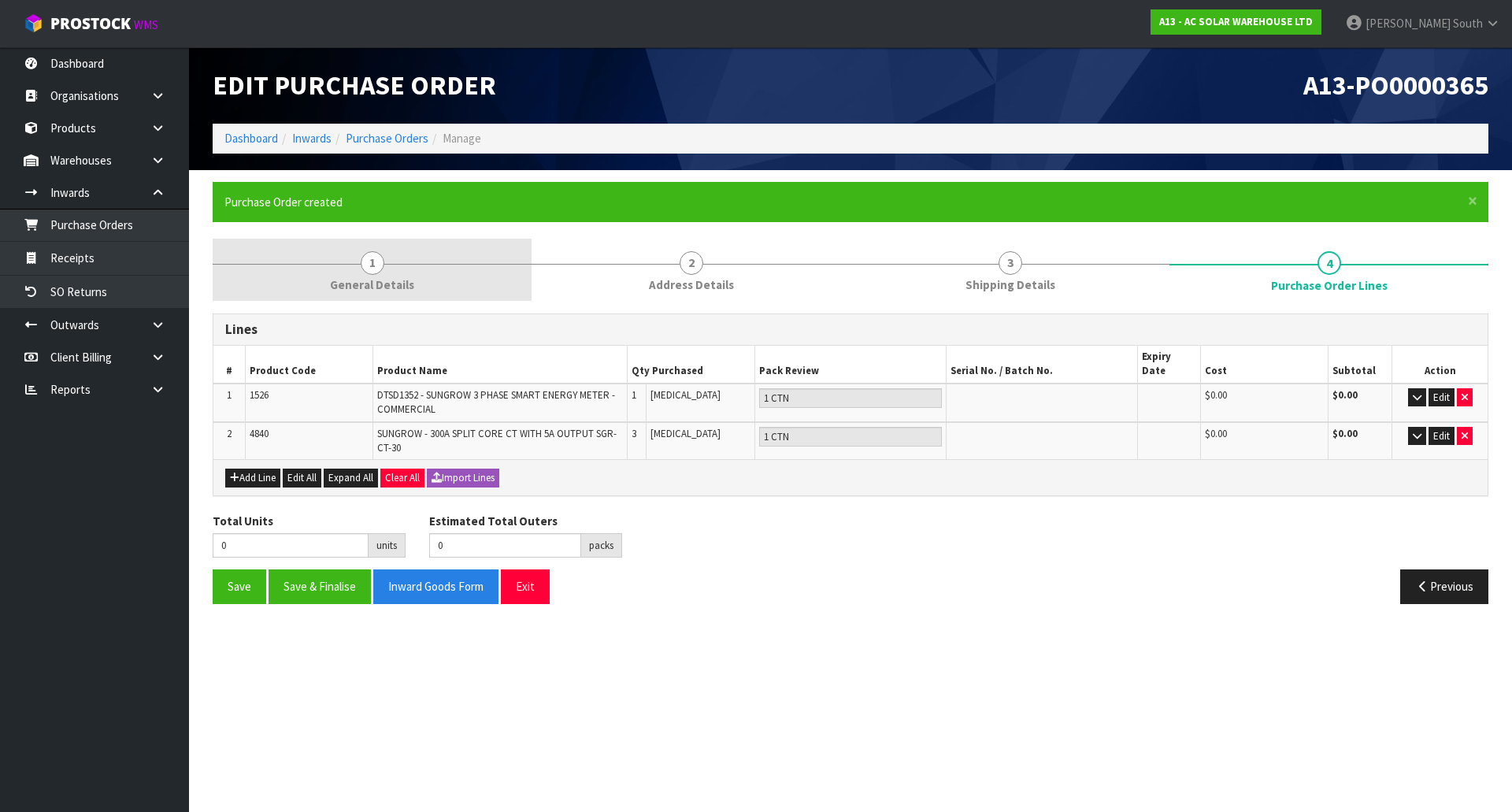
drag, startPoint x: 298, startPoint y: 232, endPoint x: 310, endPoint y: 261, distance: 31.4
click at [298, 236] on form "× Close Purchase Order created 1 General Details 2 Address Details 3 Shipping D…" at bounding box center [851, 399] width 1276 height 434
click at [315, 265] on link "1 General Details" at bounding box center [372, 269] width 319 height 63
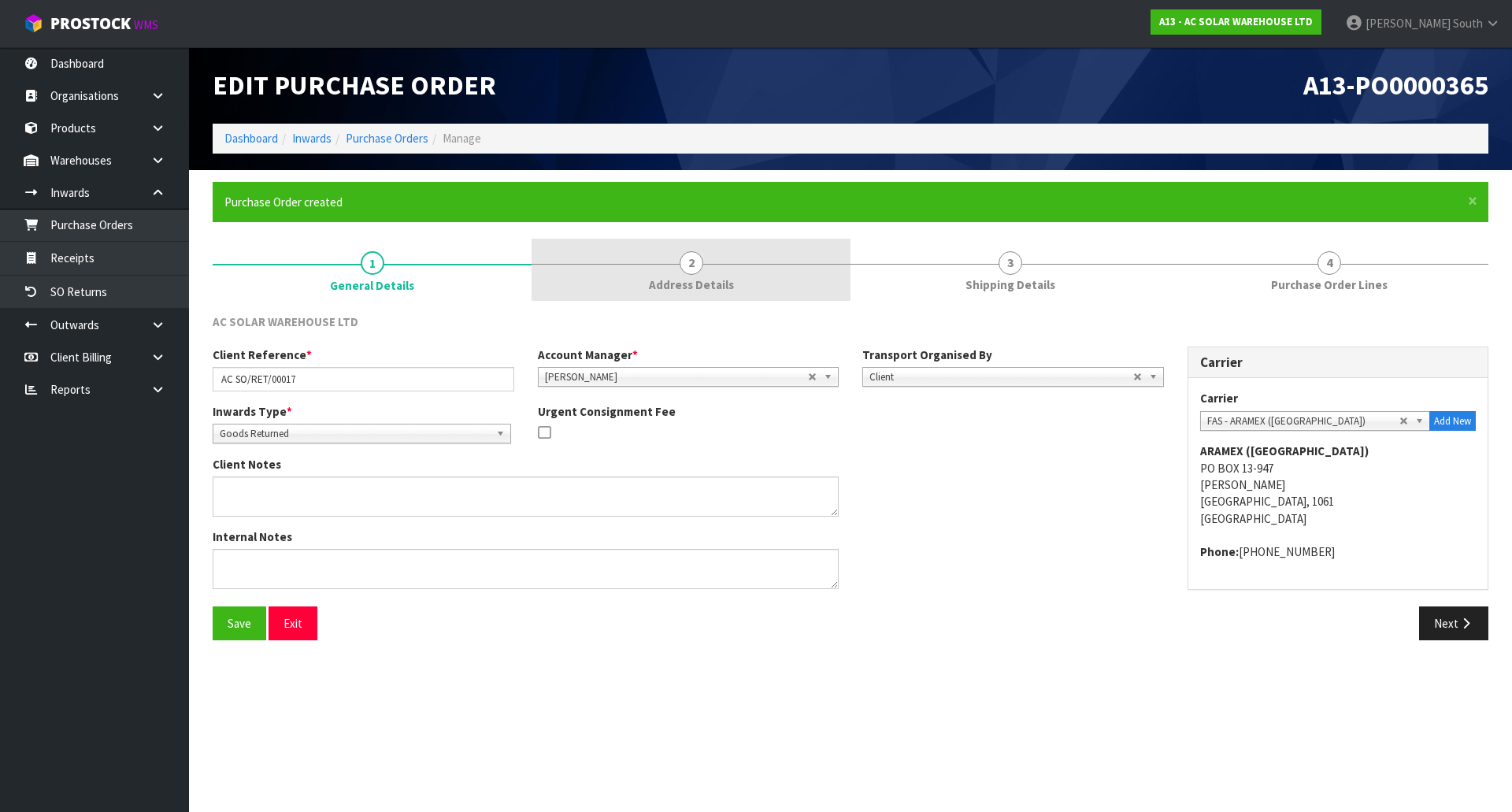
click at [629, 285] on link "2 Address Details" at bounding box center [691, 269] width 319 height 63
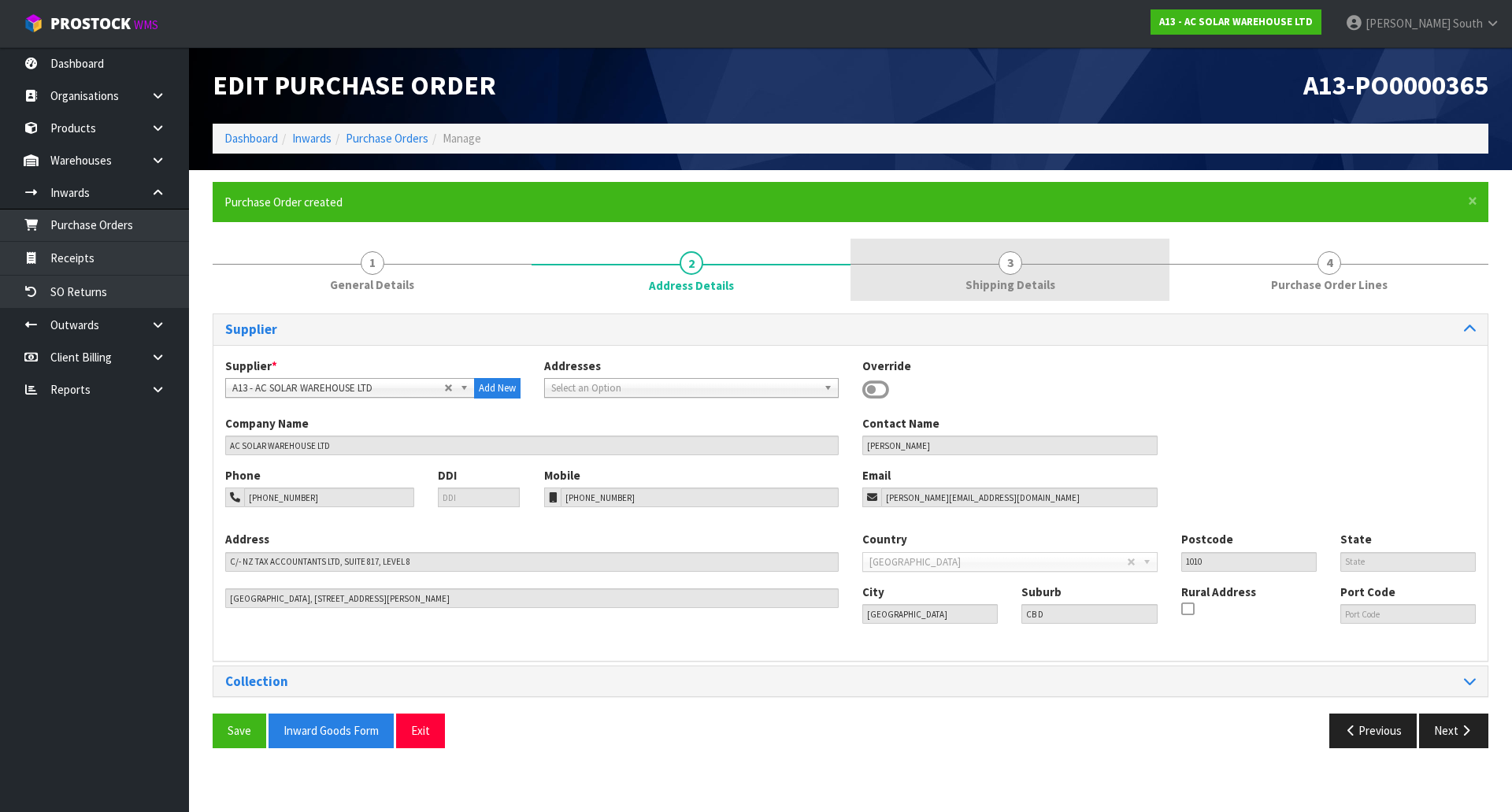
click at [946, 281] on link "3 Shipping Details" at bounding box center [1010, 269] width 319 height 63
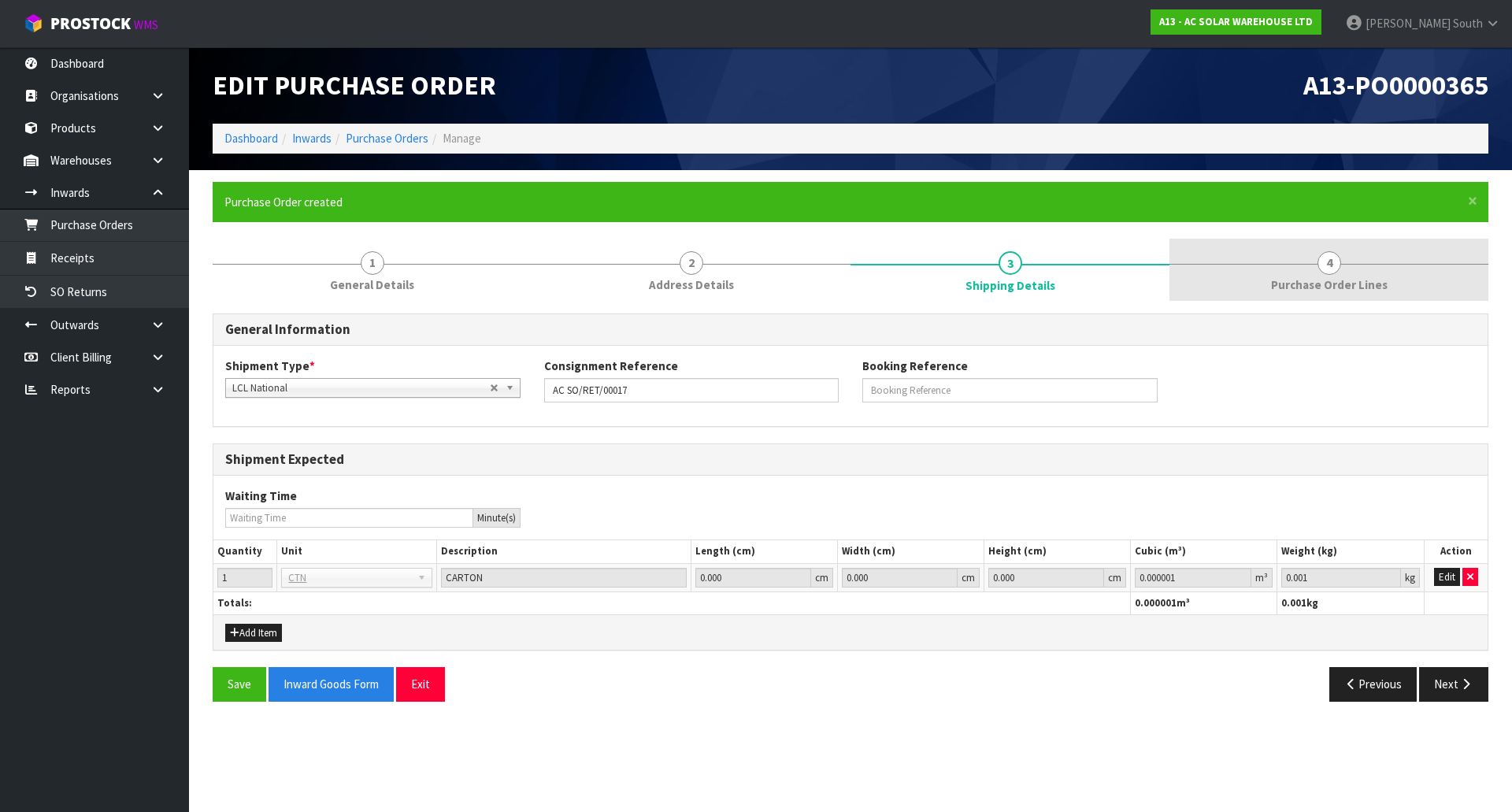
click at [1216, 272] on link "4 Purchase Order Lines" at bounding box center [1329, 269] width 319 height 63
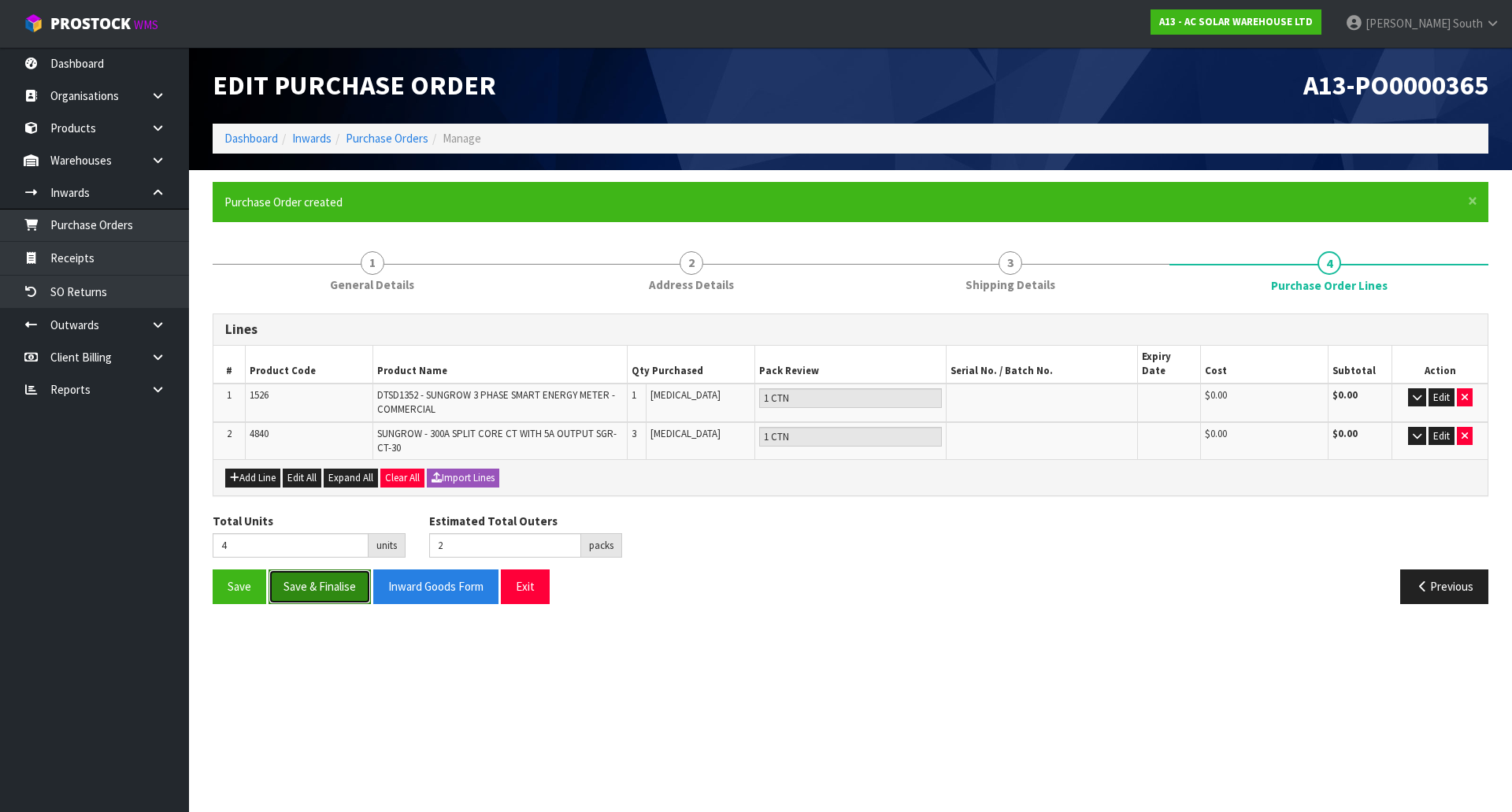
click at [351, 580] on button "Save & Finalise" at bounding box center [319, 586] width 102 height 34
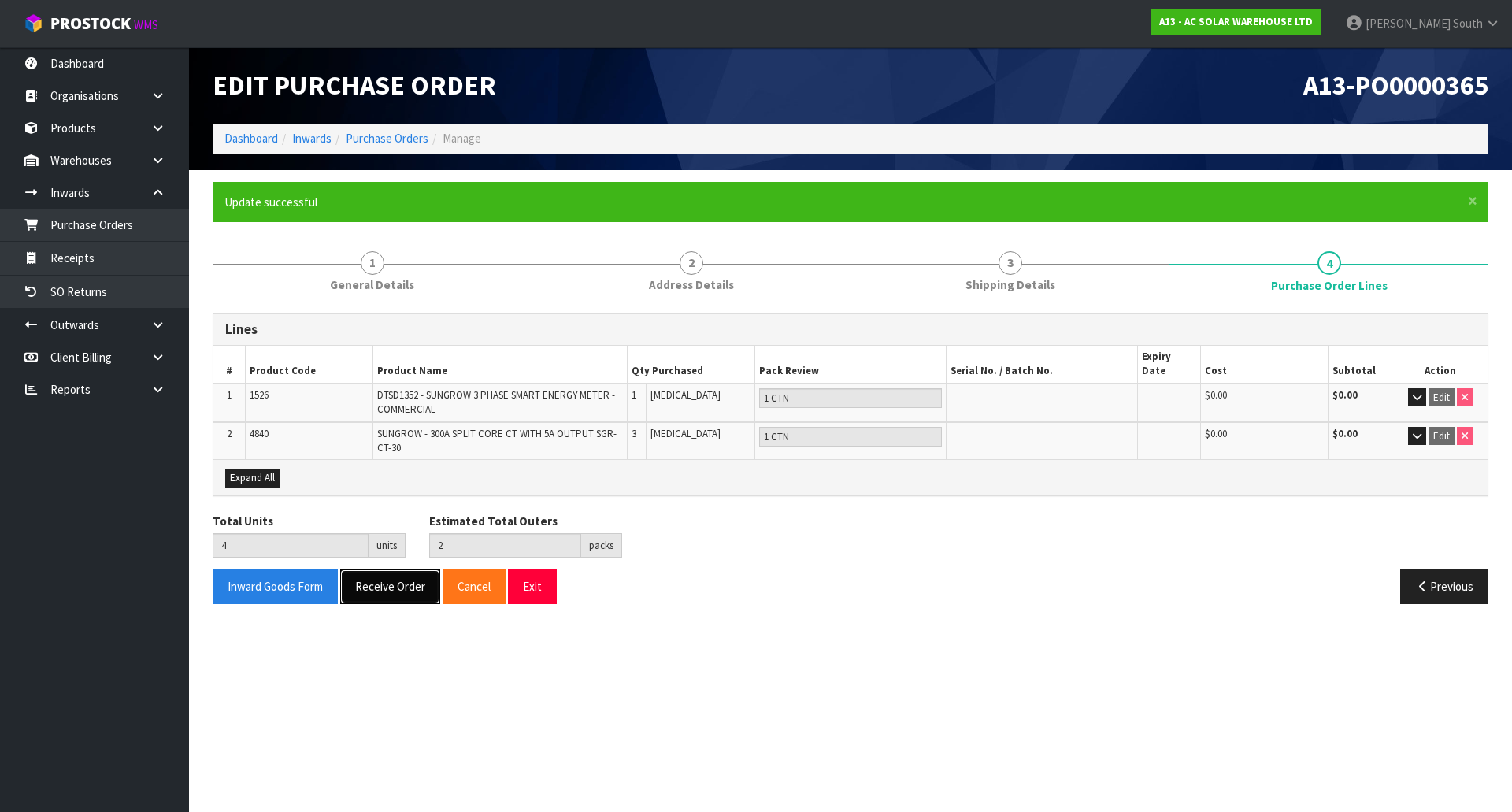
click at [390, 573] on button "Receive Order" at bounding box center [390, 586] width 100 height 34
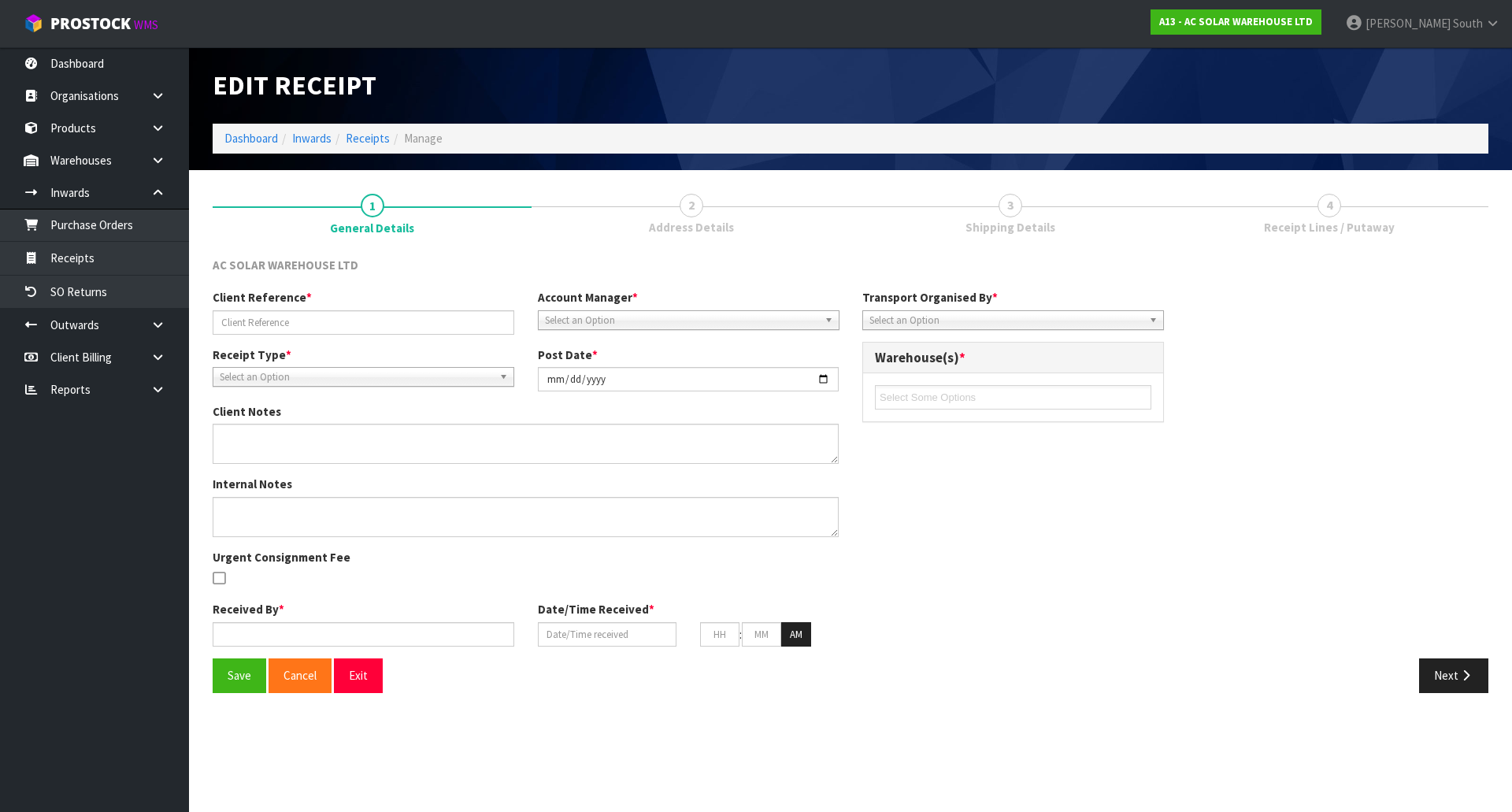
type input "AC SO/RET/00017"
type input "2025-09-30"
type input "Zachary South"
type input "30/09/2025"
type input "08"
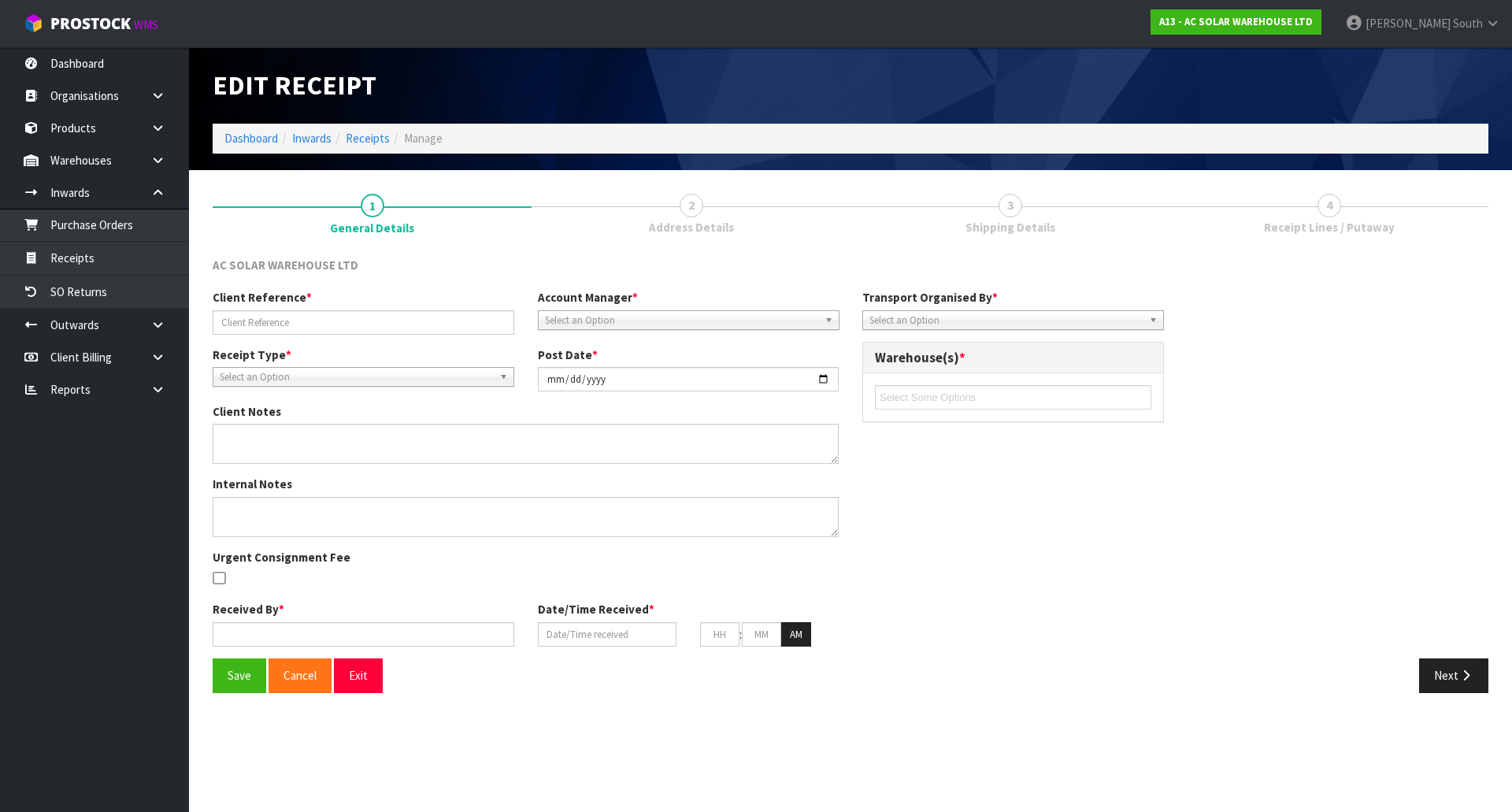
type input "18"
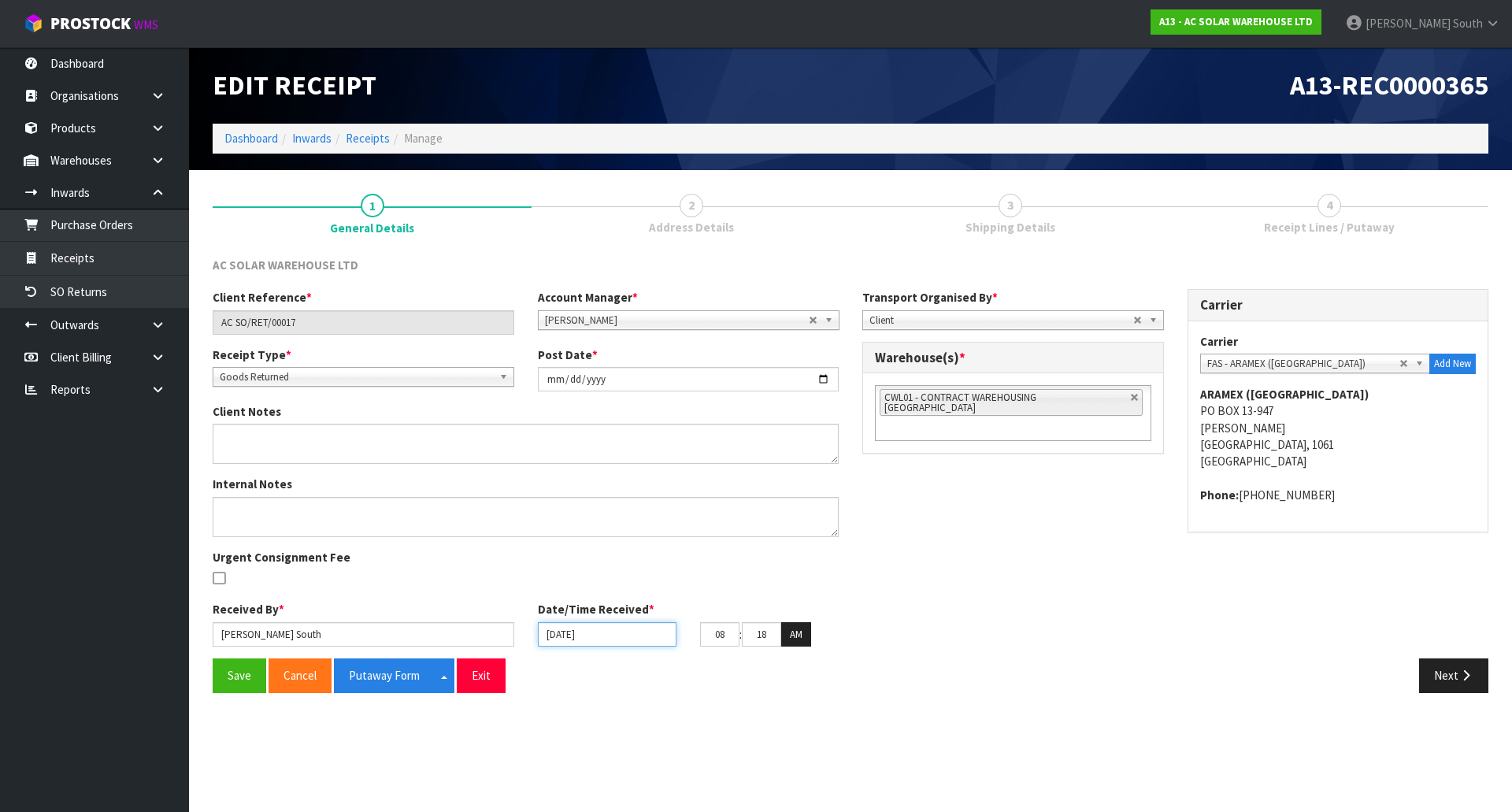
click at [566, 634] on input "30/09/2025" at bounding box center [607, 634] width 139 height 24
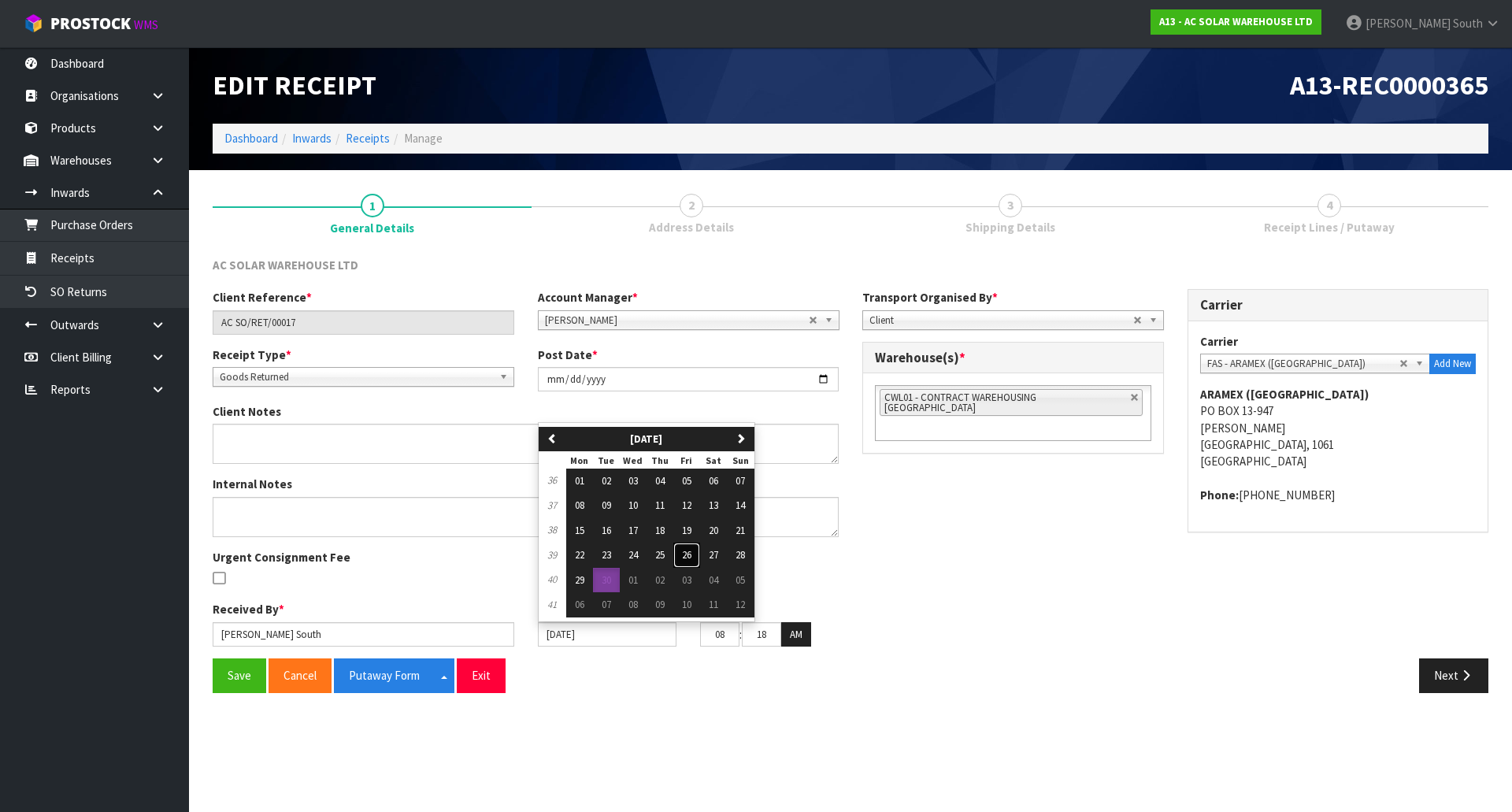
click at [685, 549] on span "26" at bounding box center [687, 555] width 9 height 14
type input "26/09/2025"
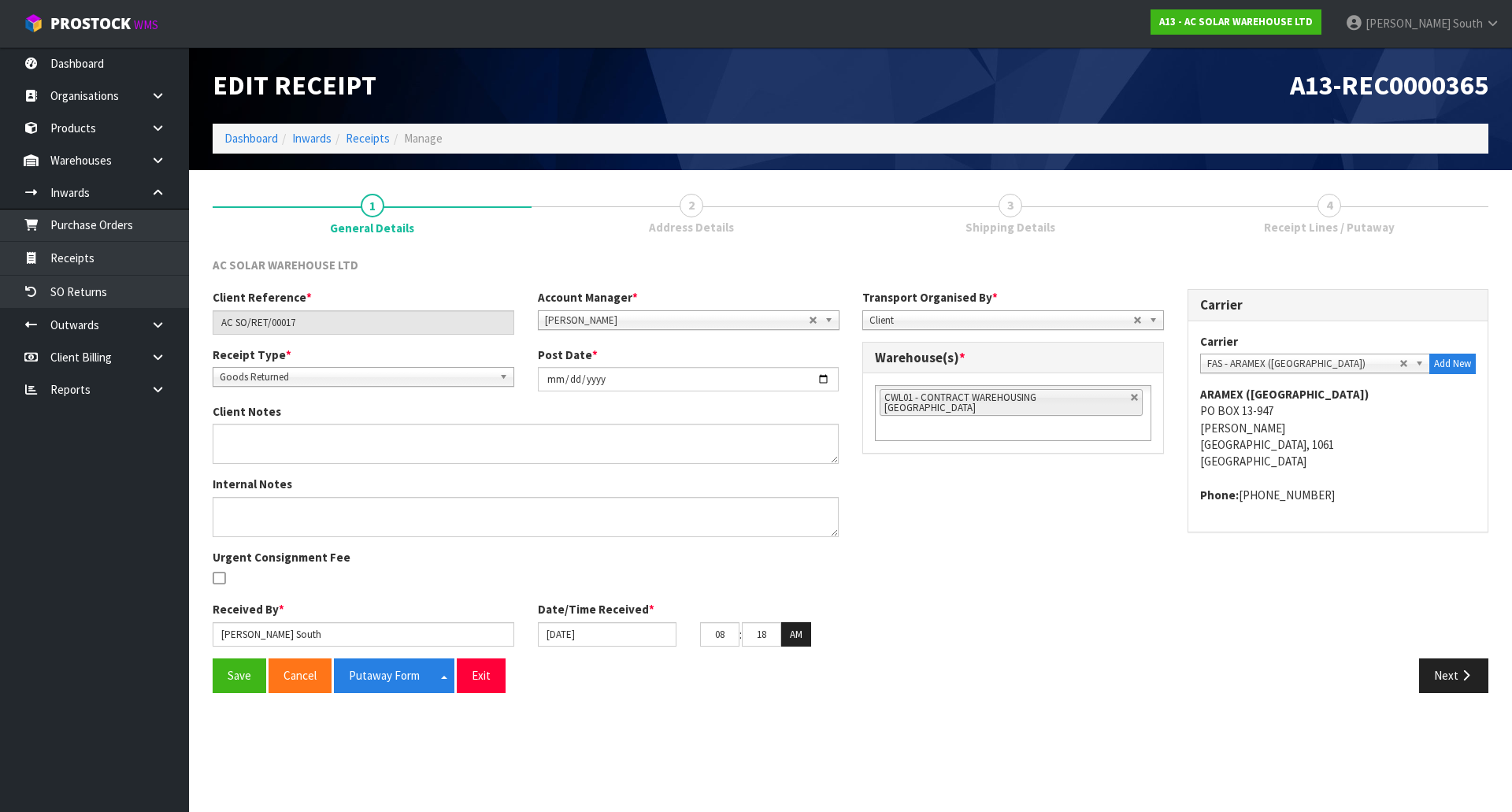
click at [697, 684] on div "Save Cancel Putaway Form Split button! CSV FORMAT Exit" at bounding box center [525, 675] width 650 height 34
click at [973, 517] on div "Client Reference * AC SO/RET/00017 Account Manager * Zubair Moolla Rod Giles Ki…" at bounding box center [851, 474] width 1299 height 370
click at [1131, 400] on link at bounding box center [1135, 398] width 9 height 9
type input "Select Some Options"
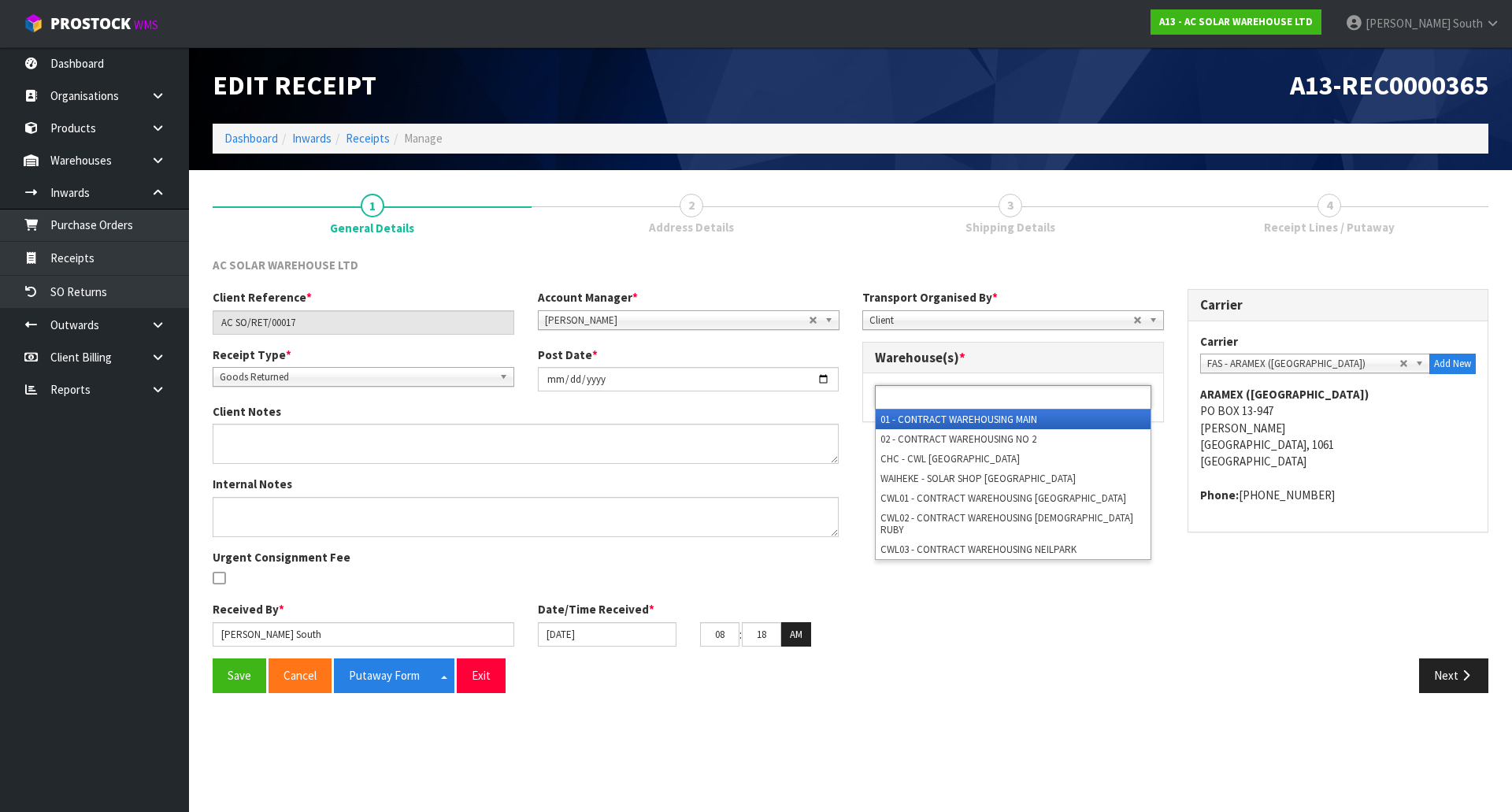
click at [1106, 400] on ul at bounding box center [1013, 397] width 276 height 24
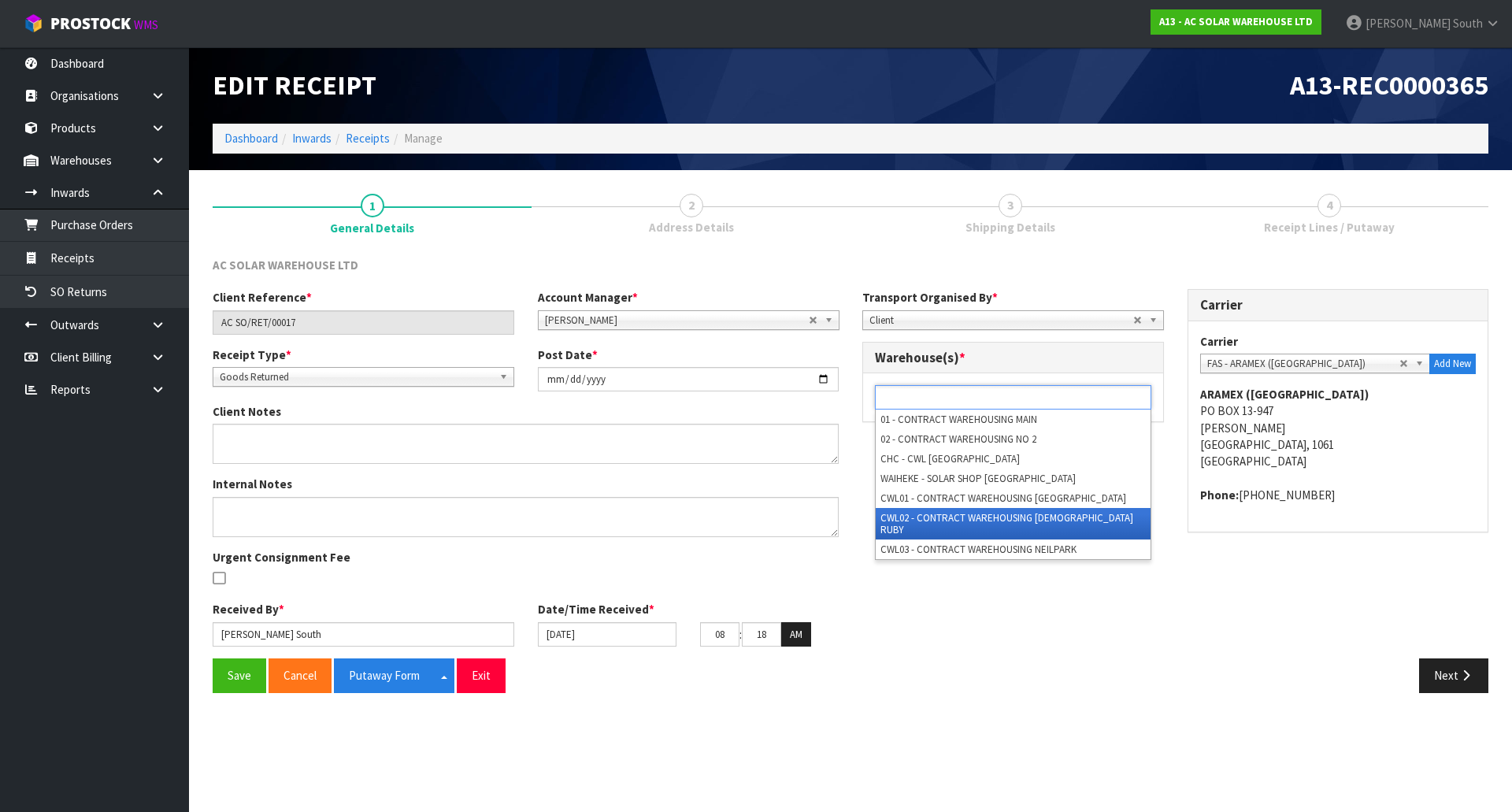
click at [1008, 512] on li "CWL02 - CONTRACT WAREHOUSING LADY RUBY" at bounding box center [1013, 524] width 274 height 32
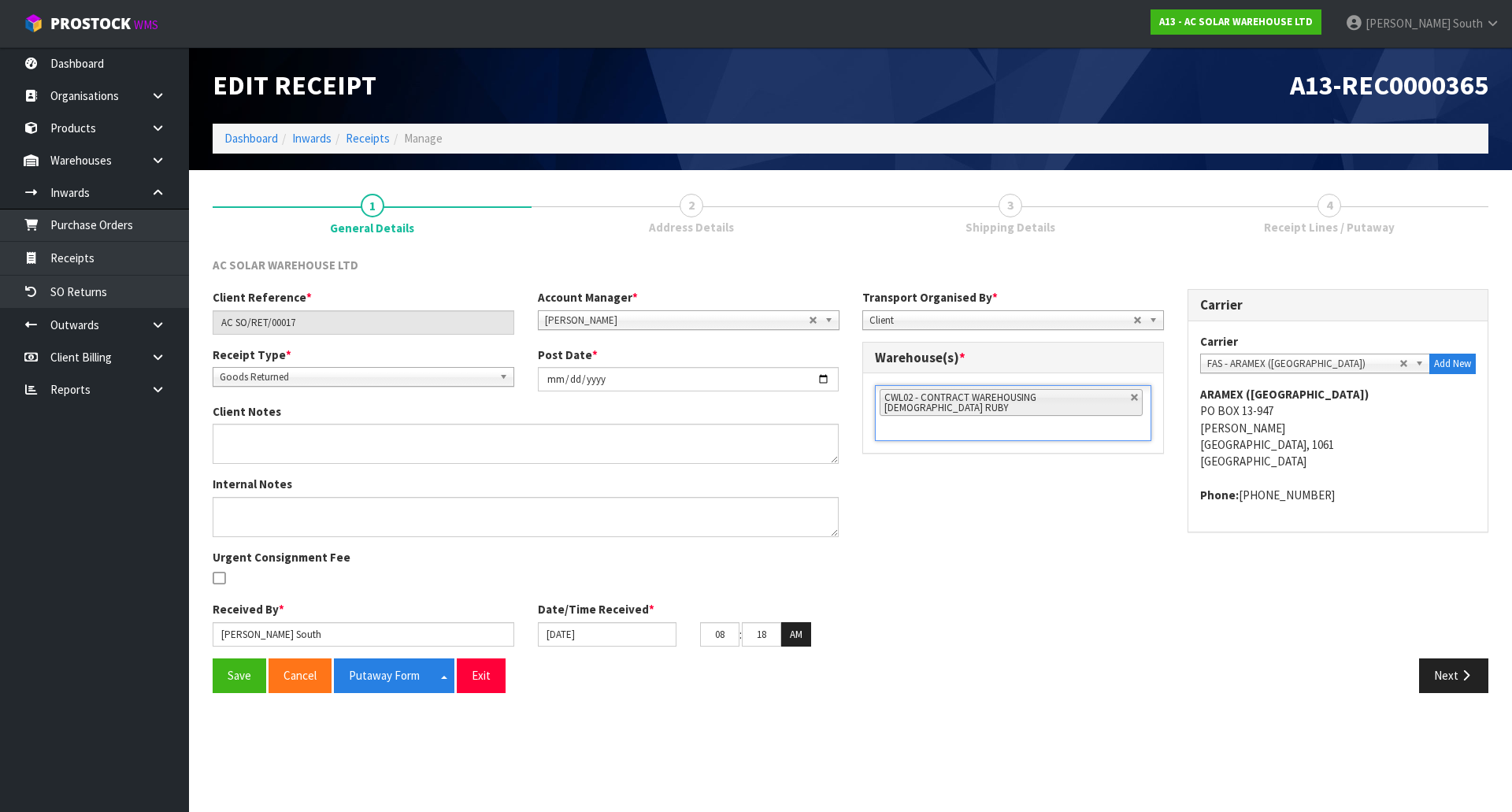
click at [1016, 547] on div "Client Reference * AC SO/RET/00017 Account Manager * Zubair Moolla Rod Giles Ki…" at bounding box center [851, 474] width 1299 height 370
click at [245, 666] on button "Save" at bounding box center [239, 675] width 53 height 34
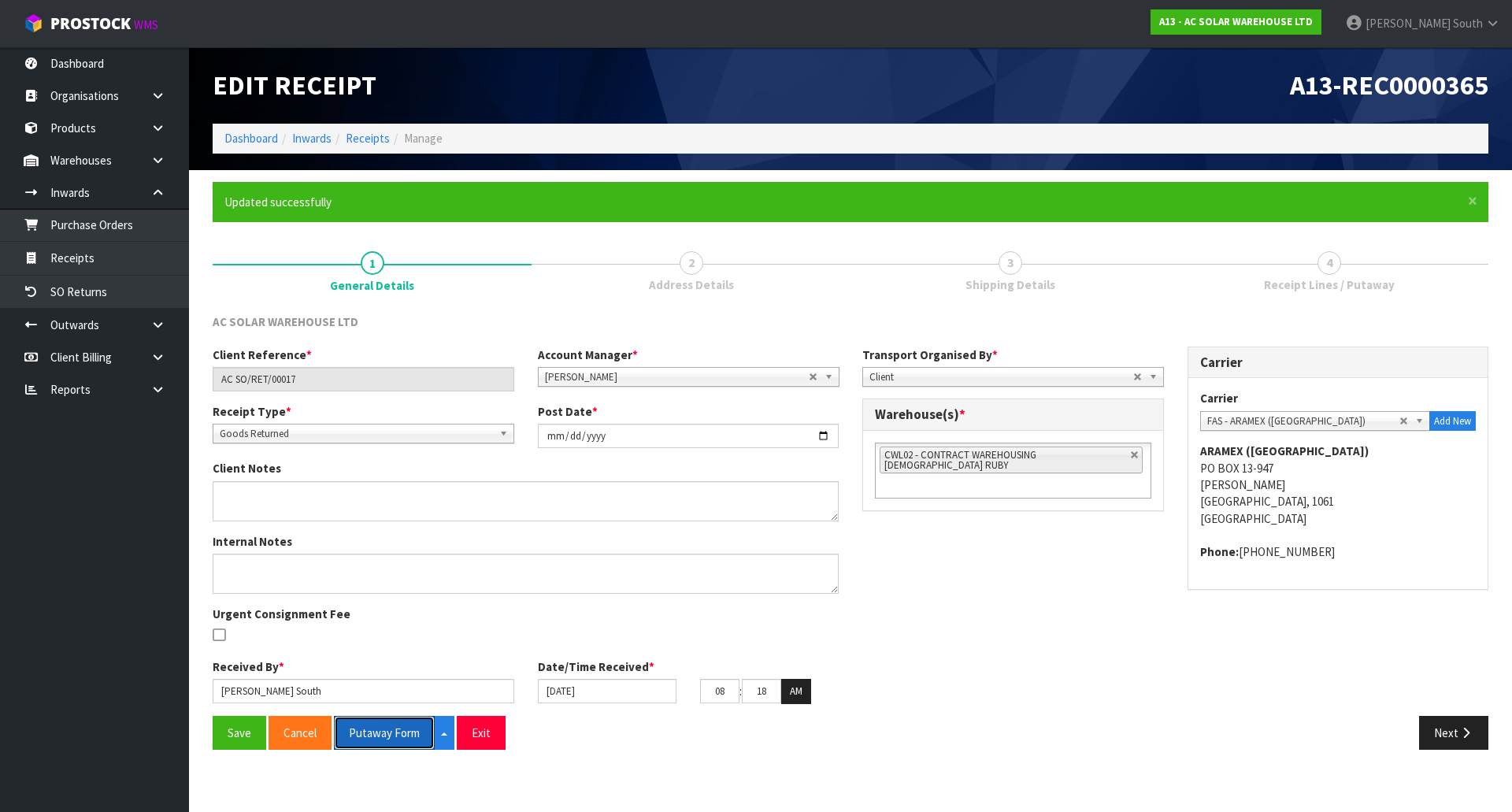
drag, startPoint x: 407, startPoint y: 727, endPoint x: 593, endPoint y: 711, distance: 186.7
click at [407, 727] on button "Putaway Form" at bounding box center [384, 732] width 101 height 34
drag, startPoint x: 983, startPoint y: 652, endPoint x: 997, endPoint y: 633, distance: 23.6
click at [988, 652] on div "Client Reference * AC SO/RET/00017 Account Manager * Zubair Moolla Rod Giles Ki…" at bounding box center [851, 532] width 1299 height 370
click at [1453, 737] on button "Next" at bounding box center [1454, 732] width 70 height 34
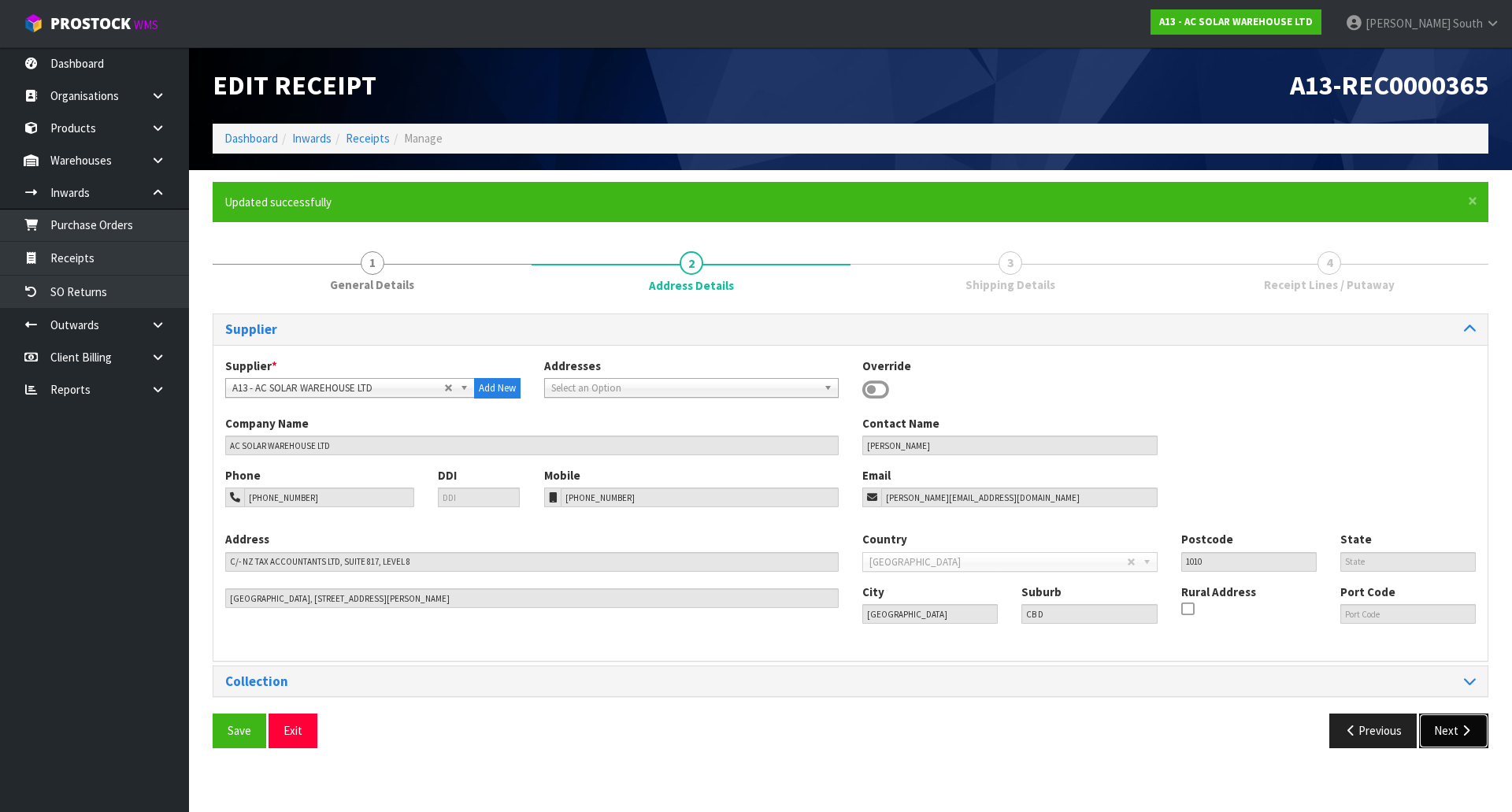
click at [1439, 721] on button "Next" at bounding box center [1454, 730] width 70 height 34
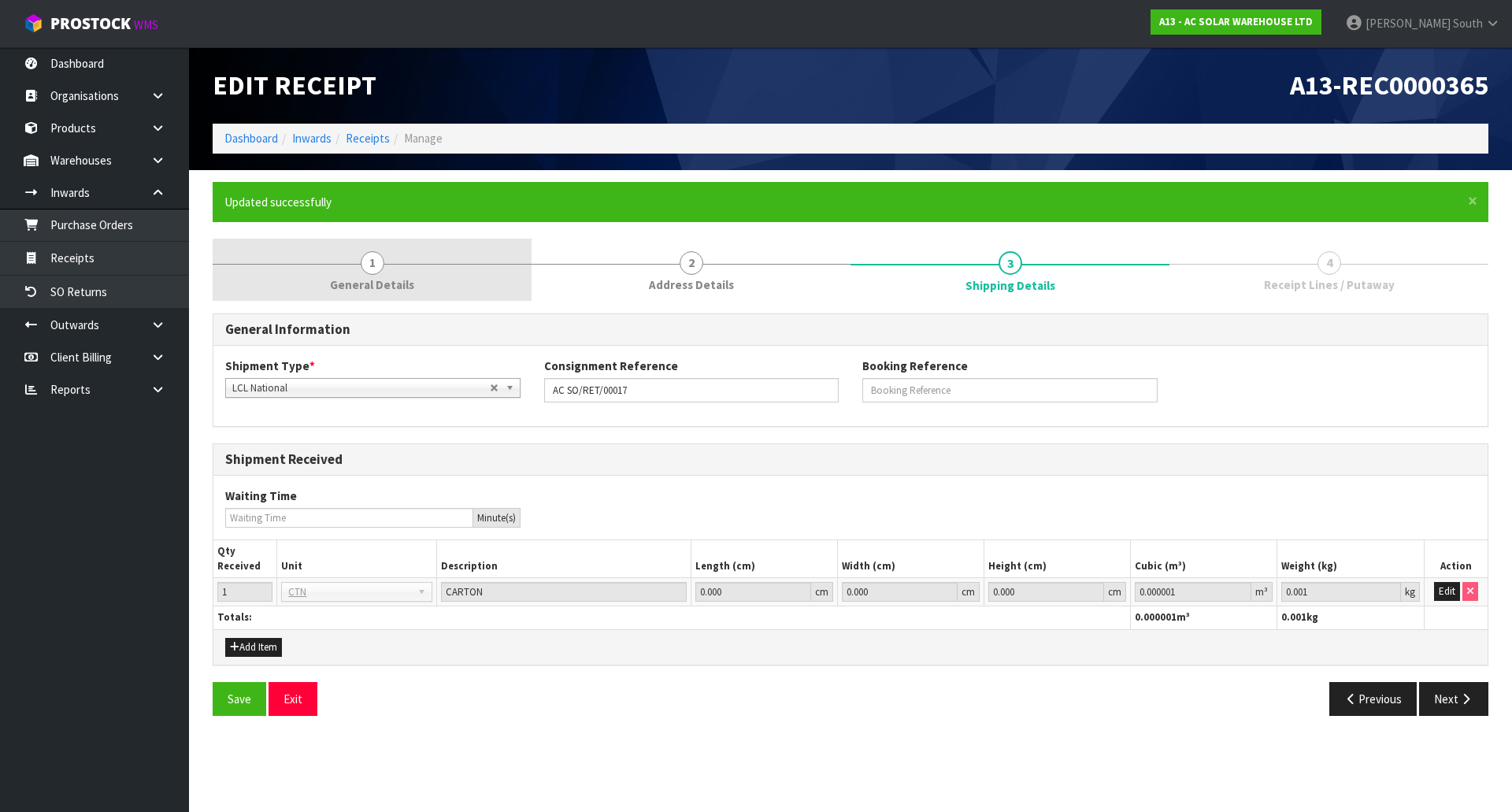
click at [352, 286] on span "General Details" at bounding box center [371, 285] width 84 height 16
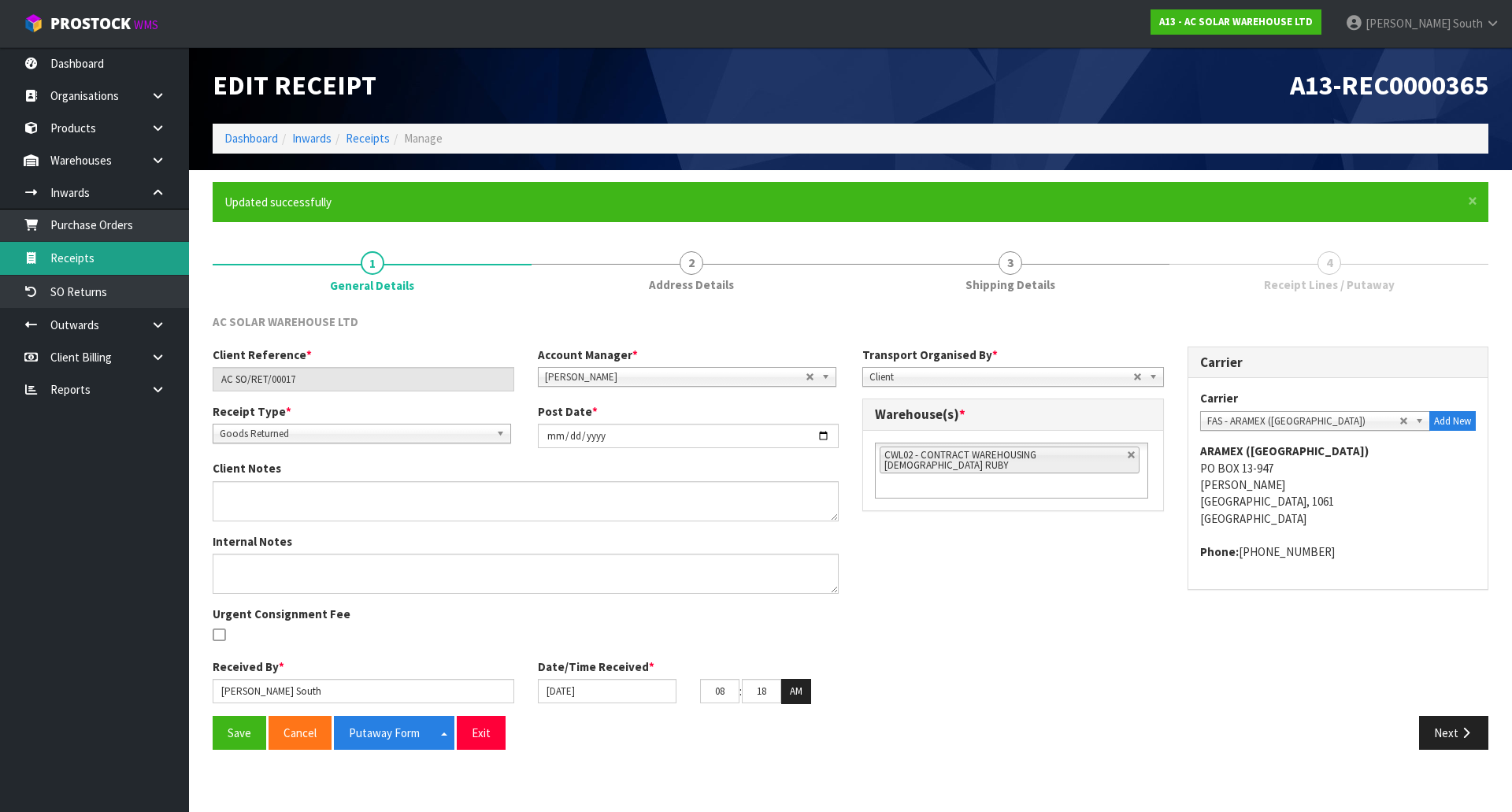
click at [132, 261] on link "Receipts" at bounding box center [94, 258] width 189 height 33
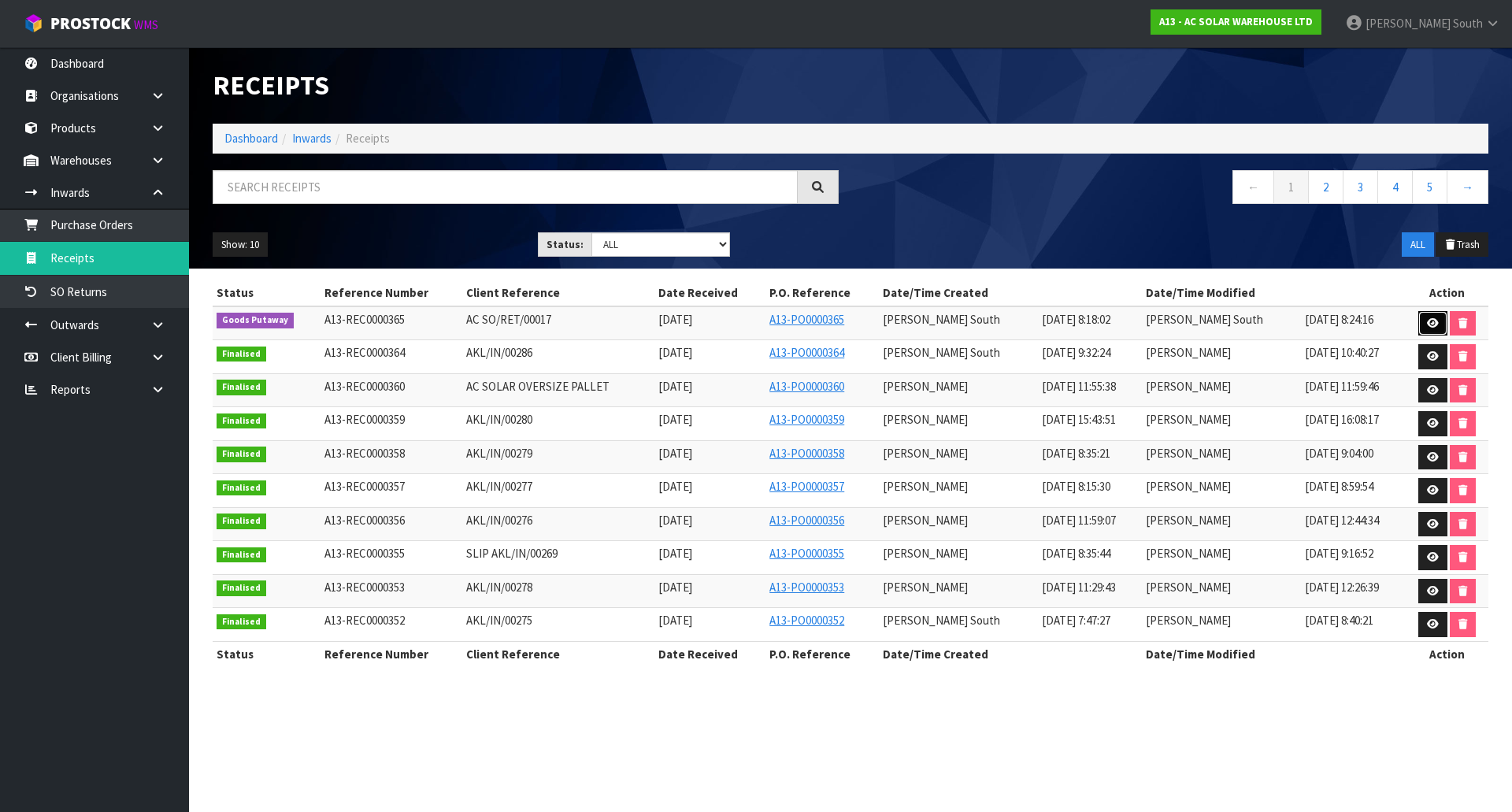
click at [1420, 328] on link at bounding box center [1433, 324] width 29 height 25
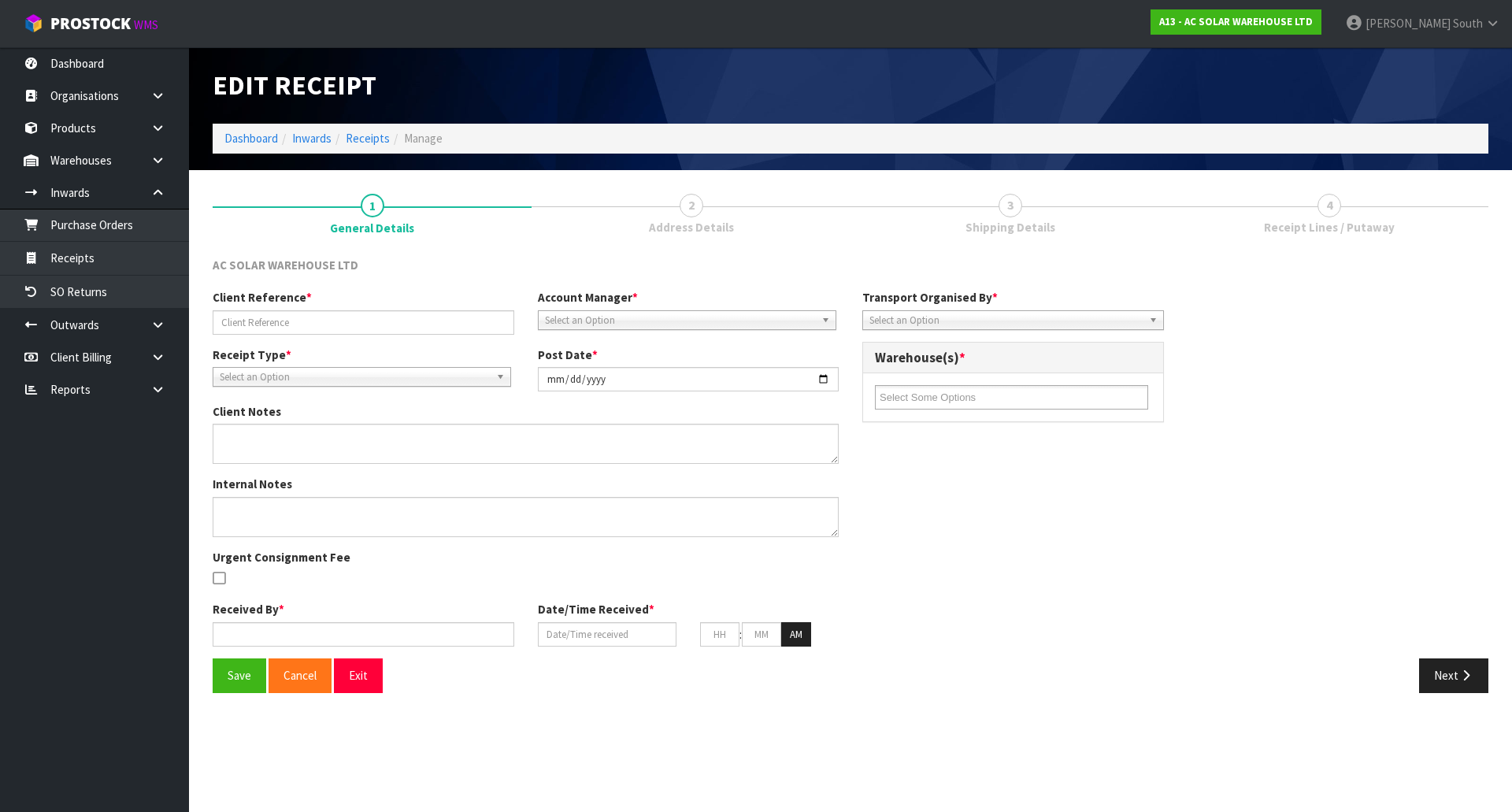
type input "AC SO/RET/00017"
type input "2025-09-30"
type input "Zachary South"
type input "26/09/2025"
type input "08"
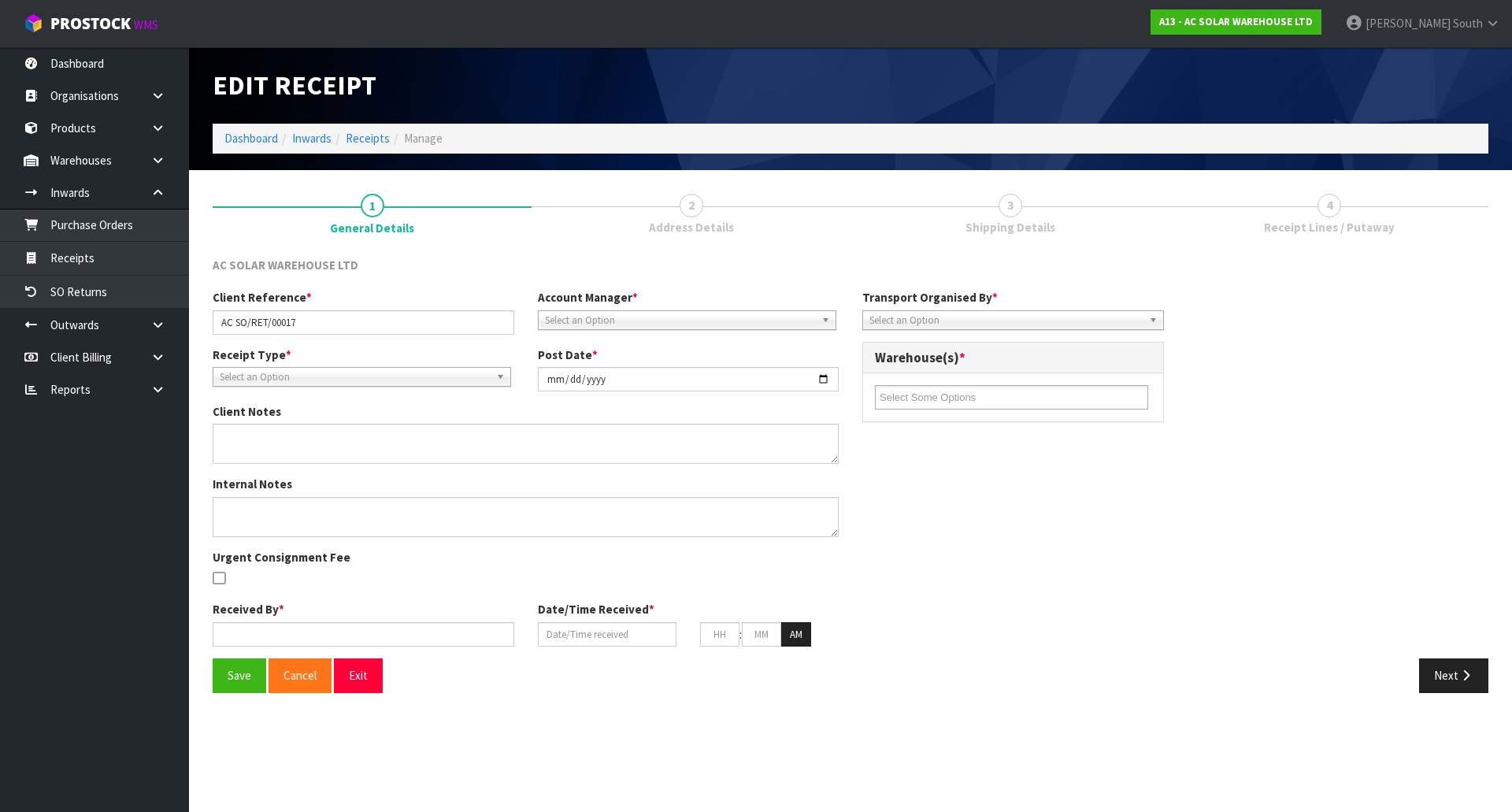
type input "18"
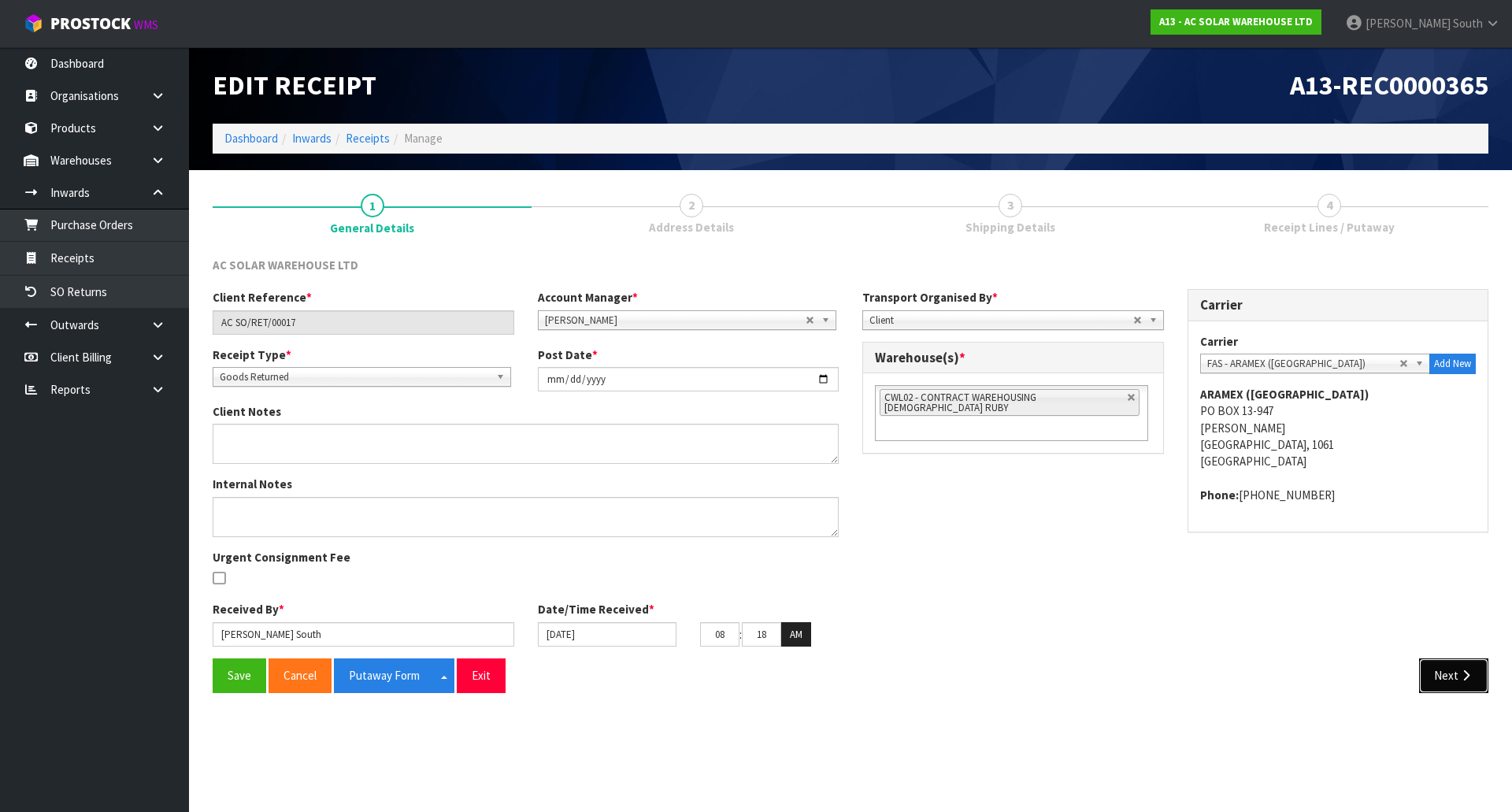
drag, startPoint x: 1454, startPoint y: 682, endPoint x: 1423, endPoint y: 649, distance: 45.3
click at [1454, 682] on button "Next" at bounding box center [1454, 675] width 70 height 34
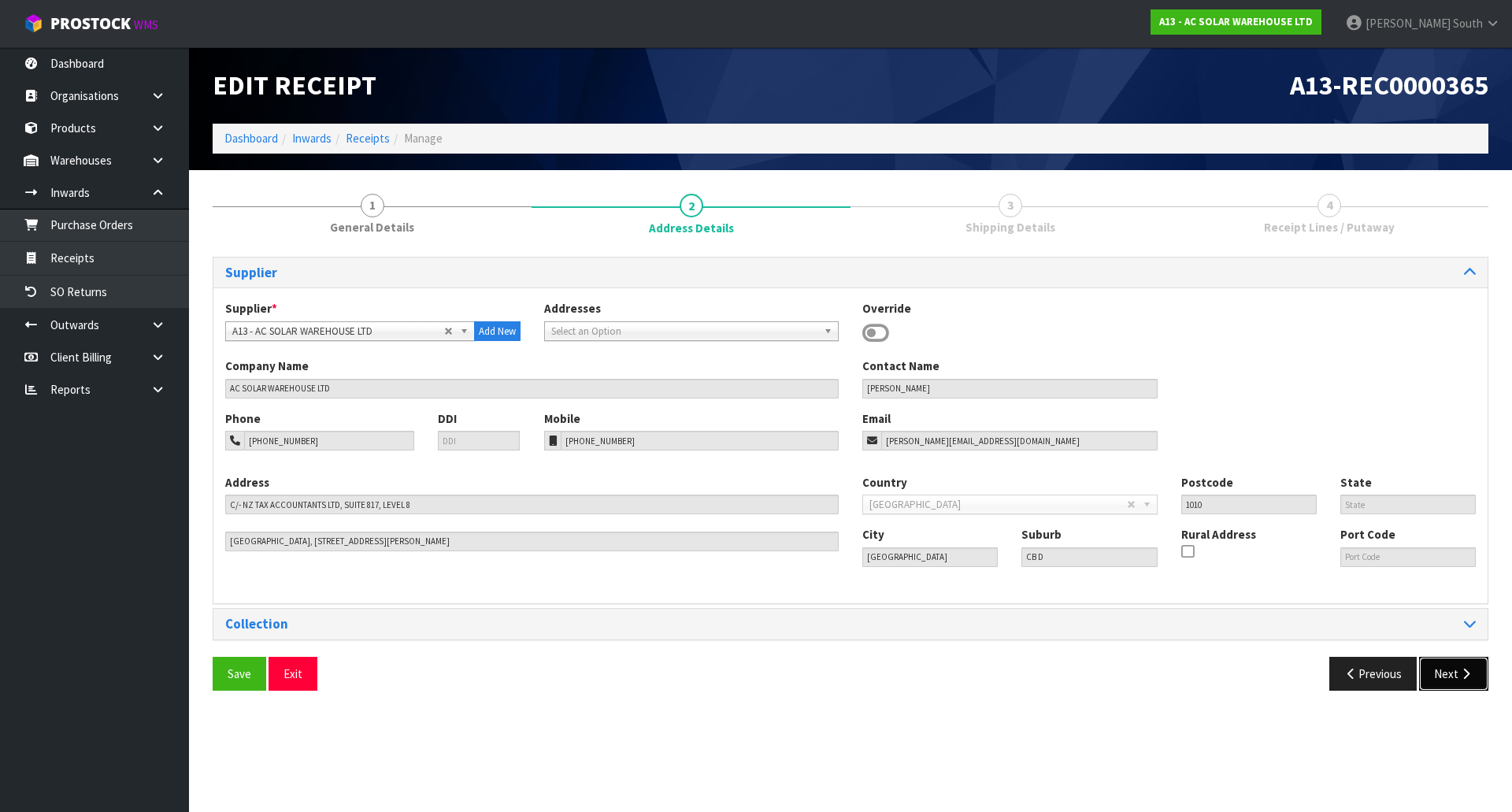
click at [1459, 677] on icon "button" at bounding box center [1466, 673] width 15 height 12
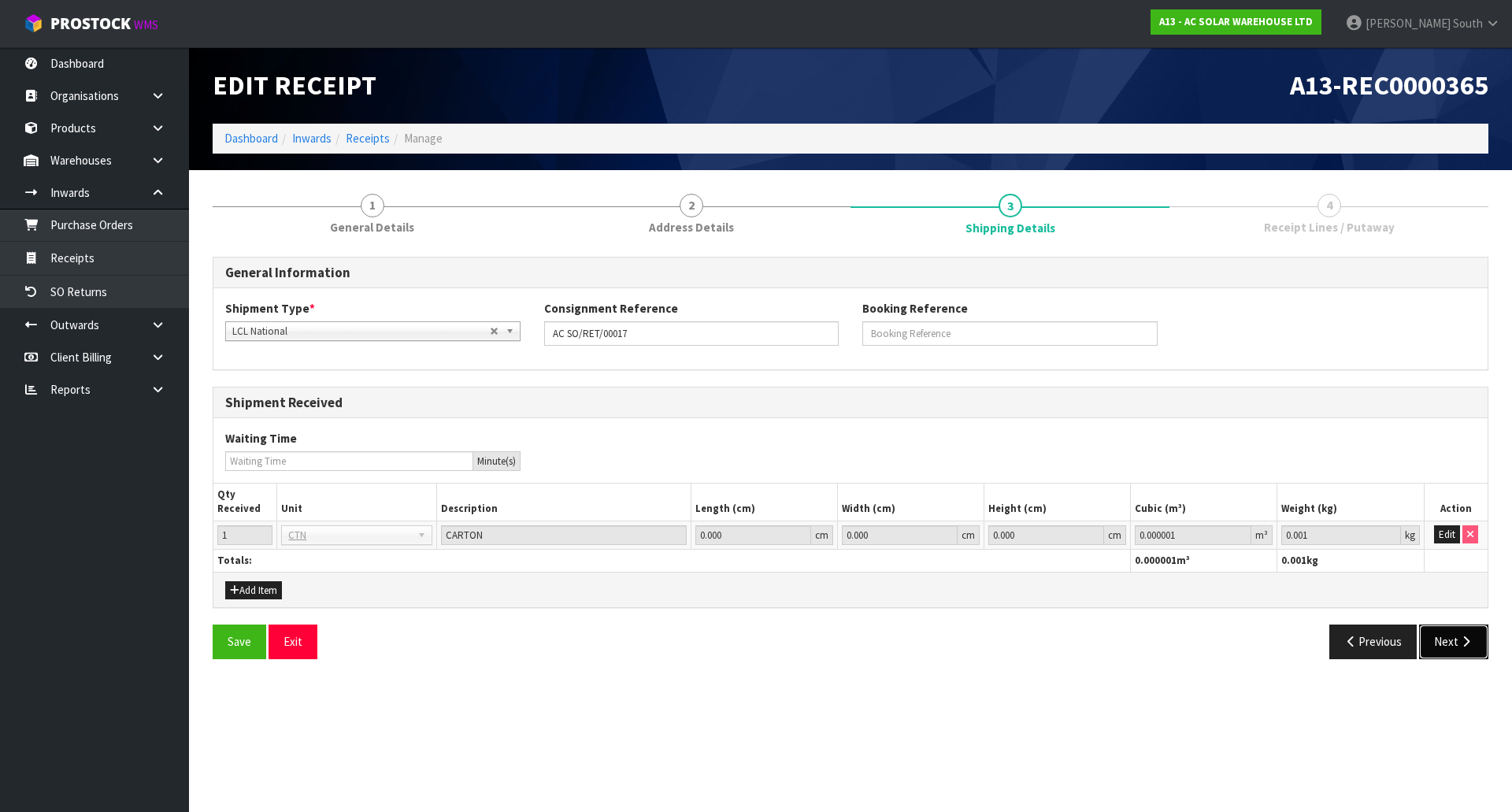
click at [1457, 647] on button "Next" at bounding box center [1454, 641] width 70 height 34
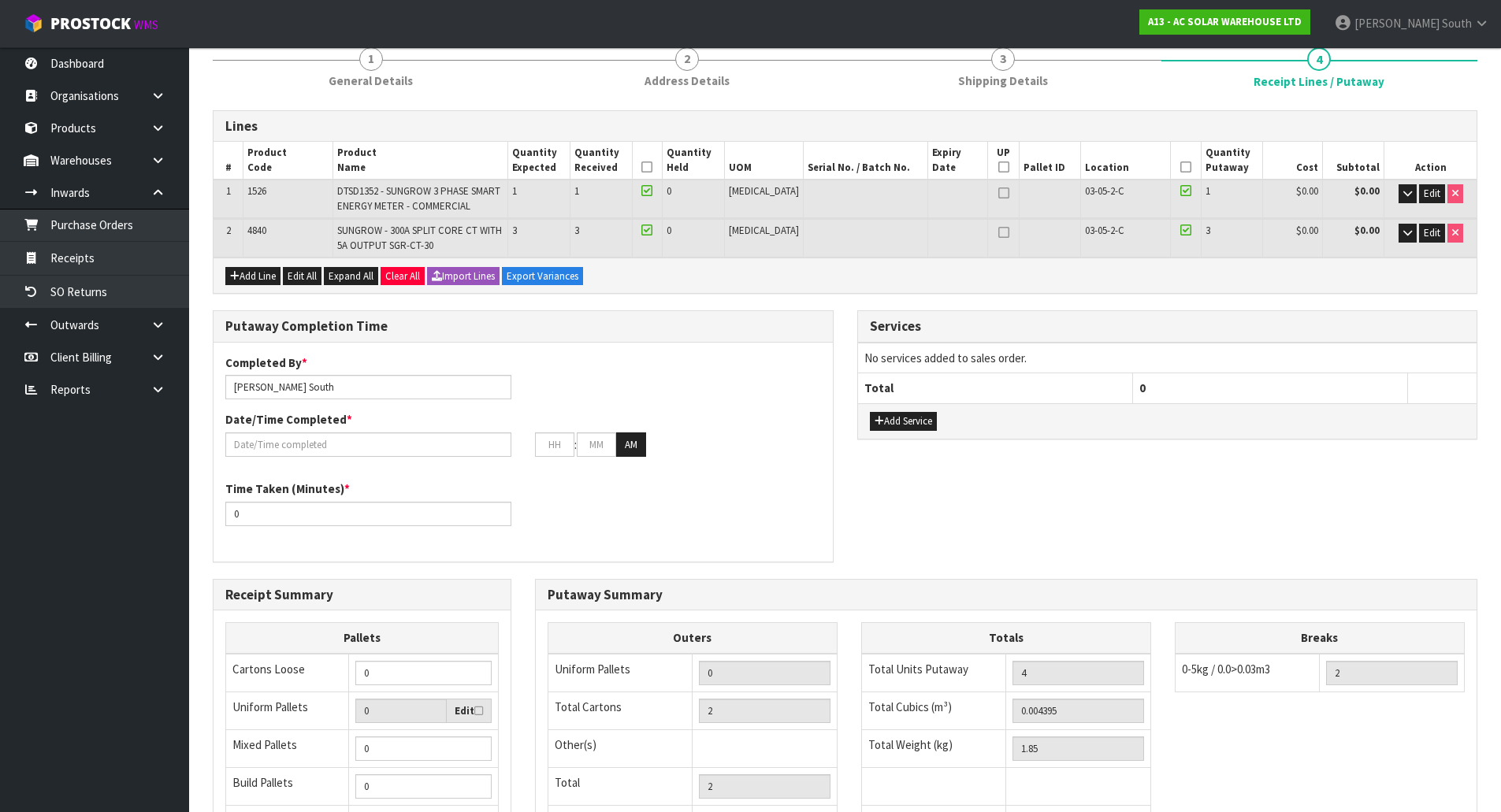
scroll to position [356, 0]
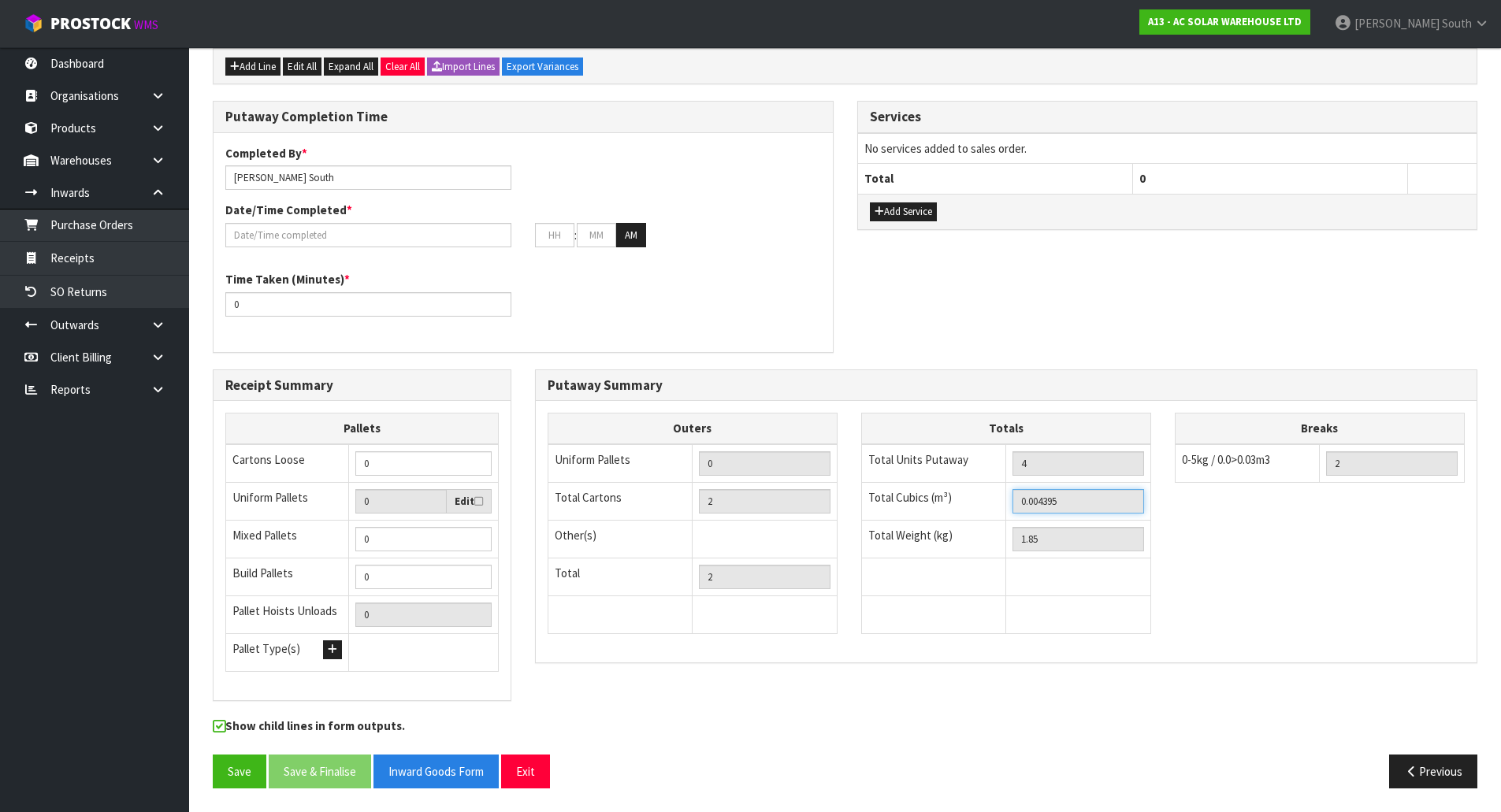
drag, startPoint x: 1095, startPoint y: 508, endPoint x: 905, endPoint y: 489, distance: 190.9
click at [906, 489] on tr "Total Cubics (m³) 0.004395" at bounding box center [1005, 501] width 289 height 38
click at [1441, 769] on button "Previous" at bounding box center [1433, 771] width 88 height 34
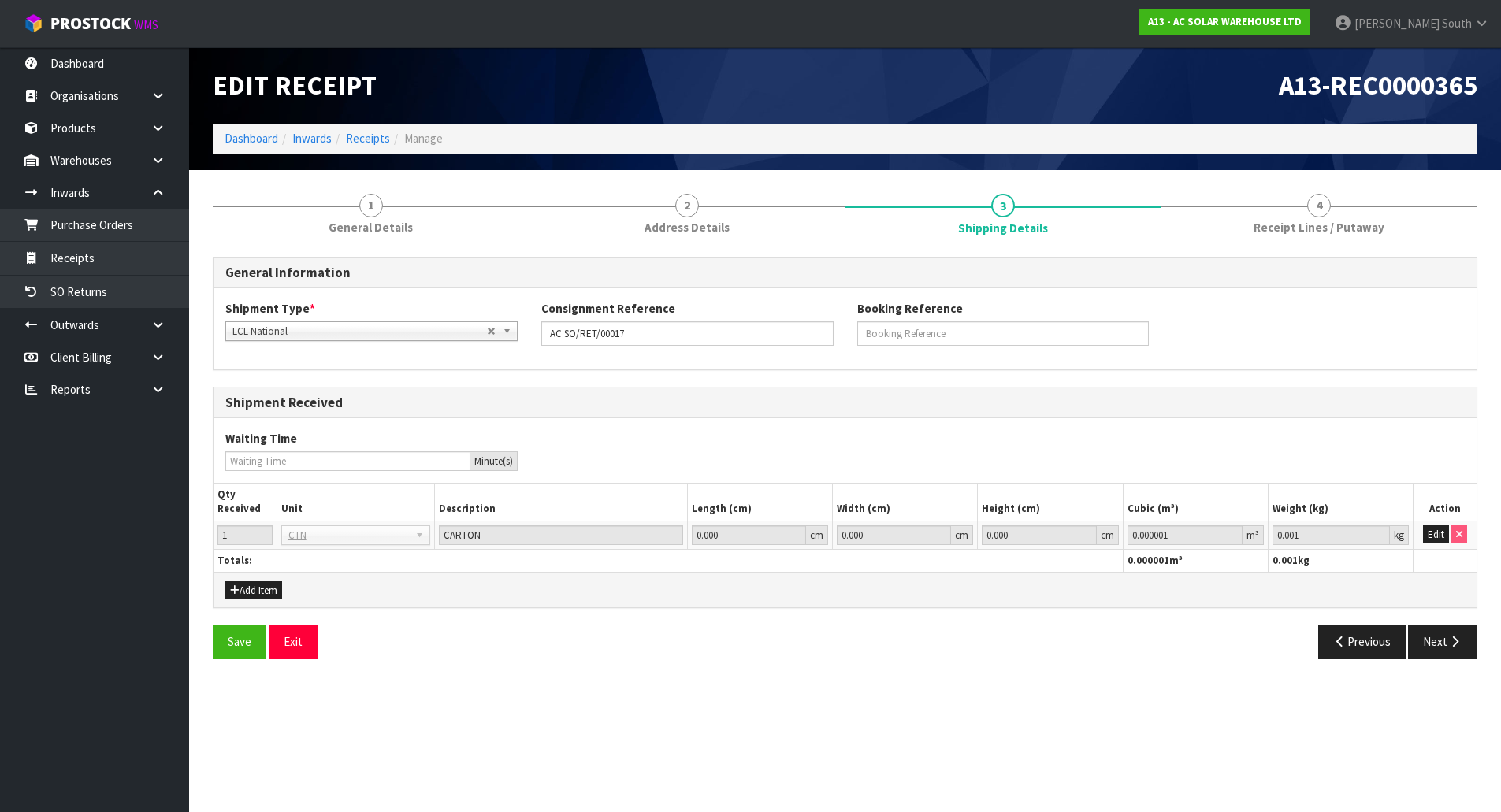
scroll to position [0, 0]
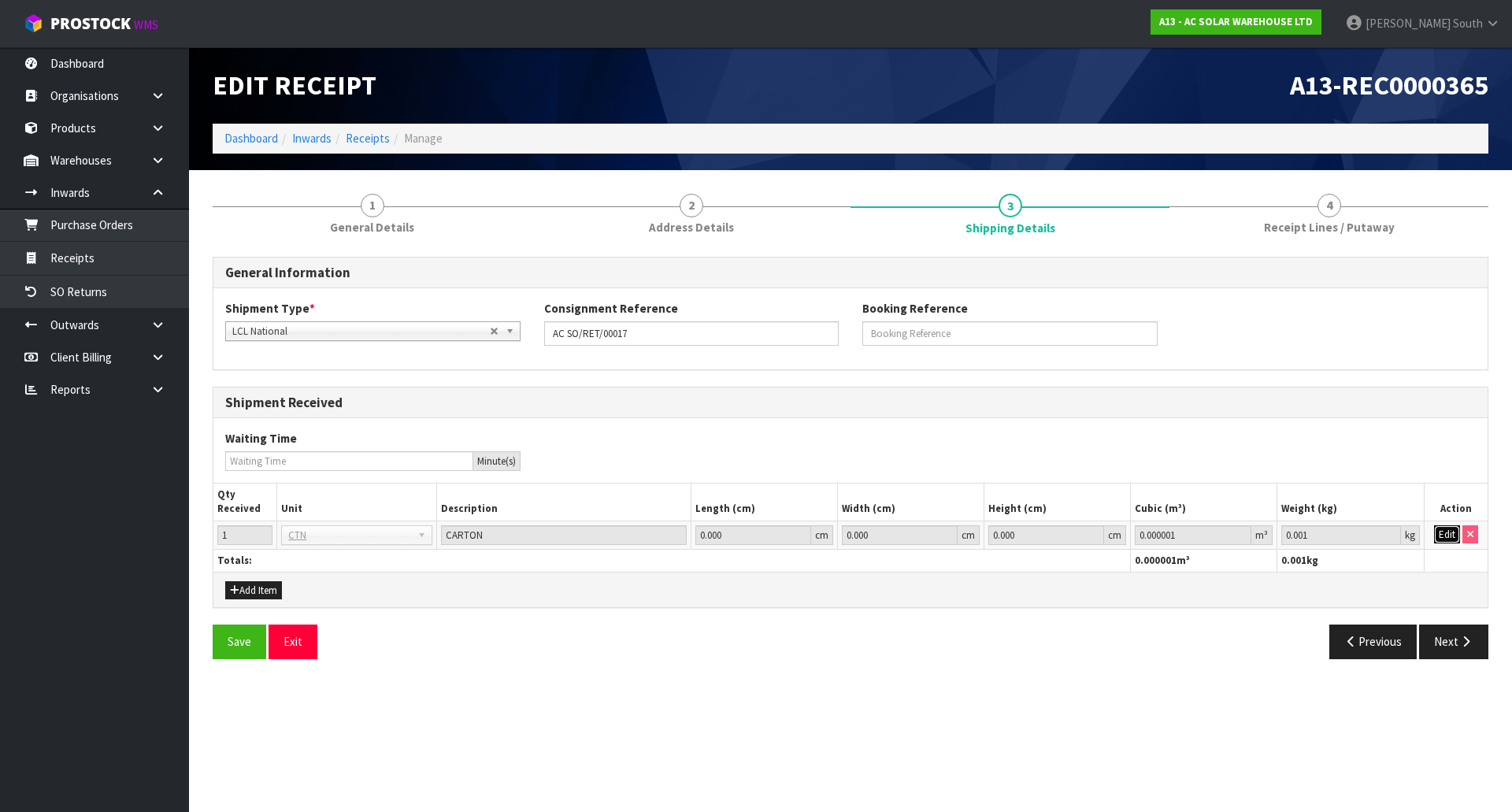
click at [1443, 543] on button "Edit" at bounding box center [1447, 535] width 26 height 19
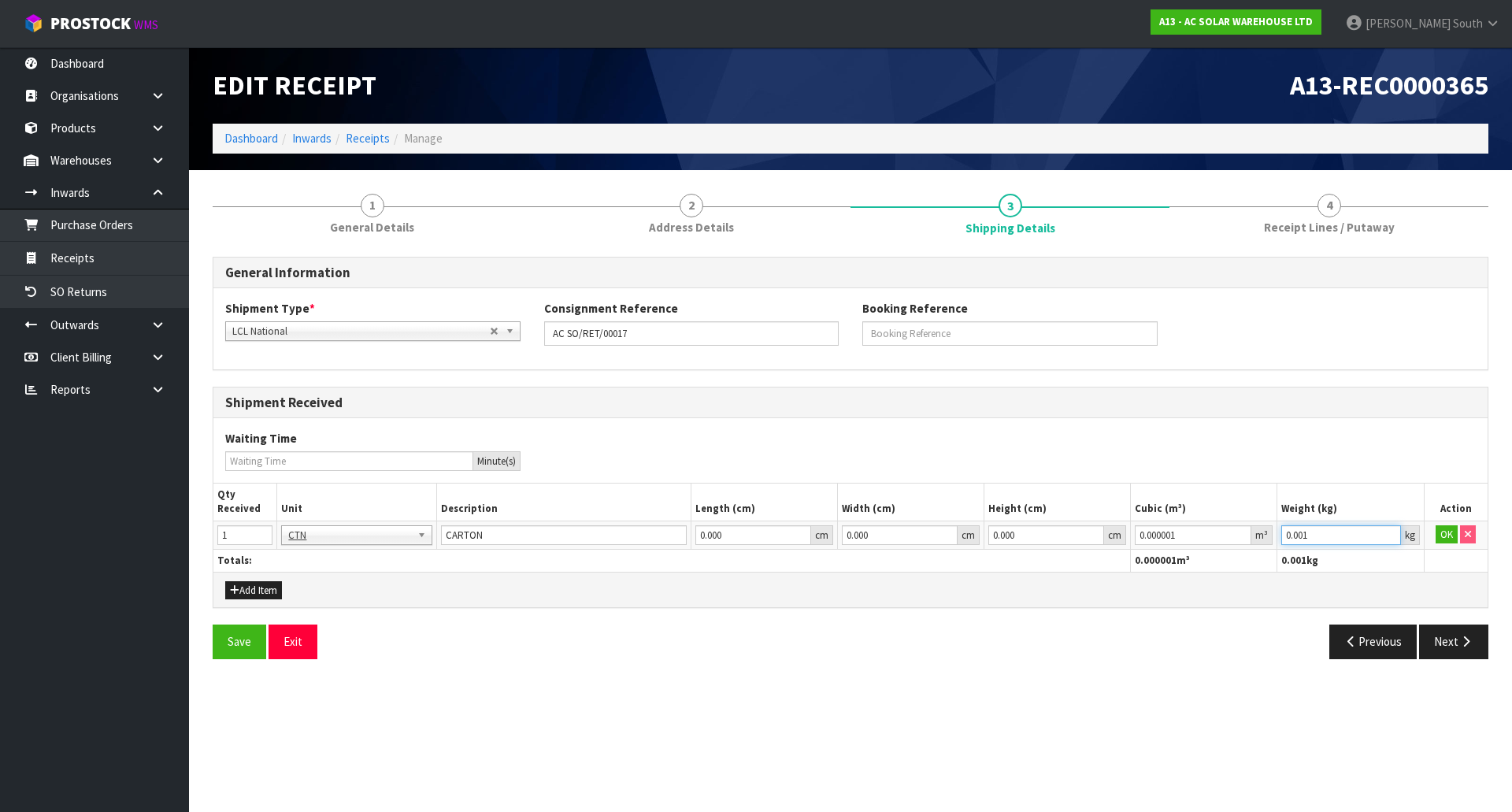
drag, startPoint x: 1353, startPoint y: 535, endPoint x: 1090, endPoint y: 516, distance: 263.7
click at [1096, 517] on table "Qty Received Unit Description Length (cm) Width (cm) Height (cm) Cubic (m³) Wei…" at bounding box center [851, 527] width 1275 height 88
type input "1.85"
drag, startPoint x: 1228, startPoint y: 531, endPoint x: 997, endPoint y: 538, distance: 231.1
click at [1001, 538] on tr "1 BAG BAR BSK BIN BTL BOX BDL CAB CGE CTN CSE COI CRA CRT CBE CYL DRM JAR MTR P…" at bounding box center [851, 535] width 1275 height 28
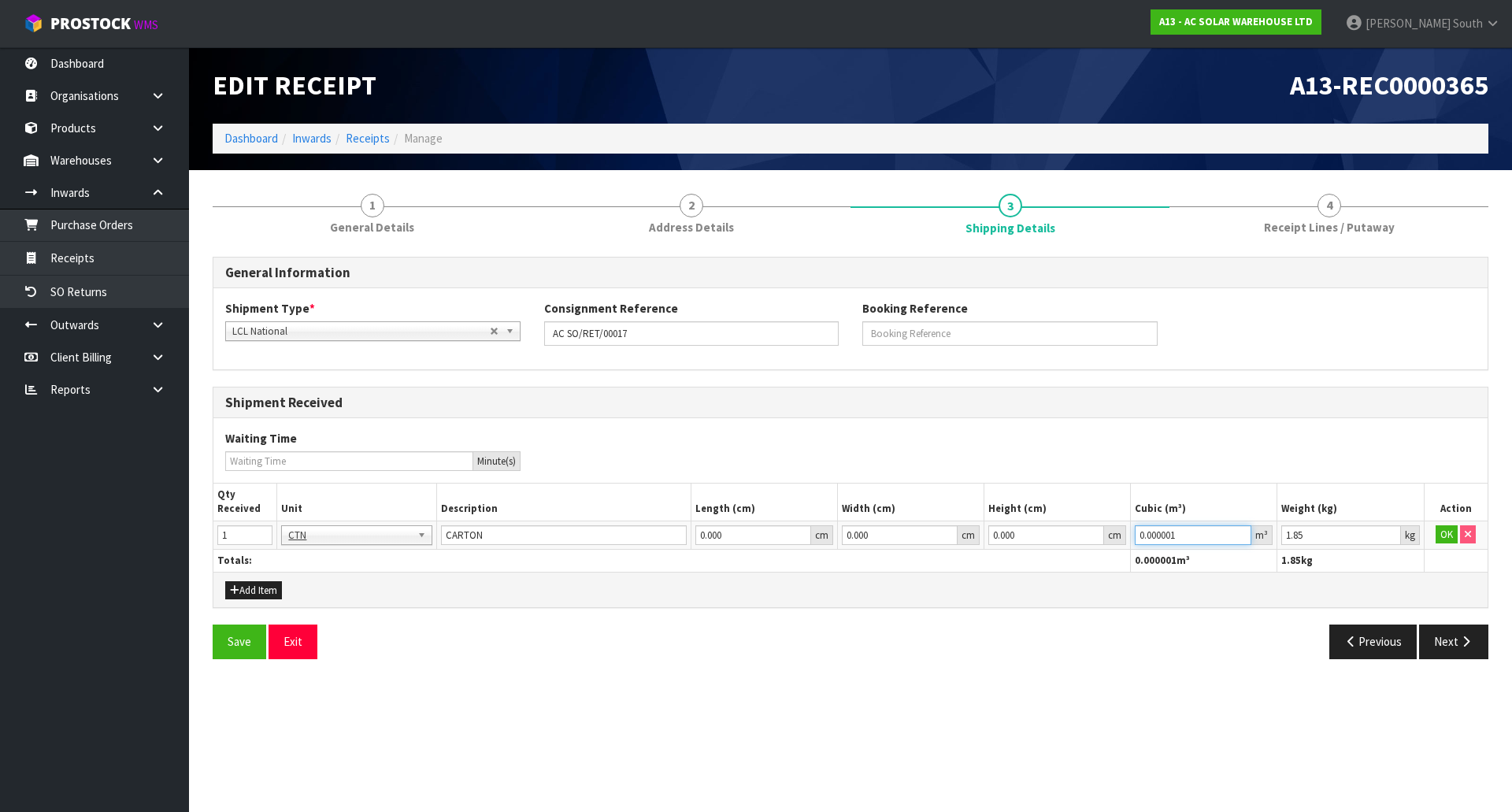
paste input "4395"
type input "0.004395"
click at [1444, 539] on button "OK" at bounding box center [1447, 535] width 22 height 19
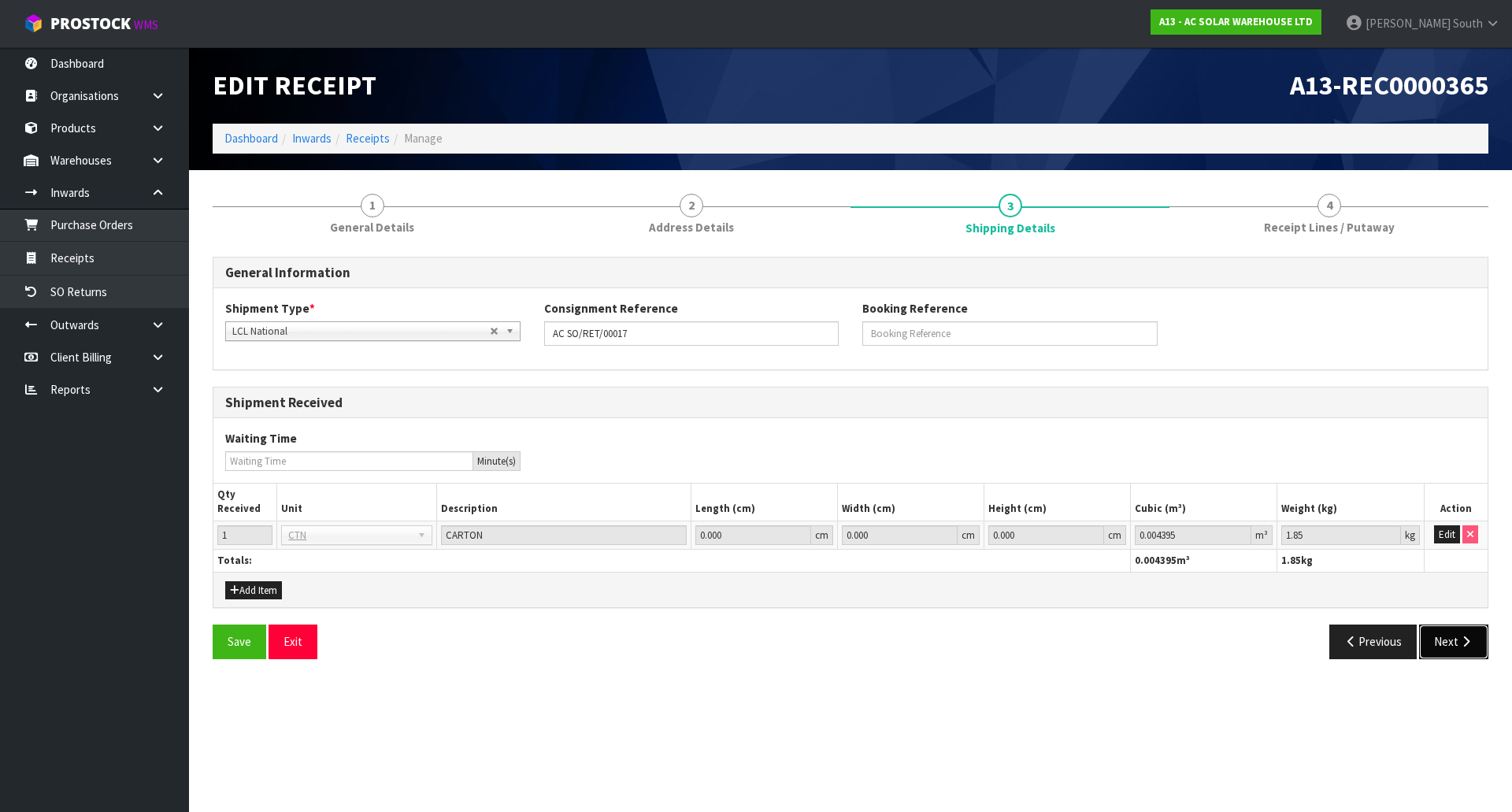
click at [1470, 637] on icon "button" at bounding box center [1466, 642] width 15 height 12
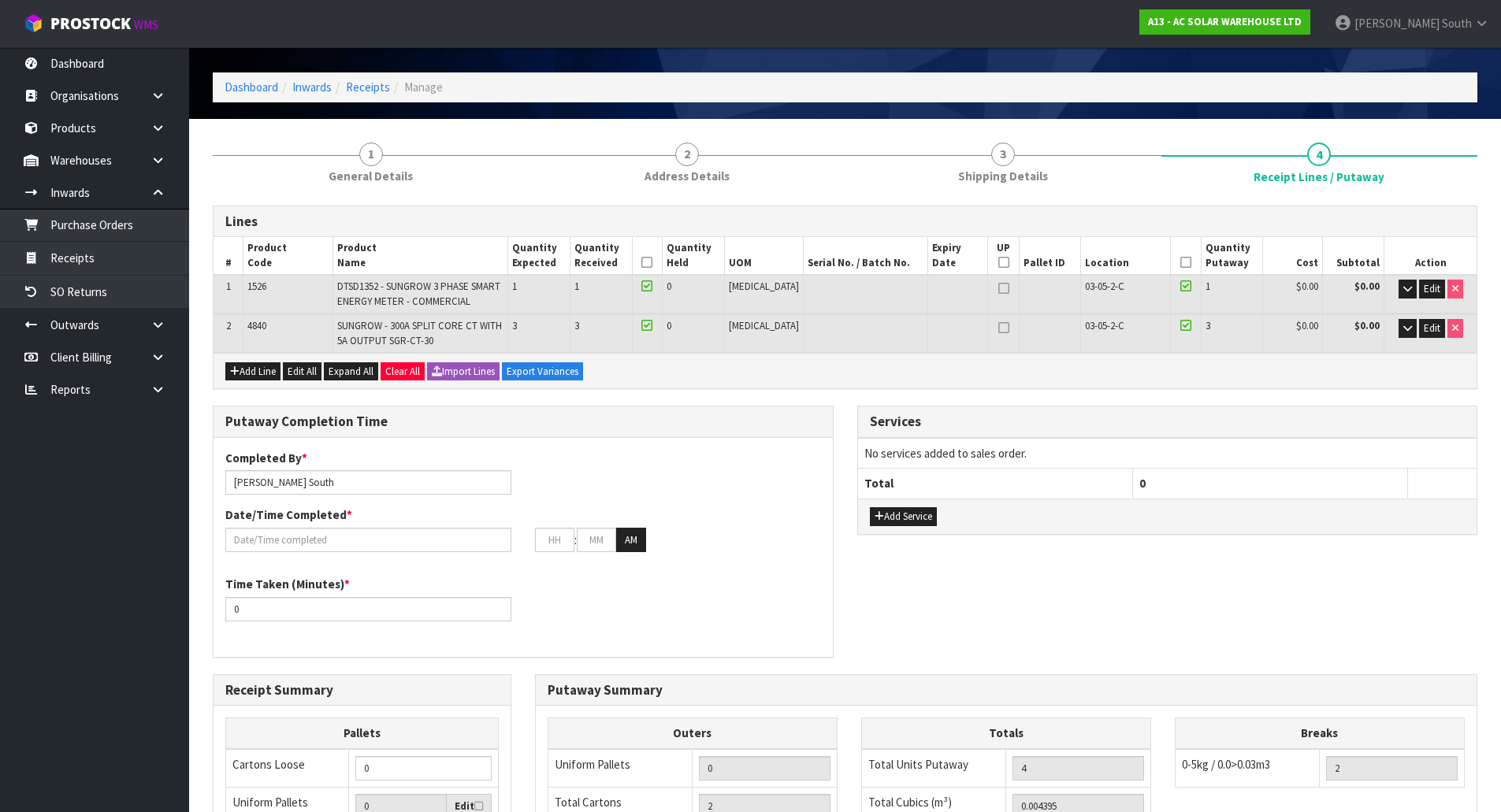
scroll to position [79, 0]
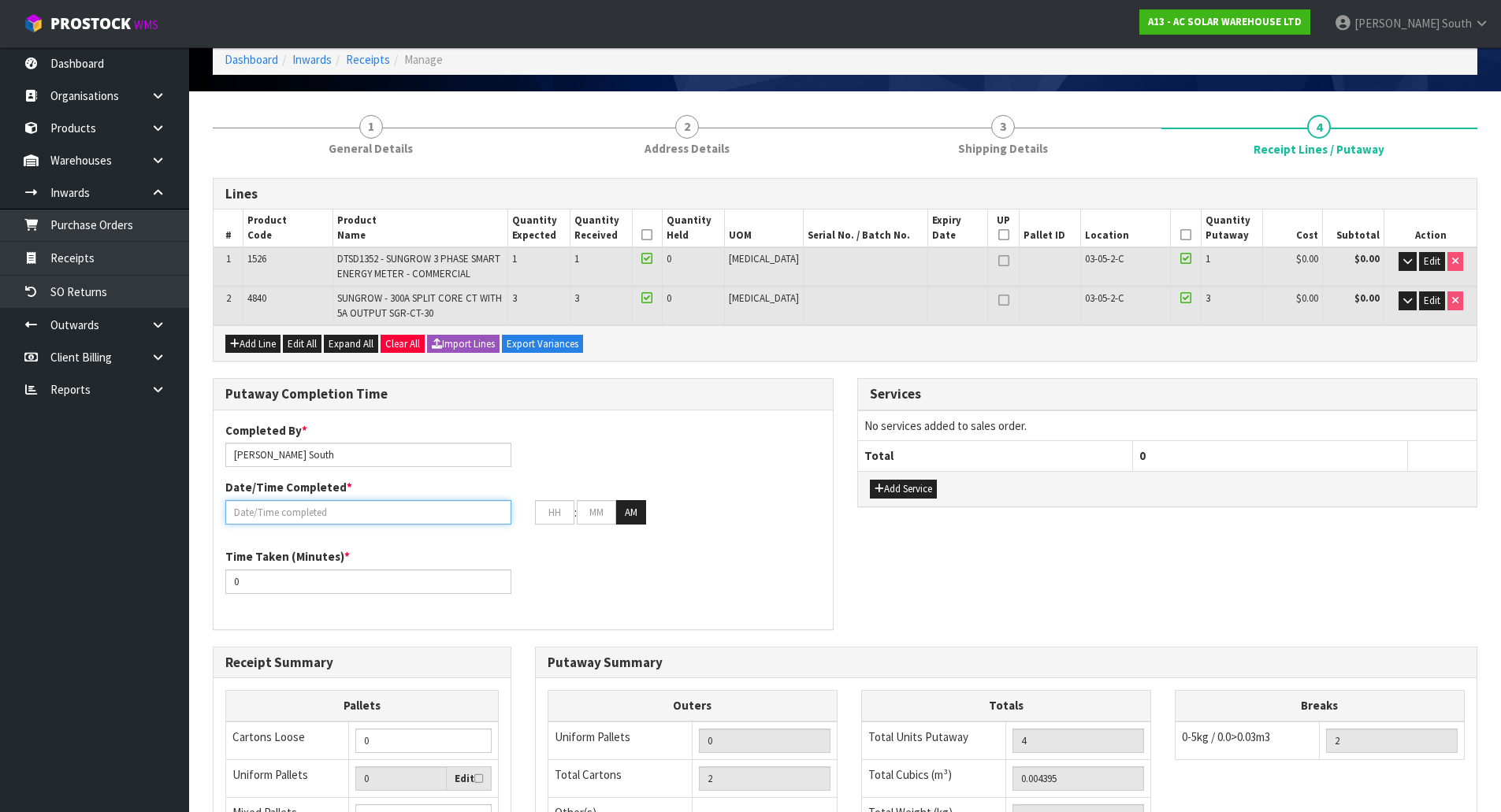
click at [335, 502] on input "text" at bounding box center [369, 512] width 286 height 24
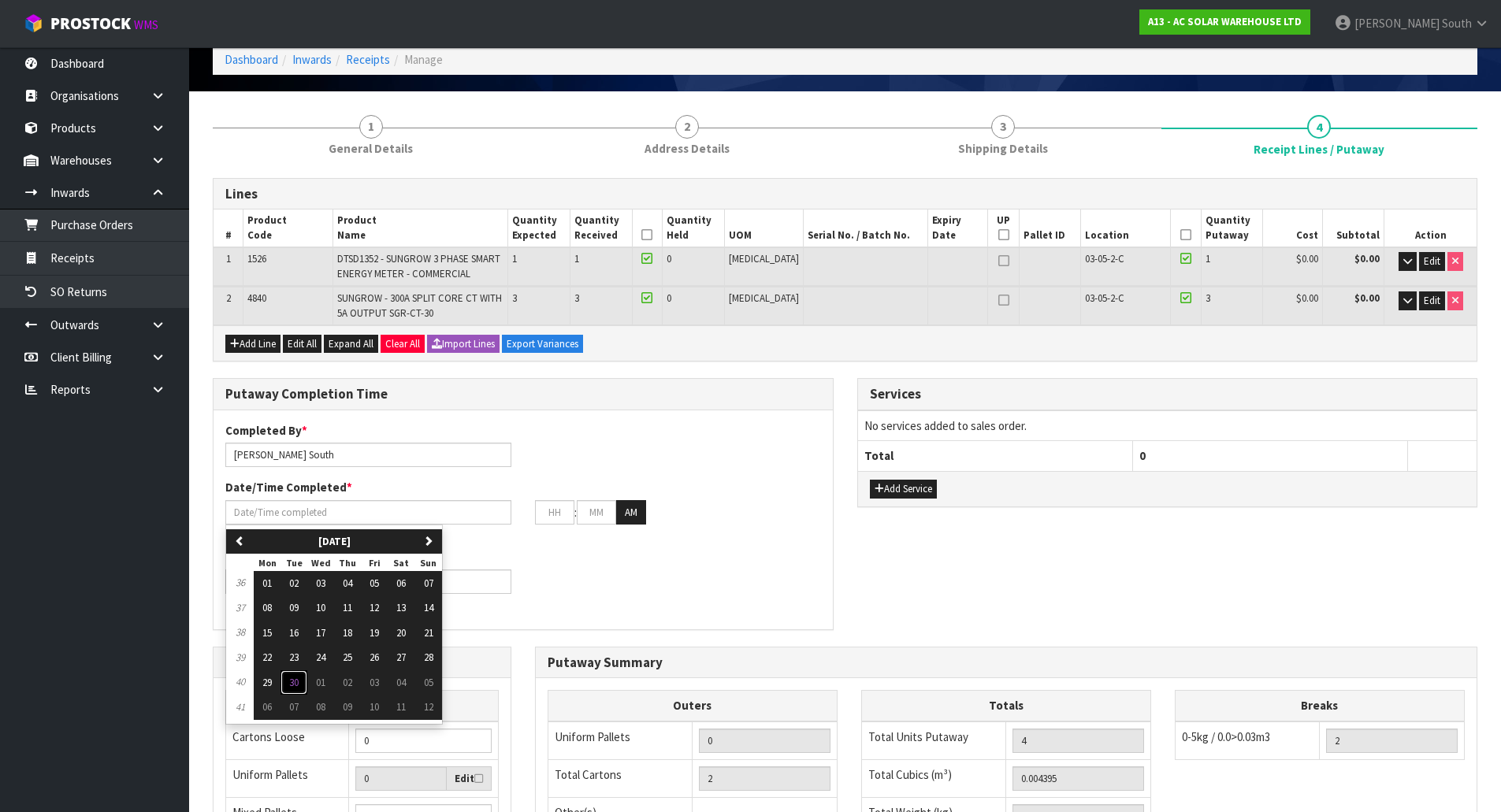
click at [293, 676] on span "30" at bounding box center [294, 682] width 9 height 14
type input "30/09/2025"
type input "12"
type input "00"
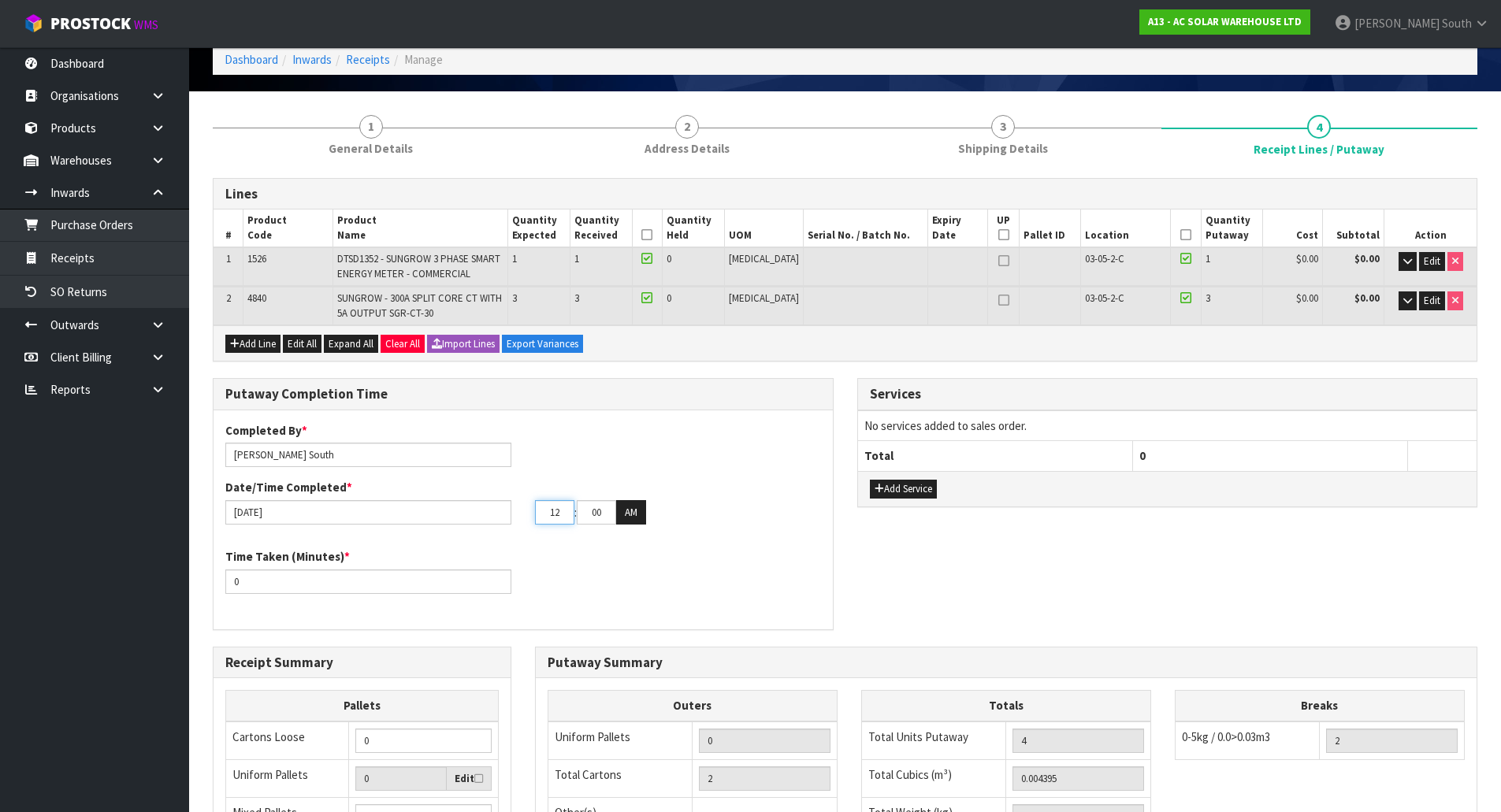
drag, startPoint x: 570, startPoint y: 511, endPoint x: 458, endPoint y: 498, distance: 112.8
click at [458, 498] on div "Date/Time Completed * 30/09/2025 12 : 00 : 00 AM" at bounding box center [523, 502] width 619 height 45
type input "08"
drag, startPoint x: 591, startPoint y: 511, endPoint x: 740, endPoint y: 527, distance: 149.9
click at [740, 527] on div "Completed By * Zachary South Date/Time Completed * 30/09/2025 08 : 00 : 00 AM" at bounding box center [523, 479] width 619 height 114
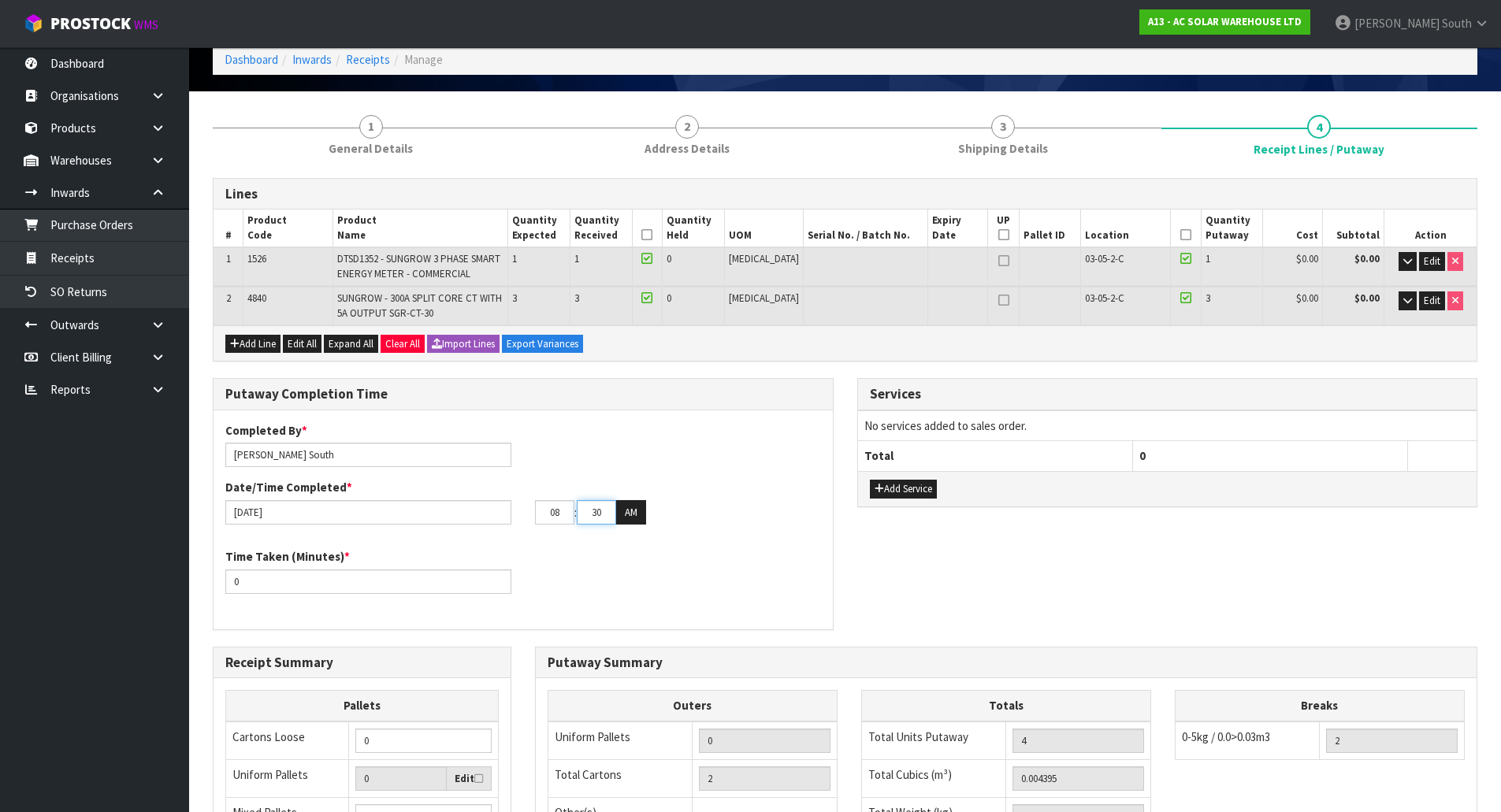
type input "30"
drag, startPoint x: 303, startPoint y: 588, endPoint x: 158, endPoint y: 592, distance: 145.1
click at [158, 592] on body "Toggle navigation ProStock WMS A13 - AC SOLAR WAREHOUSE LTD Zachary South Logou…" at bounding box center [750, 327] width 1501 height 812
type input "15"
click at [586, 604] on div "Time Taken (Minutes) * 15" at bounding box center [523, 576] width 619 height 57
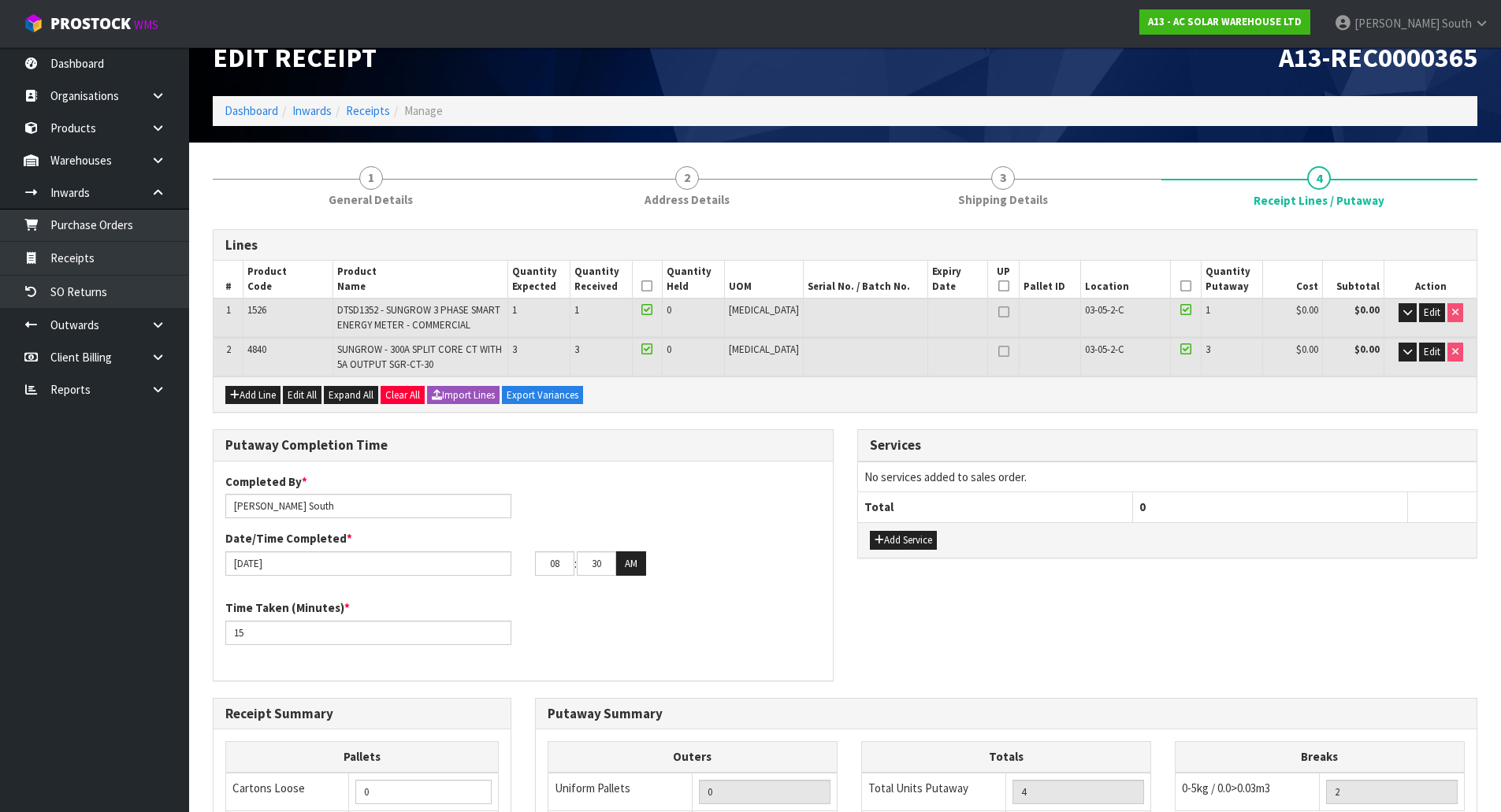
scroll to position [0, 0]
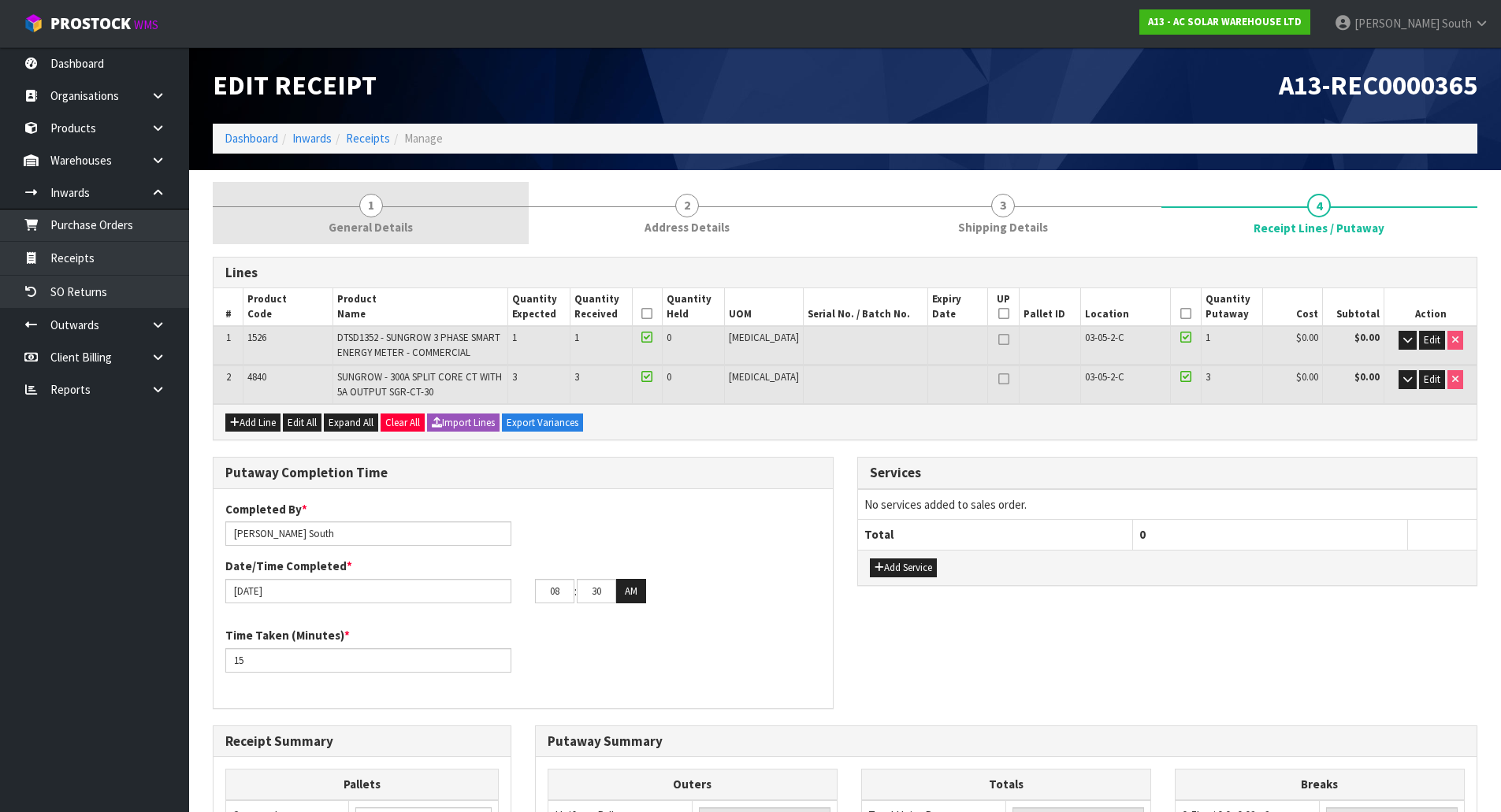
click at [390, 226] on span "General Details" at bounding box center [371, 227] width 84 height 16
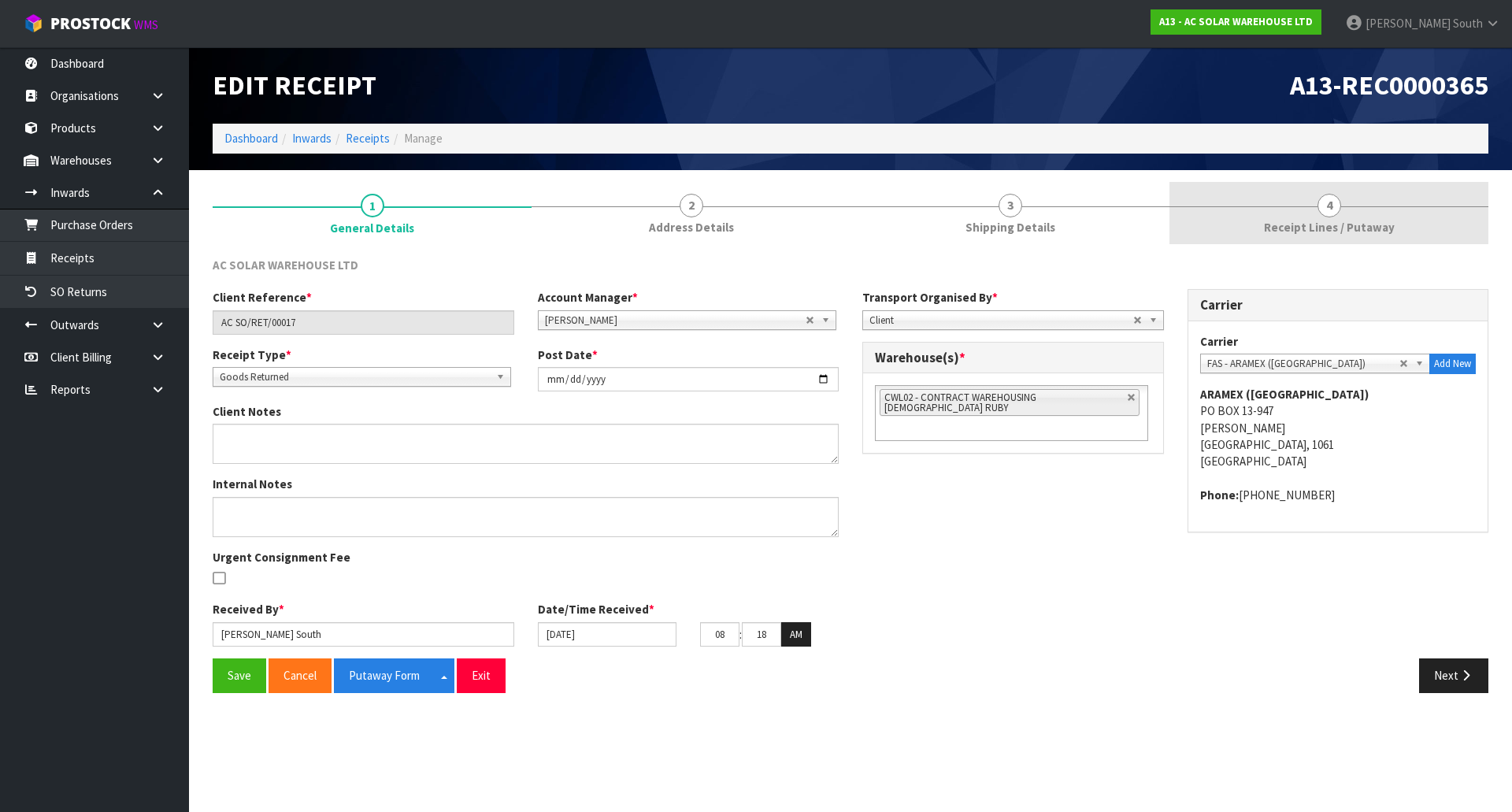
click at [1296, 228] on span "Receipt Lines / Putaway" at bounding box center [1329, 227] width 130 height 16
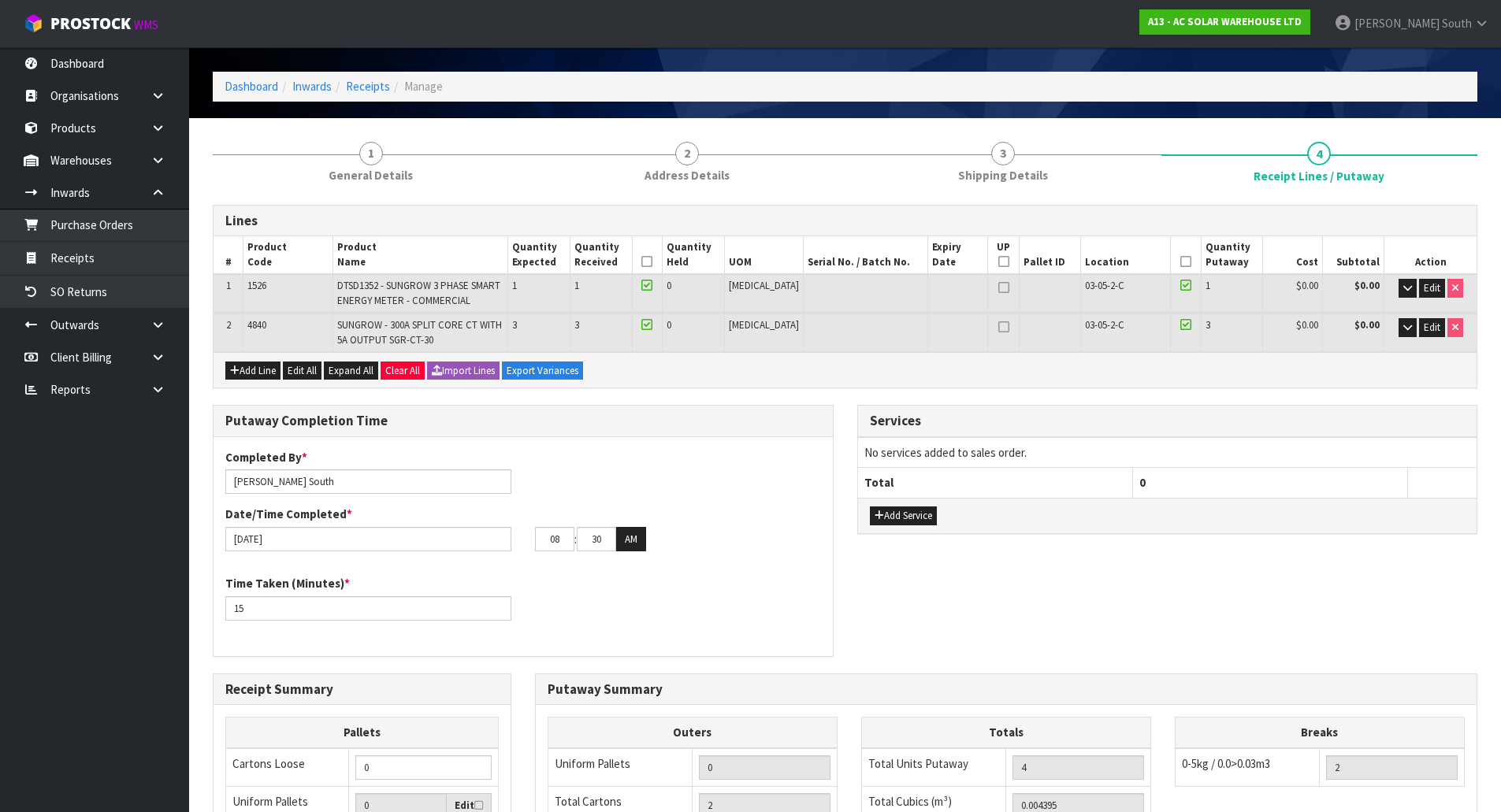
scroll to position [79, 0]
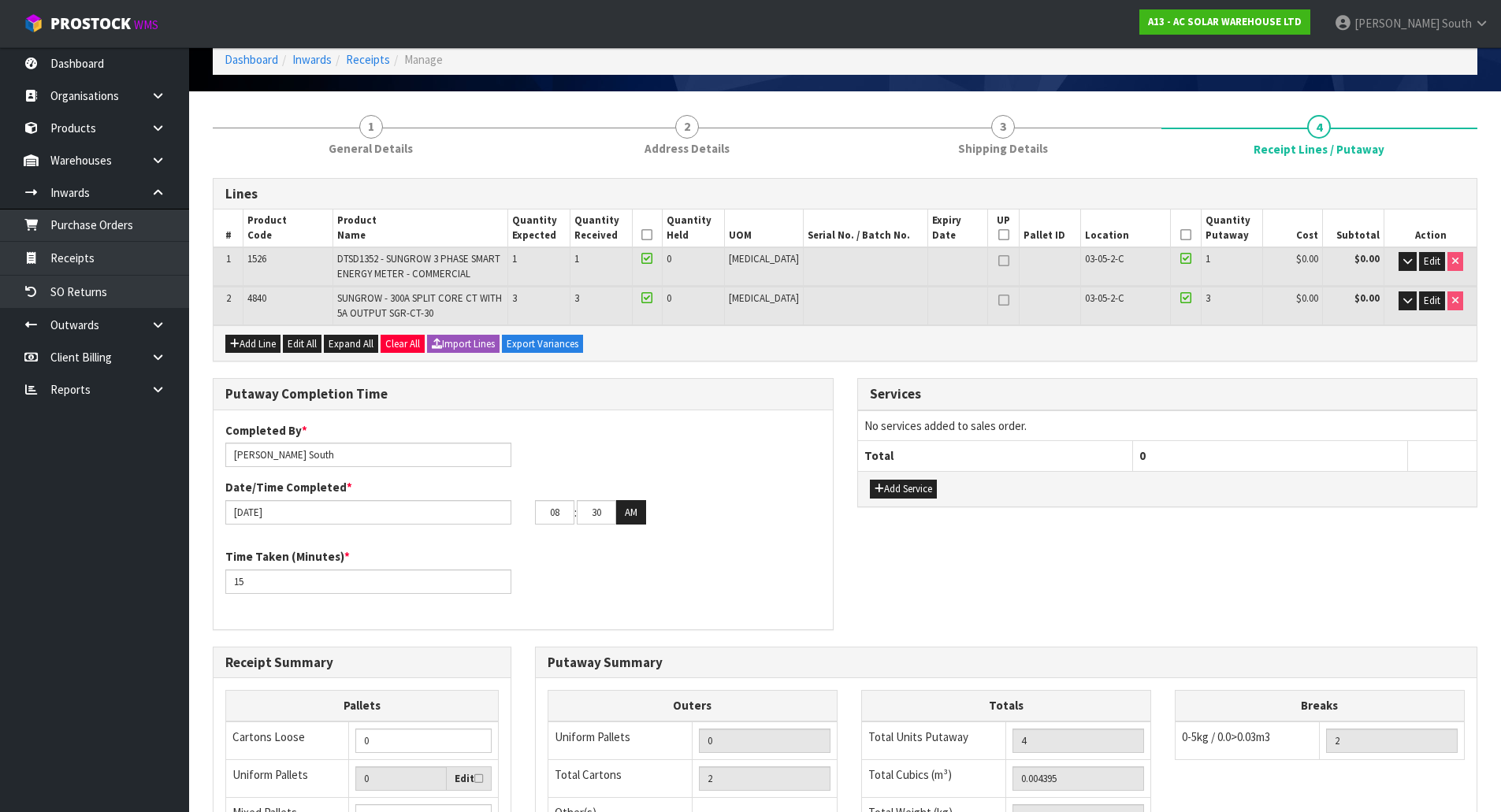
click at [653, 236] on icon at bounding box center [647, 235] width 11 height 1
click at [1180, 235] on icon at bounding box center [1186, 235] width 11 height 1
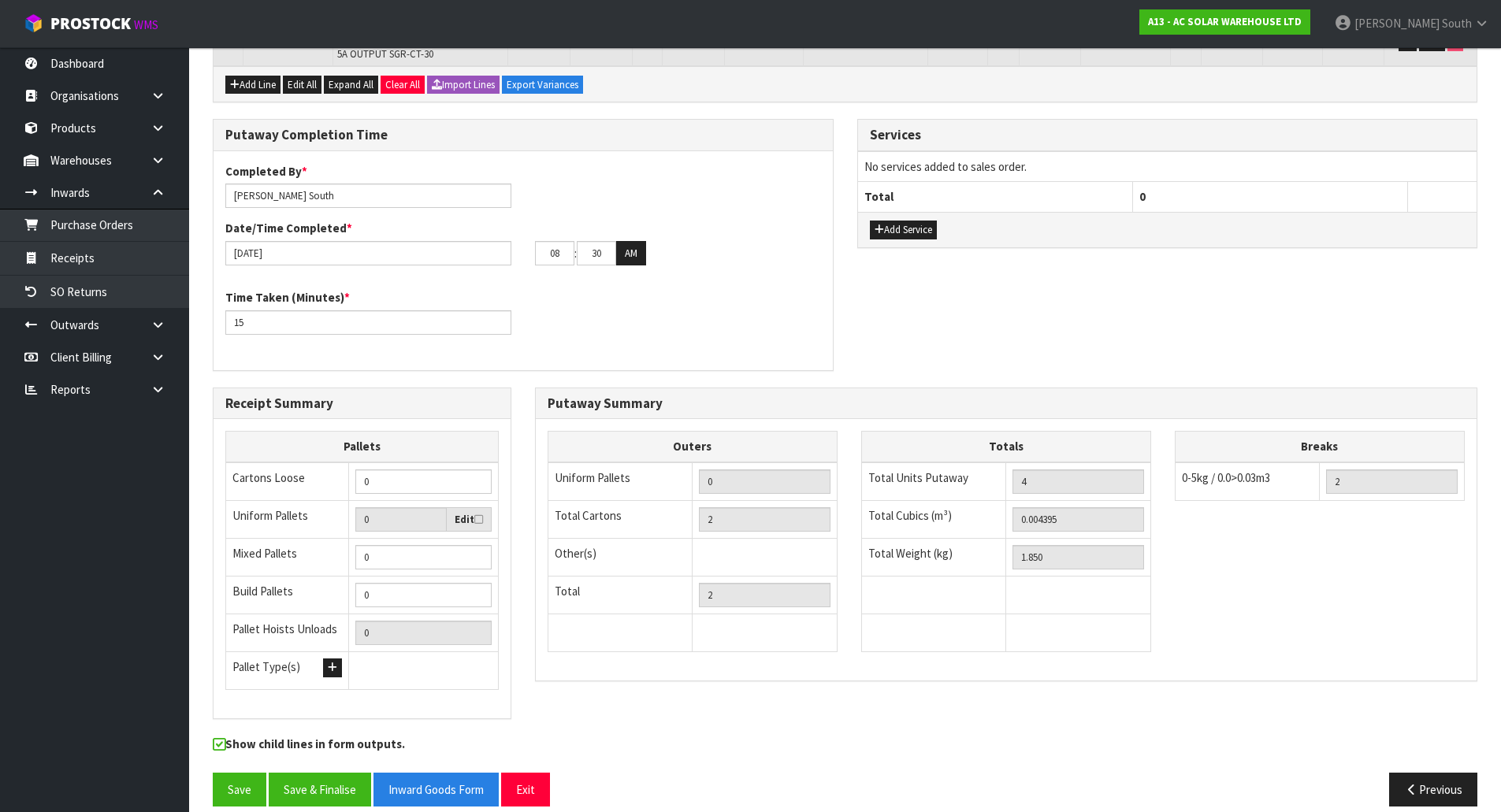
scroll to position [356, 0]
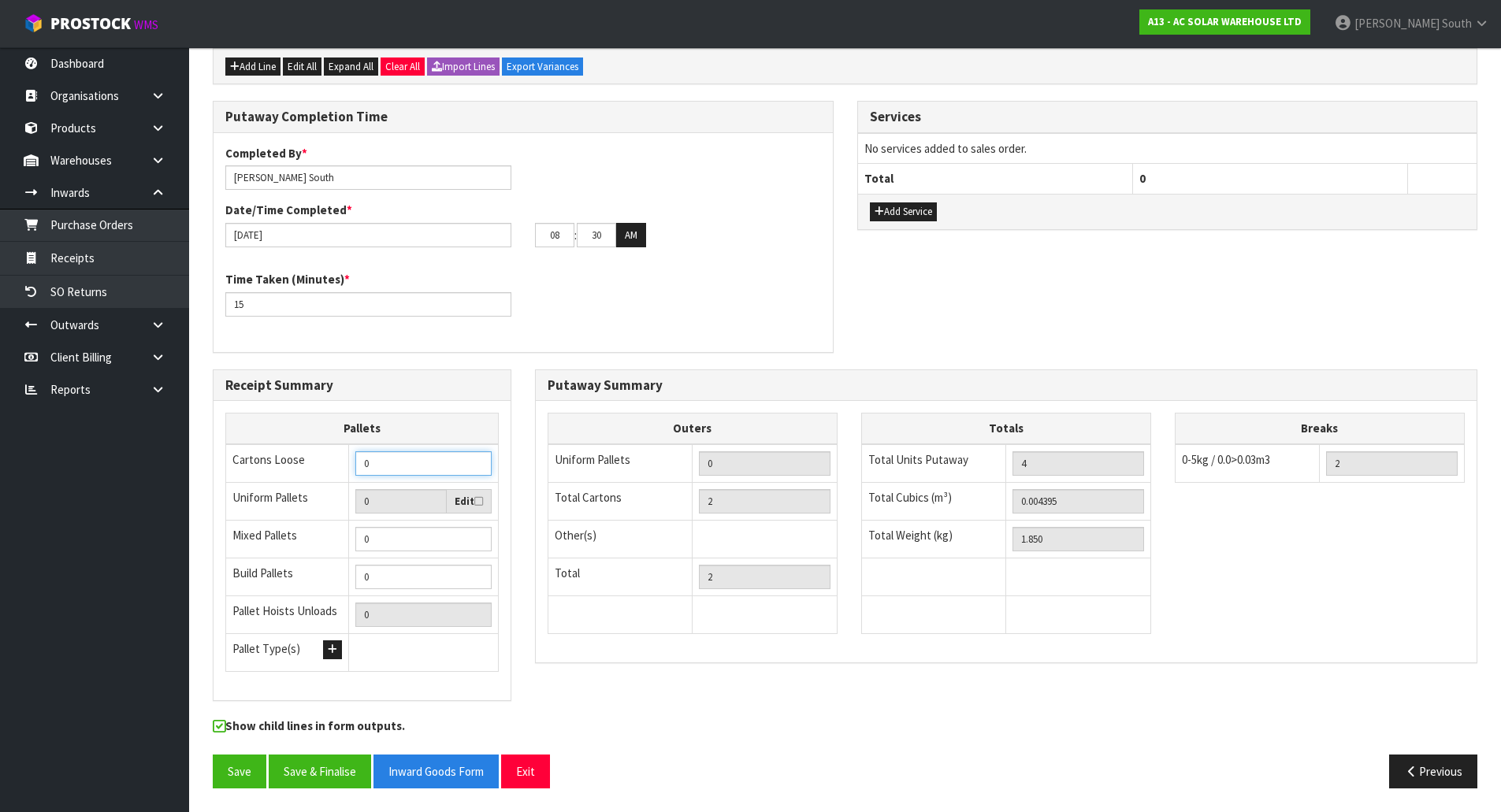
drag, startPoint x: 420, startPoint y: 468, endPoint x: 262, endPoint y: 457, distance: 158.4
click at [262, 457] on tr "Cartons Loose 0" at bounding box center [363, 463] width 273 height 39
type input "1"
click at [596, 643] on div "Outers Uniform Pallets 0 Total Cartons 2 Other(s) Bag x 0 Bar x 0 Basket x 0 Bi…" at bounding box center [692, 532] width 290 height 237
click at [713, 696] on div "Receipt Summary Pallets Cartons Loose 1 Uniform Pallets 0 Edit Mixed Pallets 0 …" at bounding box center [845, 544] width 1288 height 349
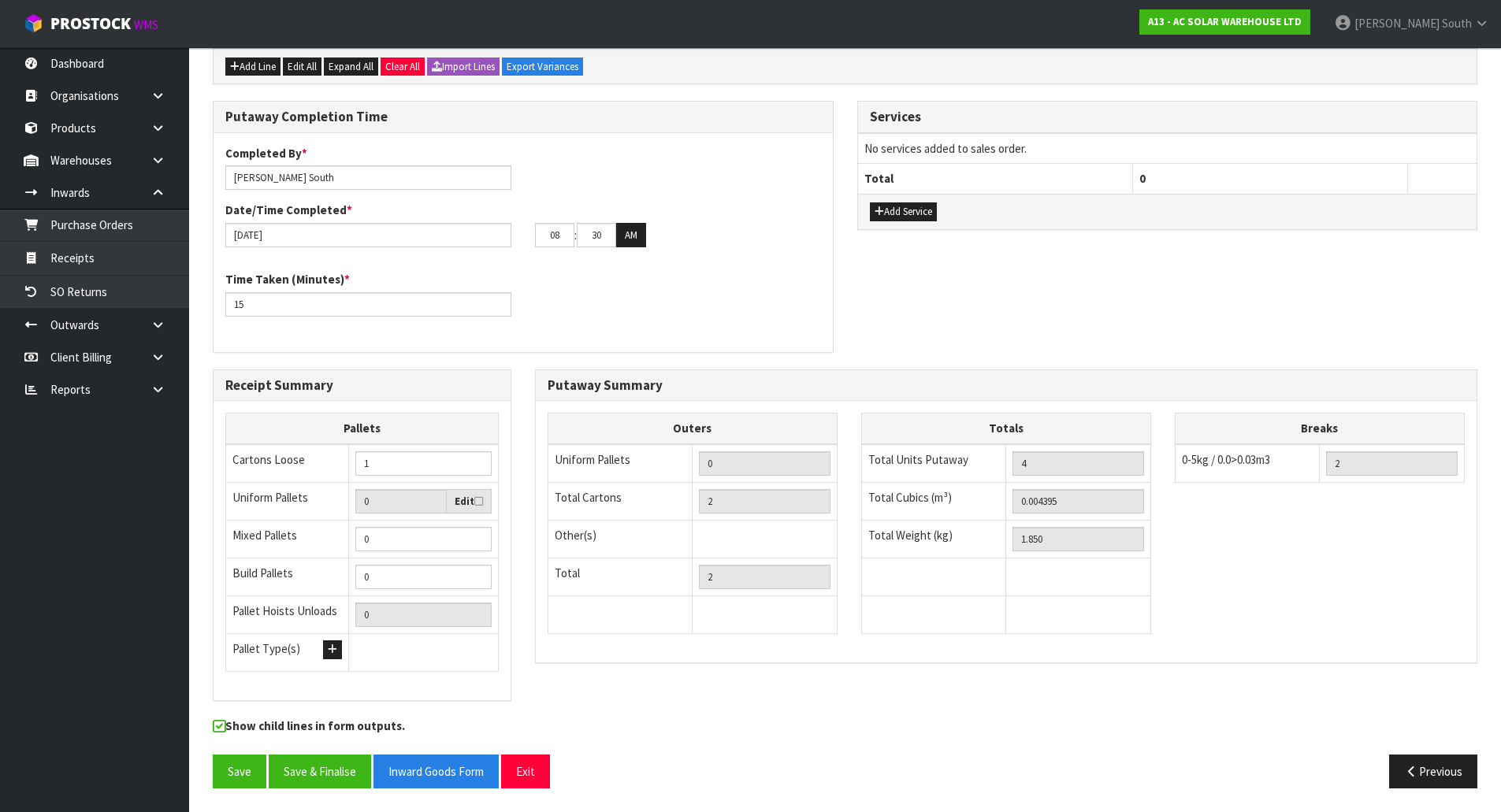
click at [628, 688] on div "Receipt Summary Pallets Cartons Loose 1 Uniform Pallets 0 Edit Mixed Pallets 0 …" at bounding box center [845, 544] width 1288 height 349
click at [238, 768] on button "Save" at bounding box center [239, 771] width 53 height 34
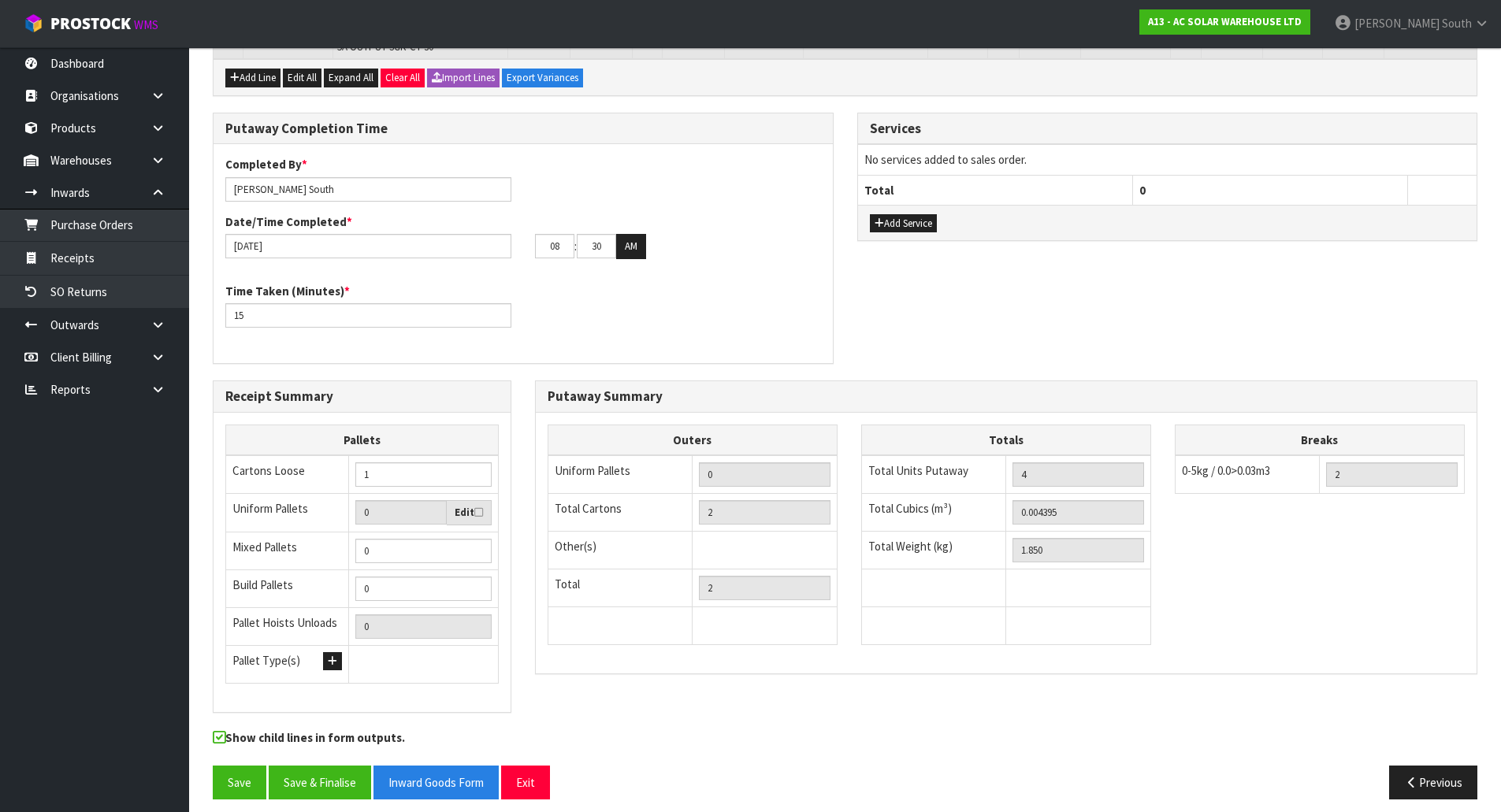
scroll to position [413, 0]
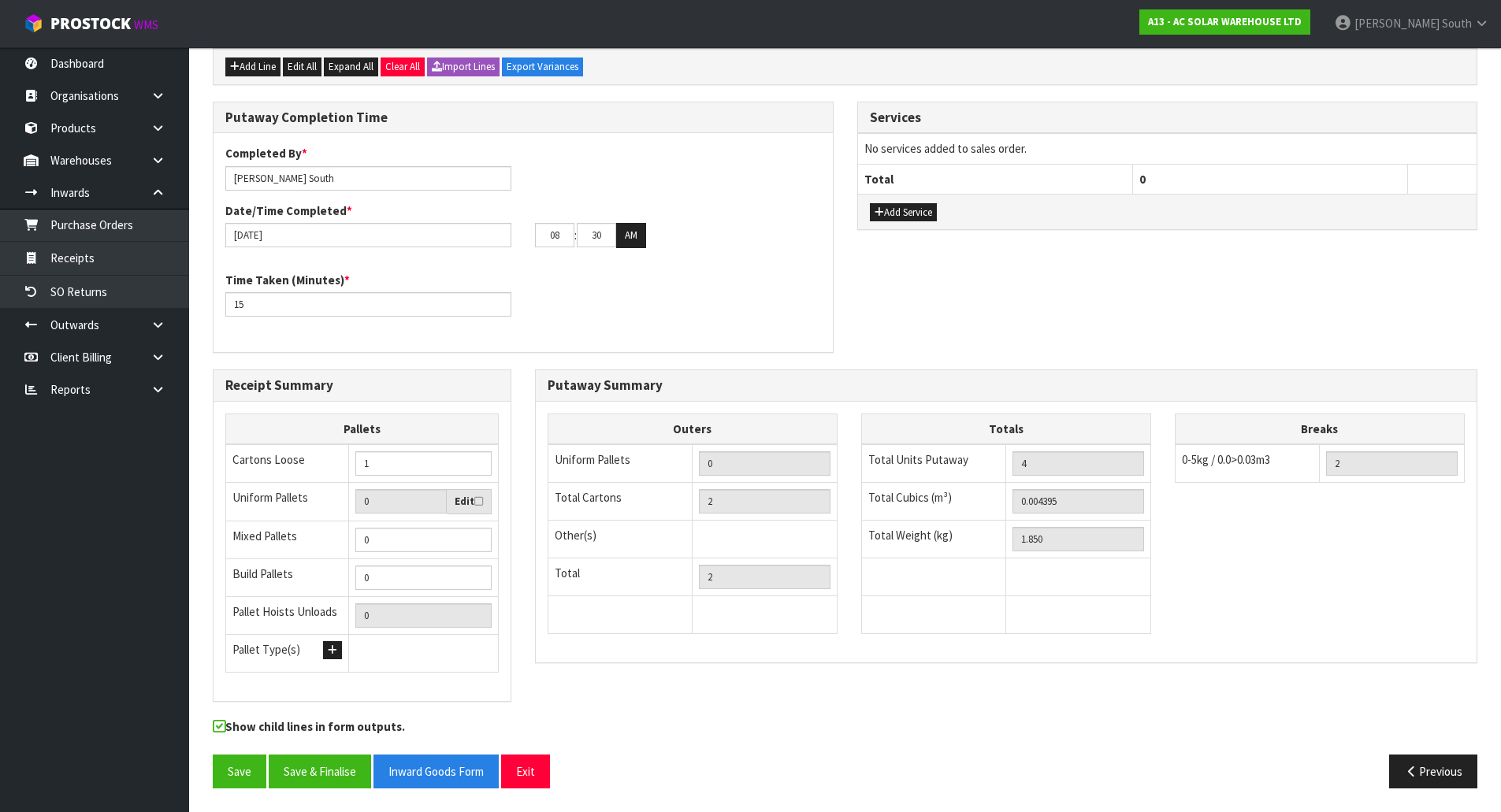
click at [399, 714] on div "Receipt Summary Pallets Cartons Loose 1 Uniform Pallets 0 Edit Mixed Pallets 0 …" at bounding box center [363, 544] width 323 height 349
click at [437, 712] on div "Receipt Summary Pallets Cartons Loose 1 Uniform Pallets 0 Edit Mixed Pallets 0 …" at bounding box center [363, 544] width 323 height 349
click at [984, 699] on div "Receipt Summary Pallets Cartons Loose 1 Uniform Pallets 0 Edit Mixed Pallets 0 …" at bounding box center [845, 544] width 1288 height 349
click at [324, 778] on button "Save & Finalise" at bounding box center [319, 771] width 102 height 34
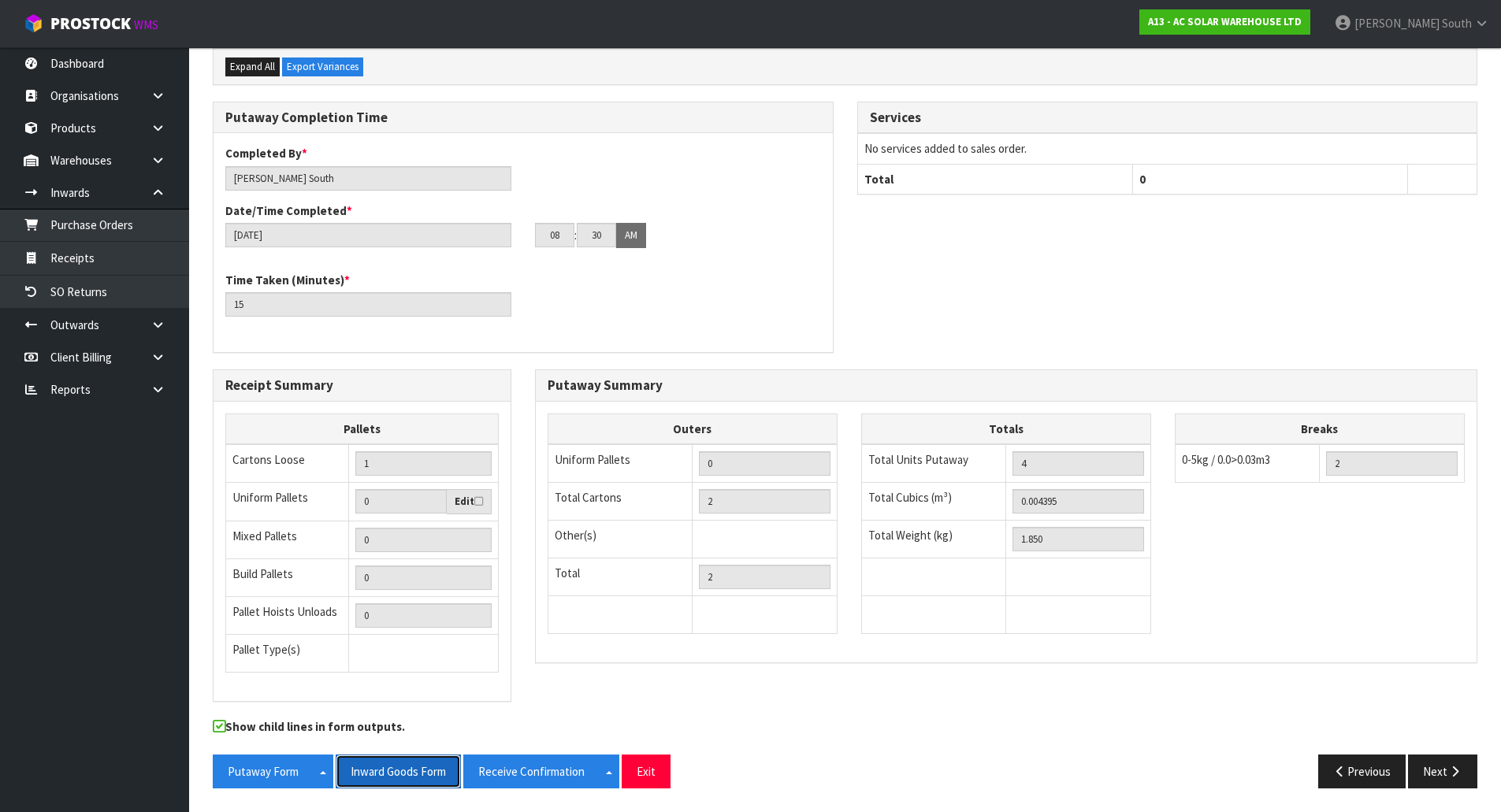
drag, startPoint x: 381, startPoint y: 776, endPoint x: 402, endPoint y: 769, distance: 22.1
click at [381, 776] on button "Inward Goods Form" at bounding box center [398, 771] width 125 height 34
click at [662, 784] on button "Exit" at bounding box center [646, 771] width 49 height 34
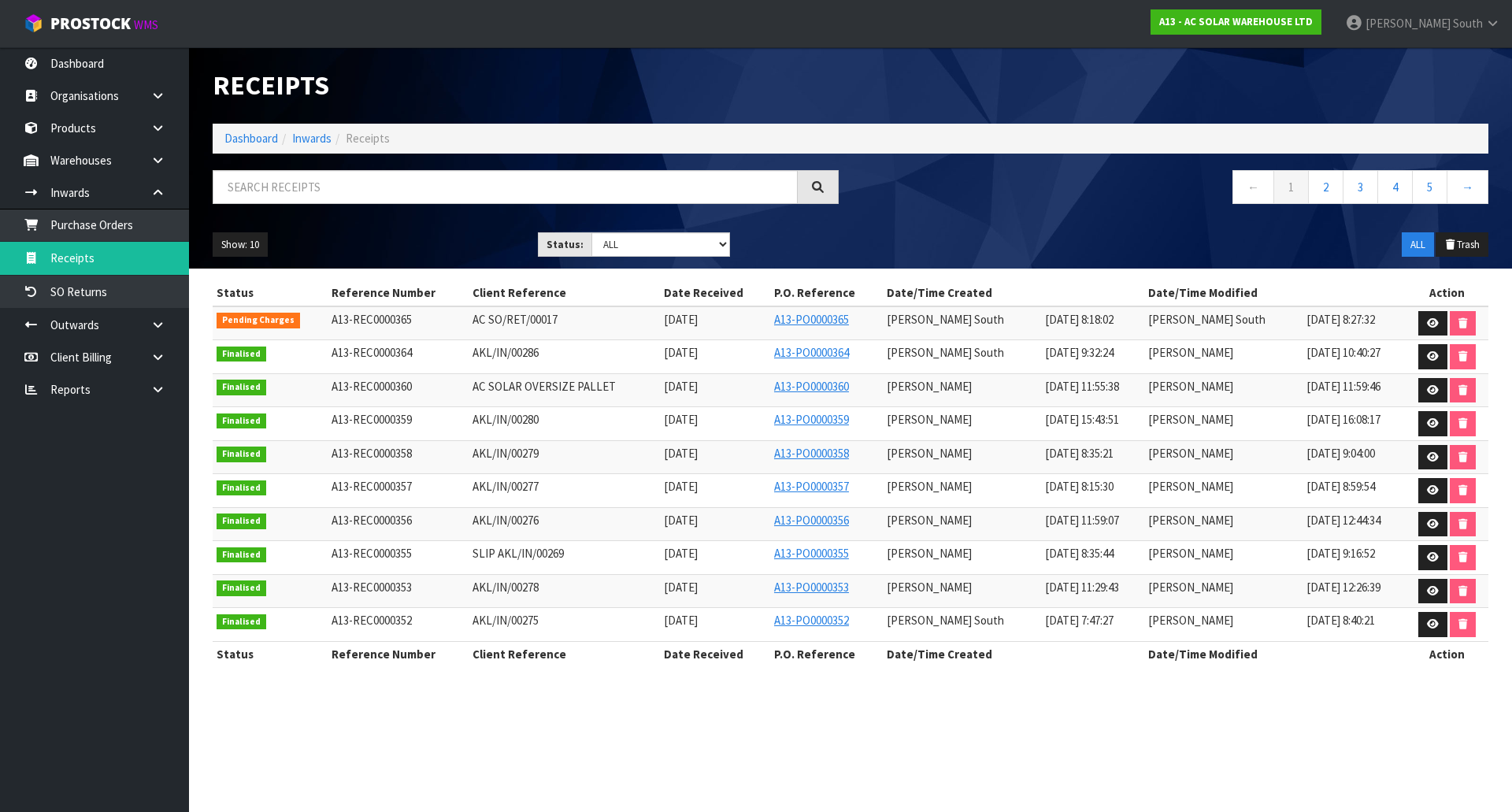
click at [710, 95] on h1 "Receipts" at bounding box center [525, 85] width 626 height 29
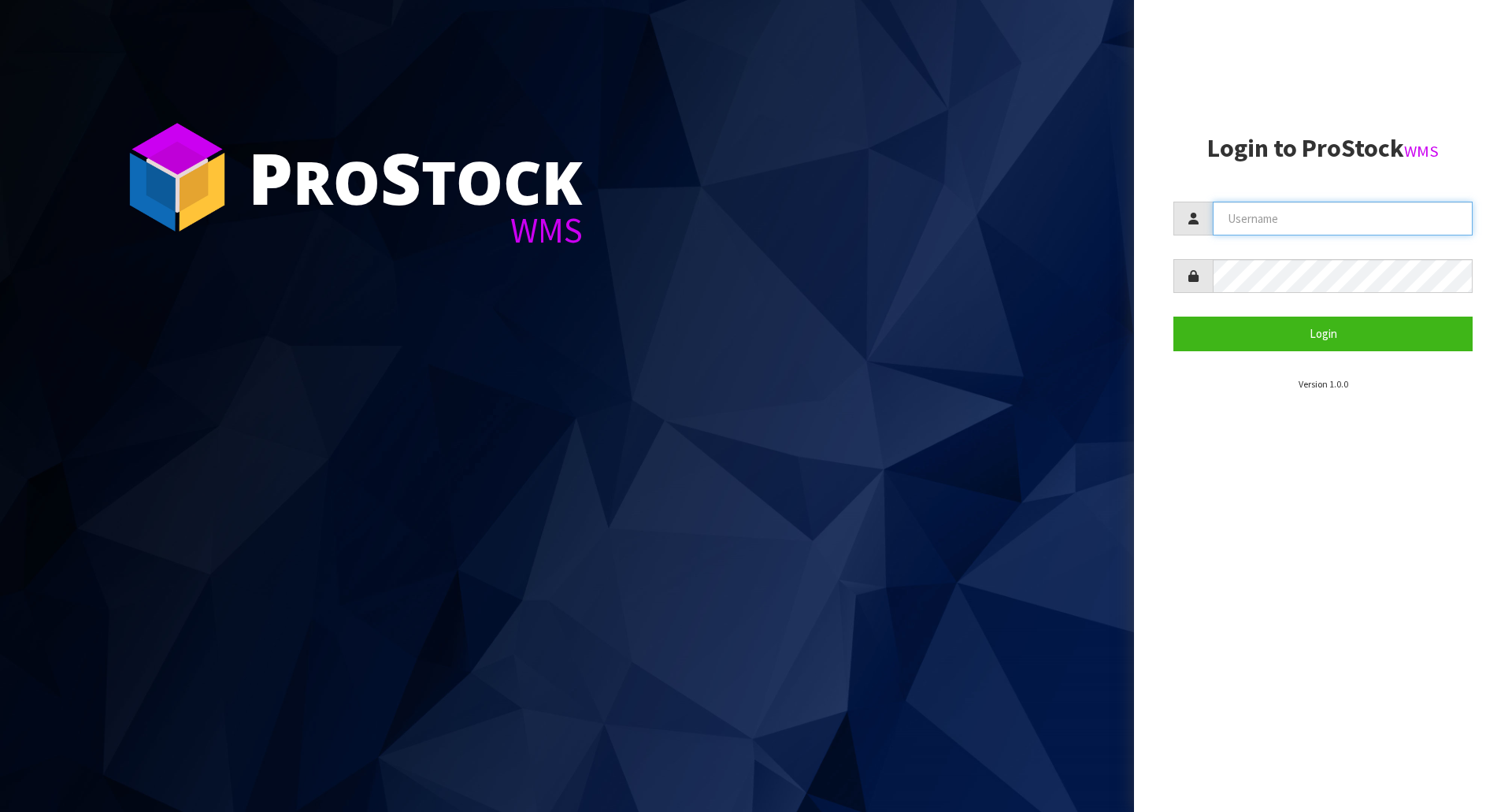
click at [1244, 221] on input "text" at bounding box center [1343, 218] width 260 height 34
type input "[PERSON_NAME]"
click at [1173, 316] on button "Login" at bounding box center [1323, 333] width 299 height 34
